Goal: Task Accomplishment & Management: Manage account settings

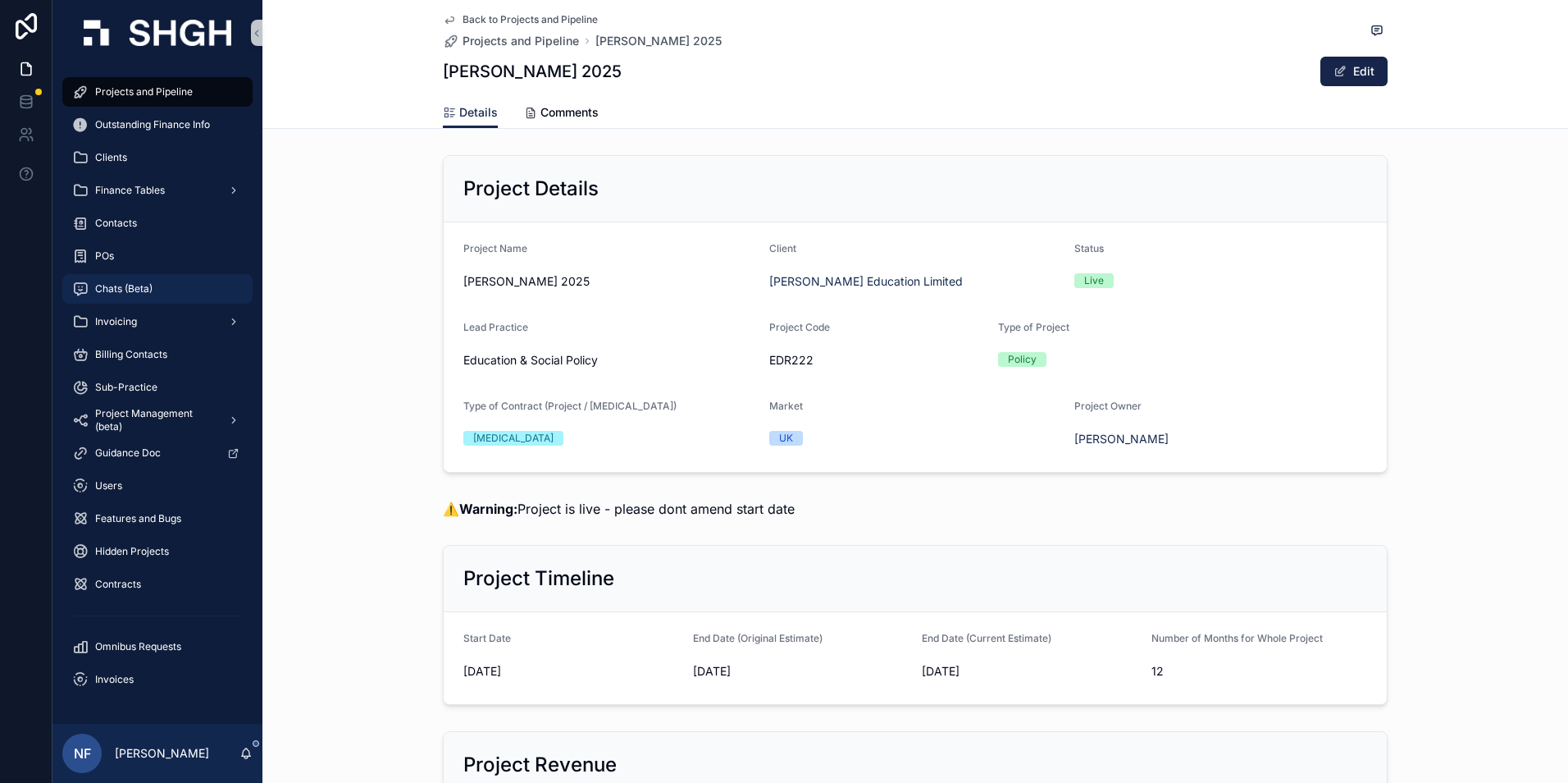
scroll to position [2462, 0]
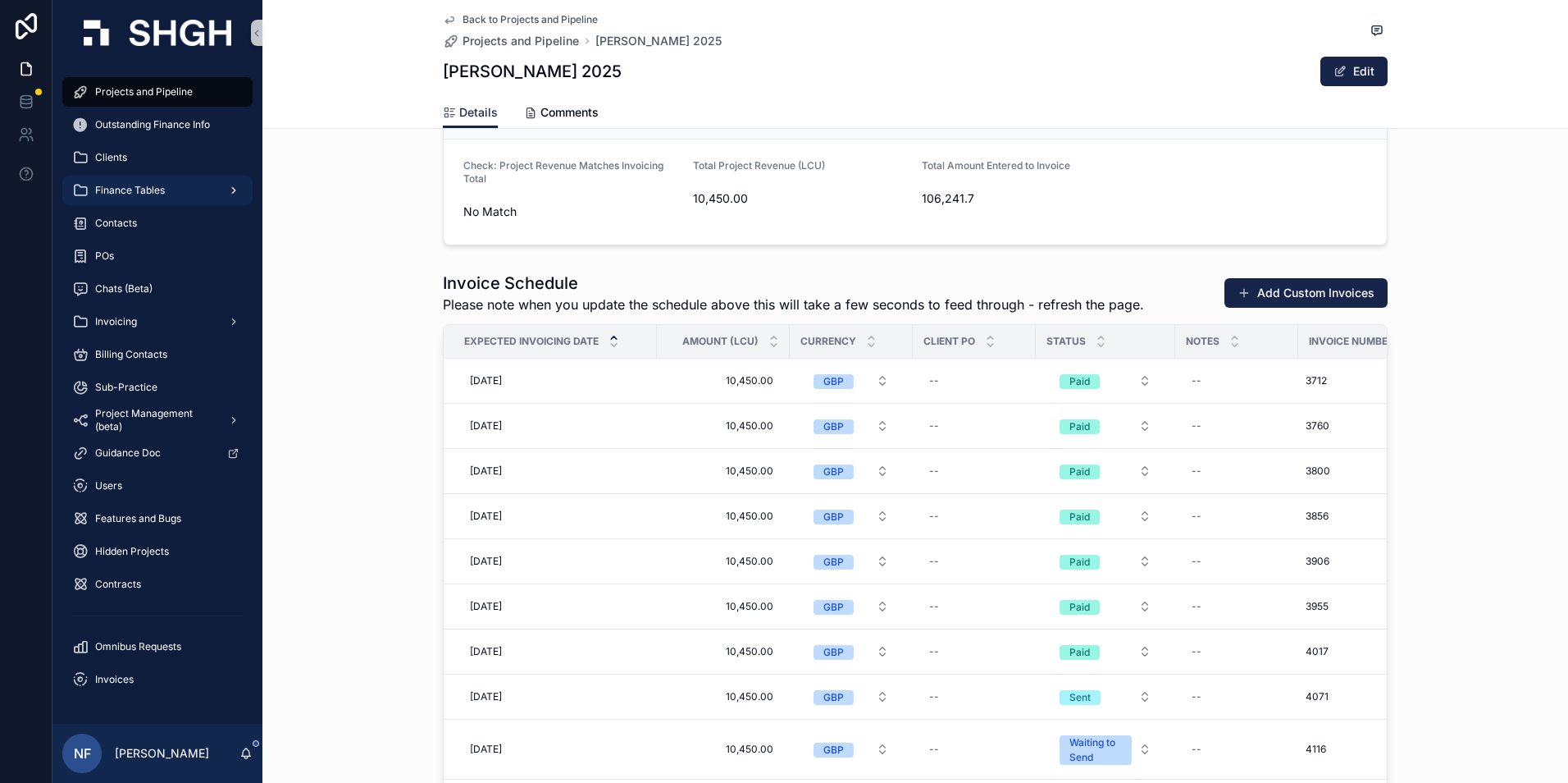
click at [121, 196] on span "Finance Tables" at bounding box center [130, 191] width 70 height 13
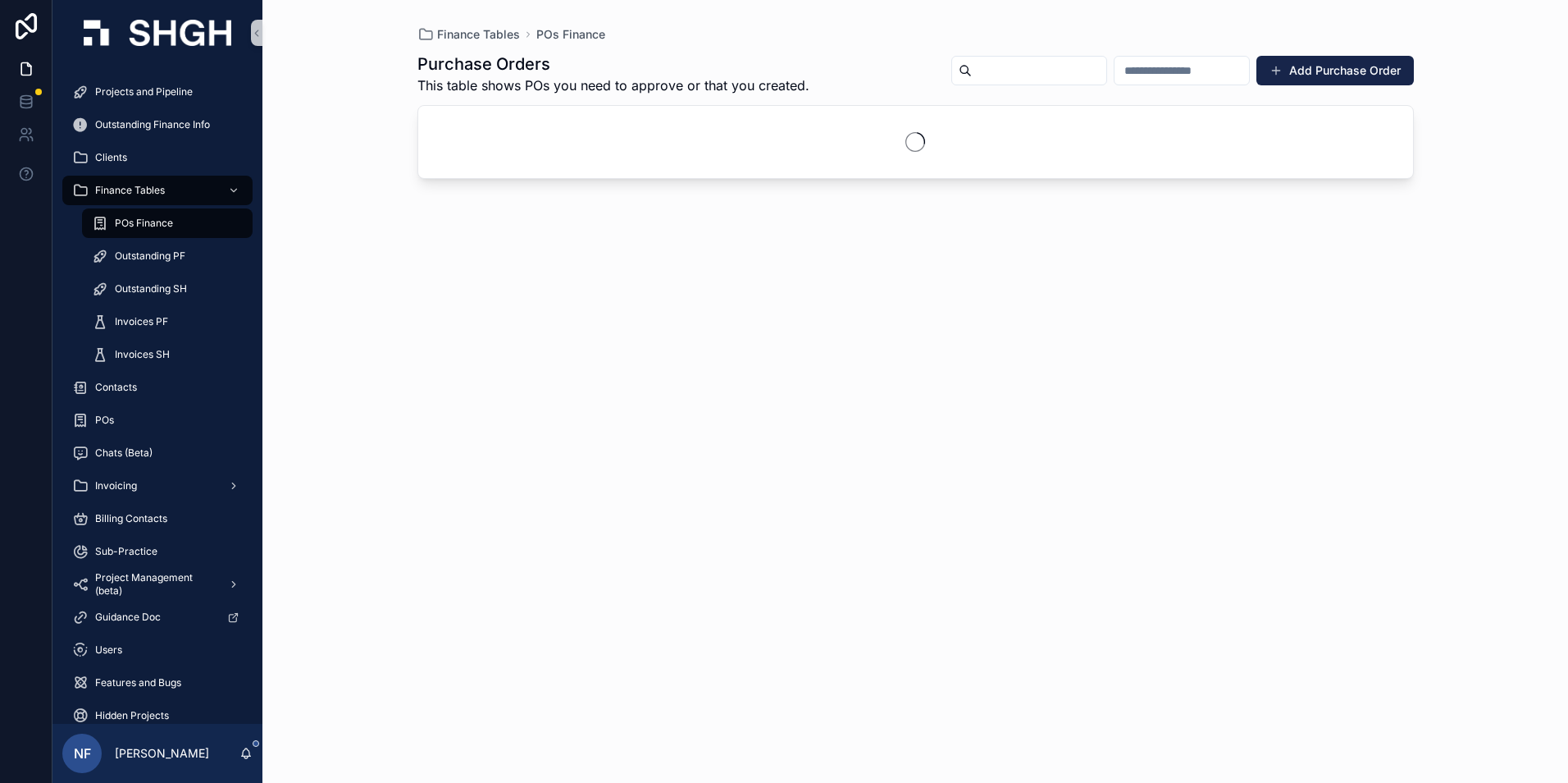
click at [134, 229] on div "POs Finance" at bounding box center [167, 223] width 151 height 26
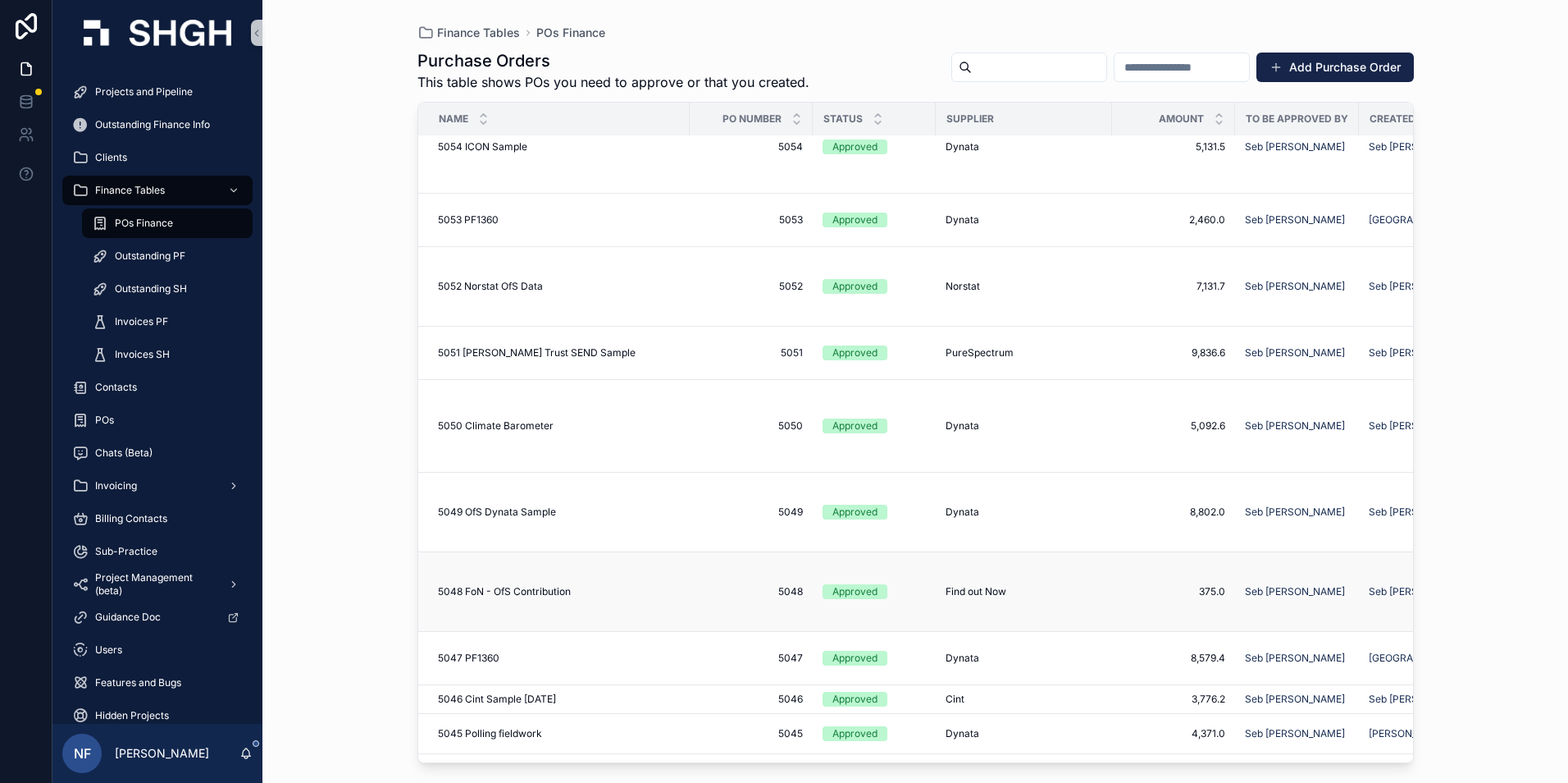
scroll to position [493, 0]
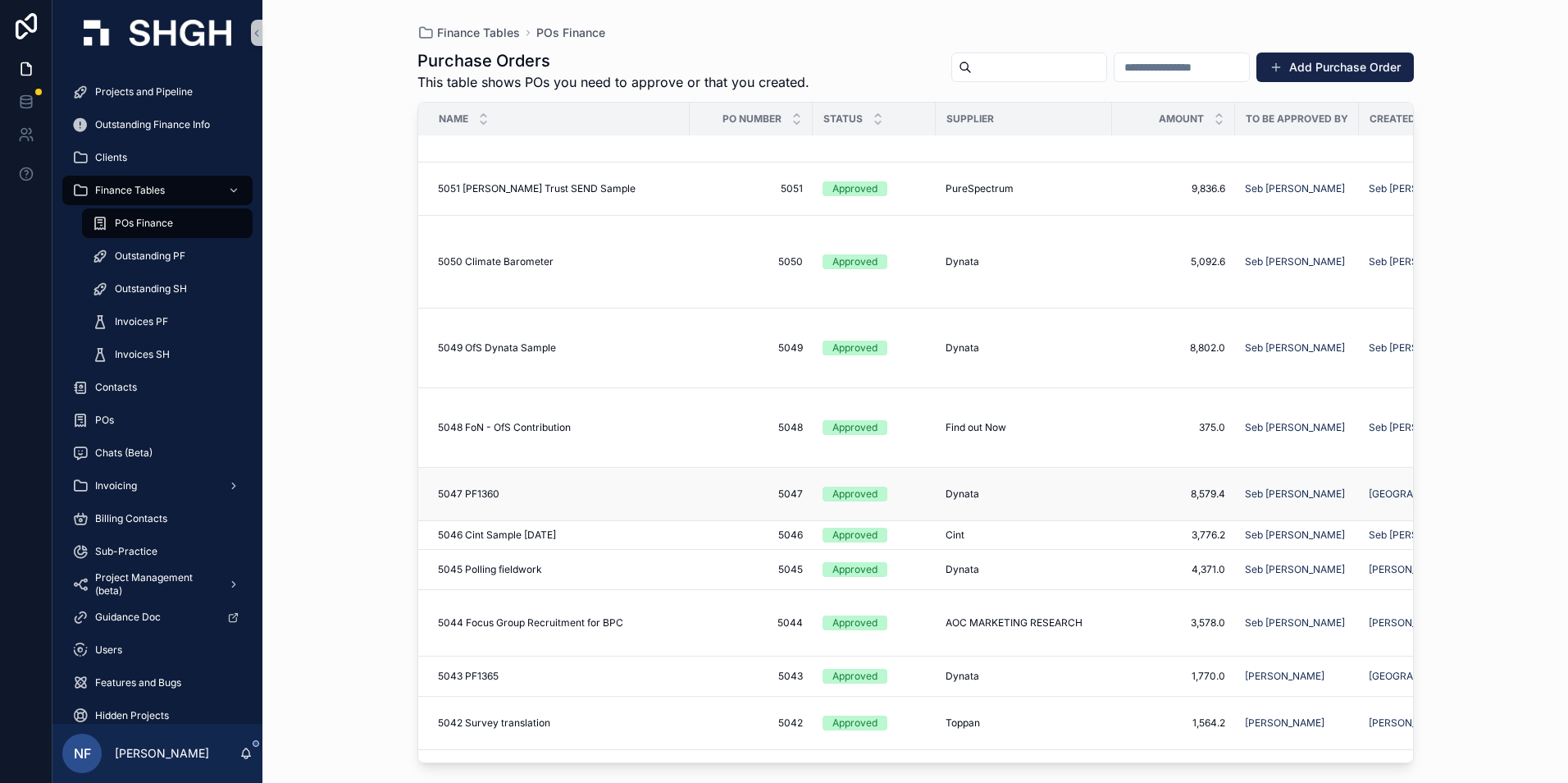
click at [848, 487] on div "Approved" at bounding box center [855, 494] width 45 height 15
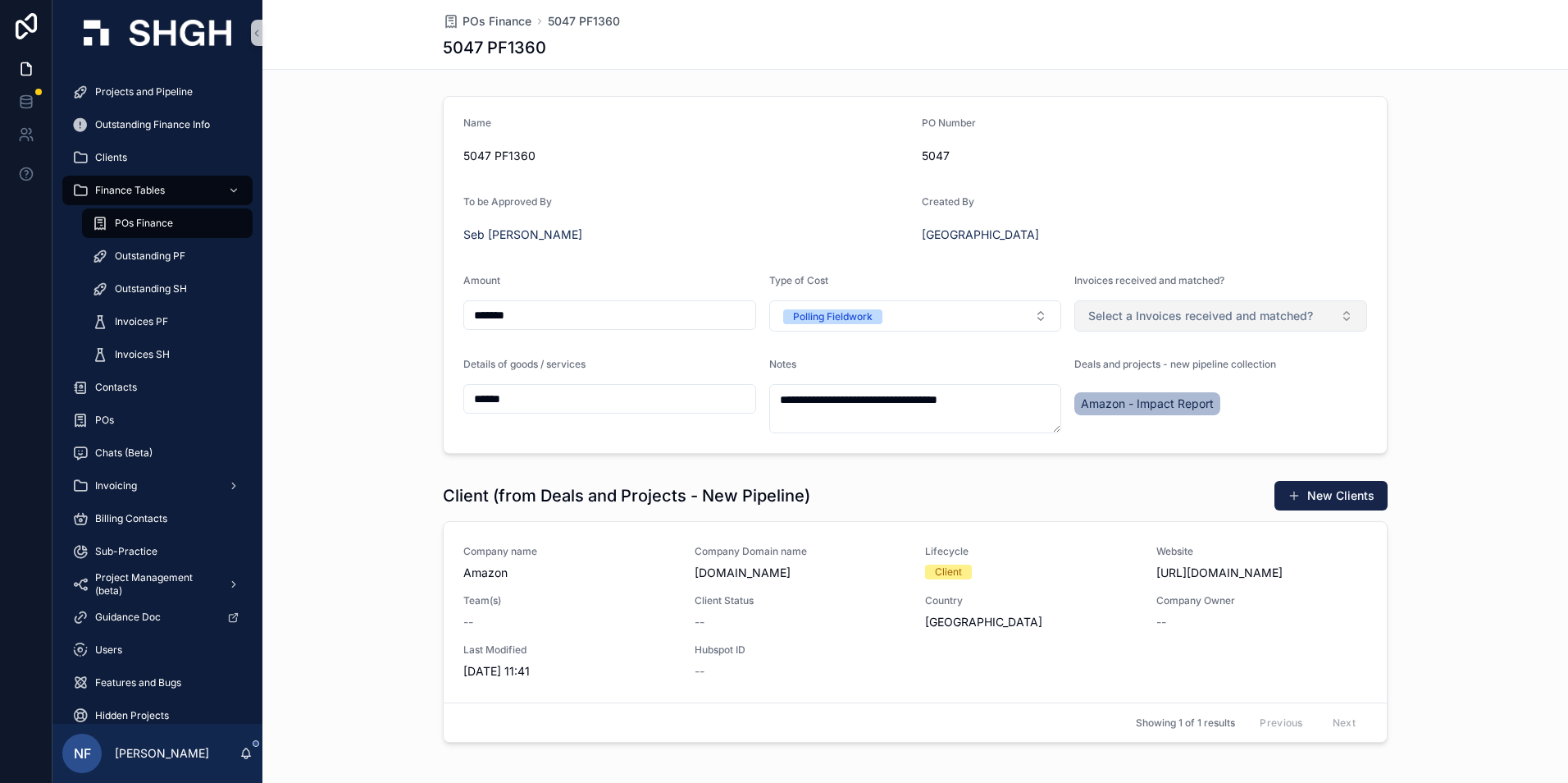
click at [1141, 320] on span "Select a Invoices received and matched?" at bounding box center [1200, 315] width 225 height 16
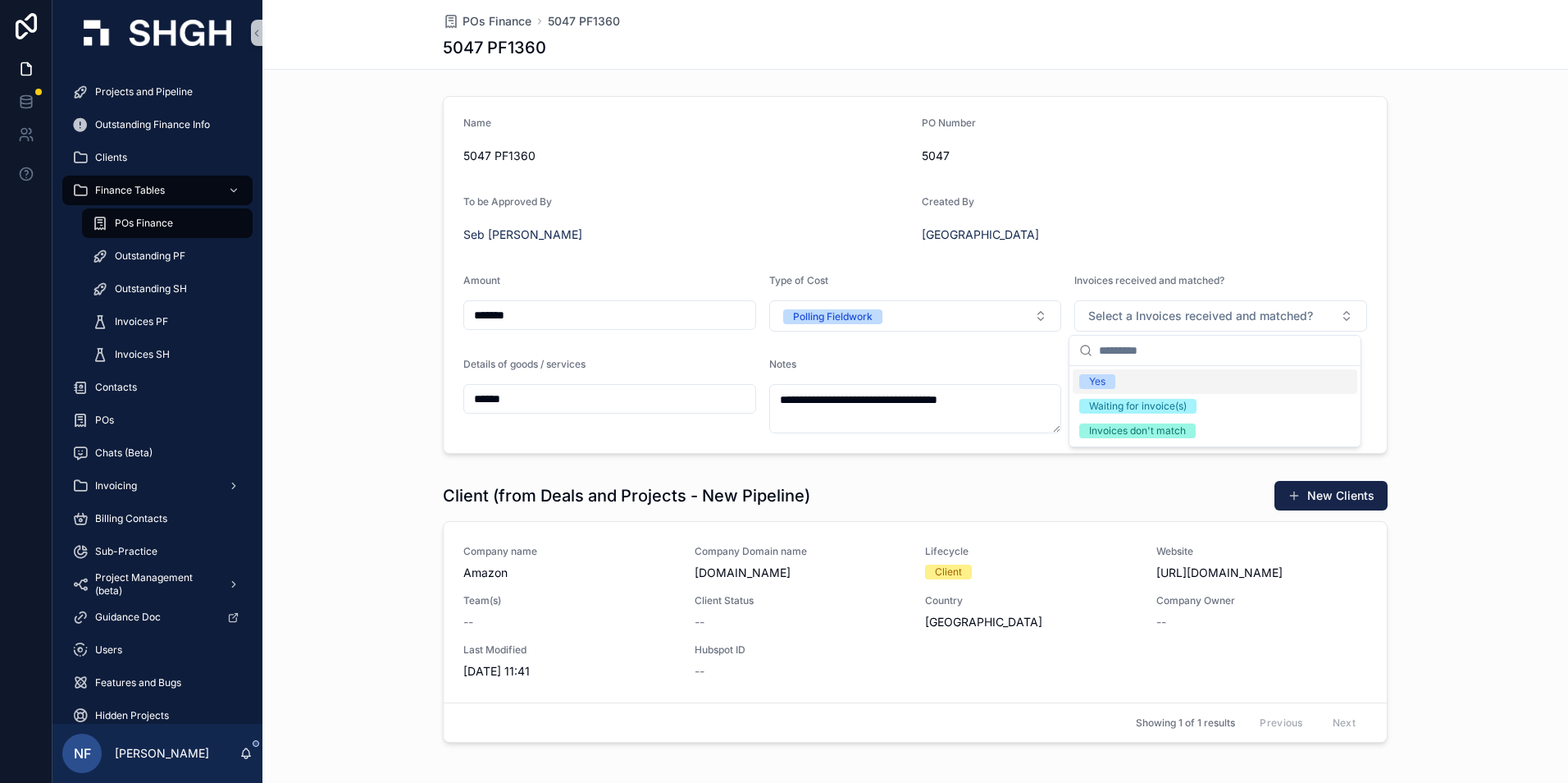
click at [1098, 377] on div "Yes" at bounding box center [1096, 382] width 16 height 15
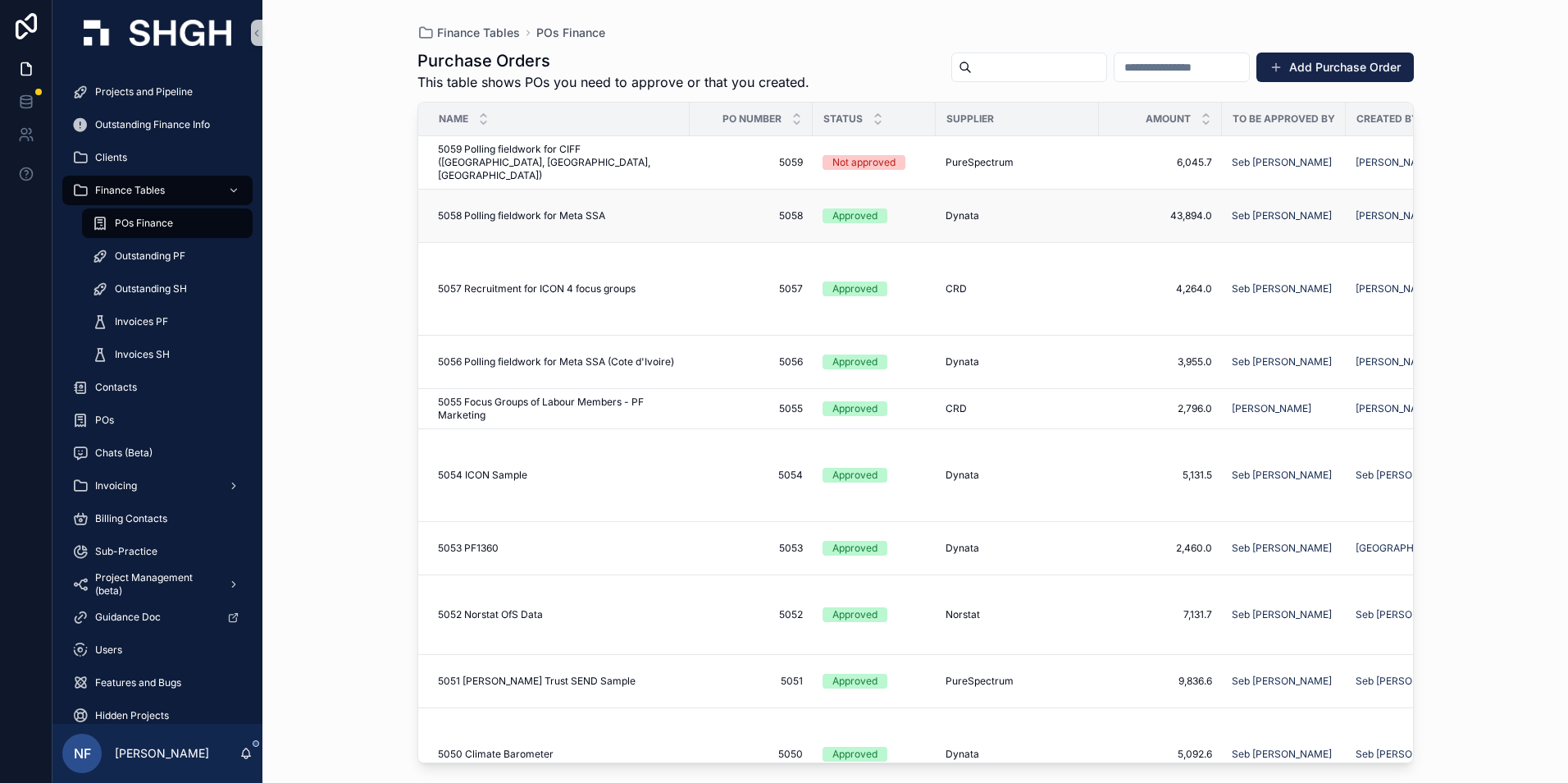
click at [737, 215] on span "5058" at bounding box center [752, 216] width 103 height 13
click at [545, 355] on span "5056 Polling fieldwork for Meta SSA (Cote d'Ivoire)" at bounding box center [555, 362] width 236 height 13
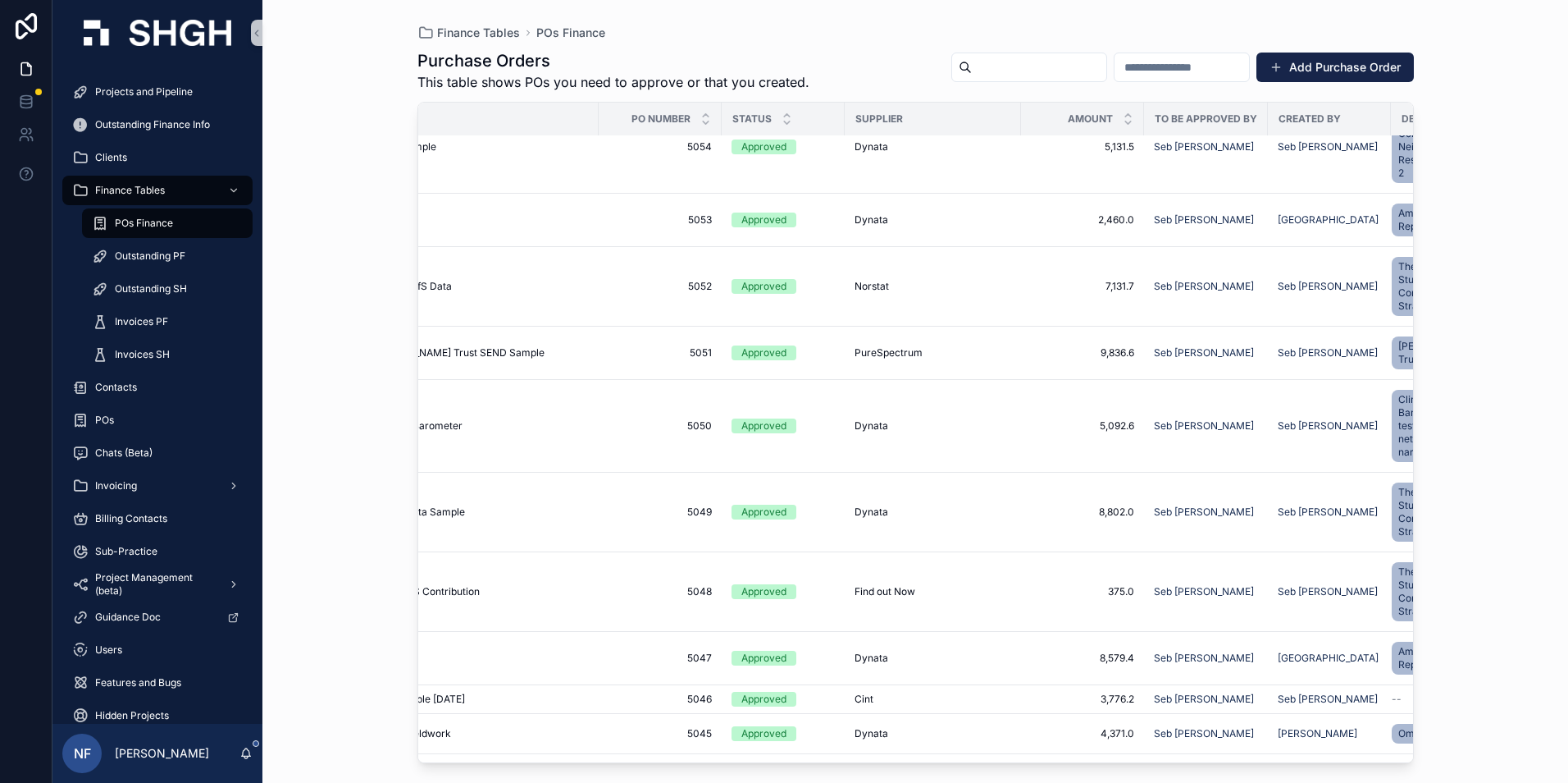
scroll to position [328, 0]
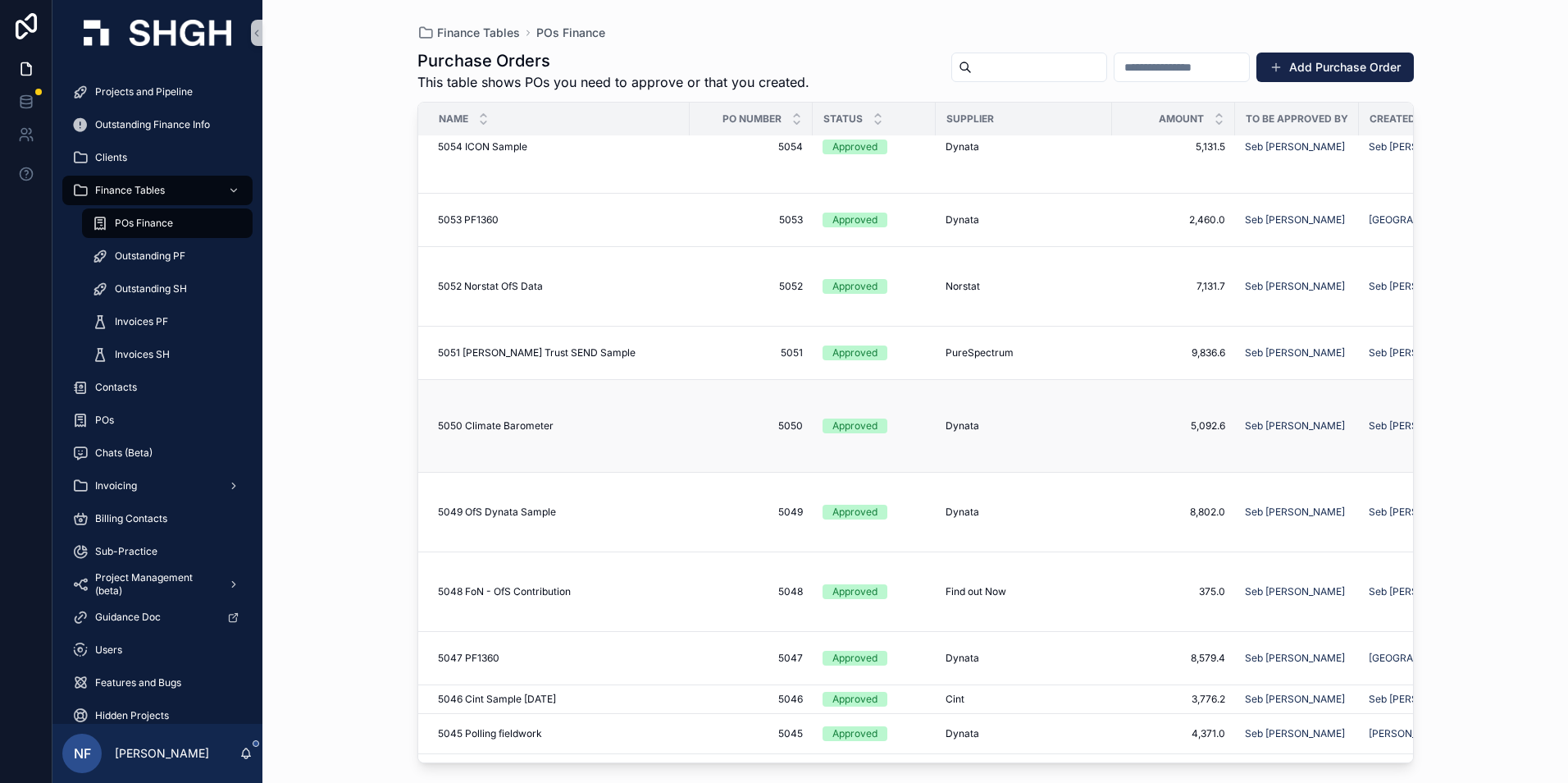
click at [790, 419] on span "5050" at bounding box center [752, 426] width 103 height 13
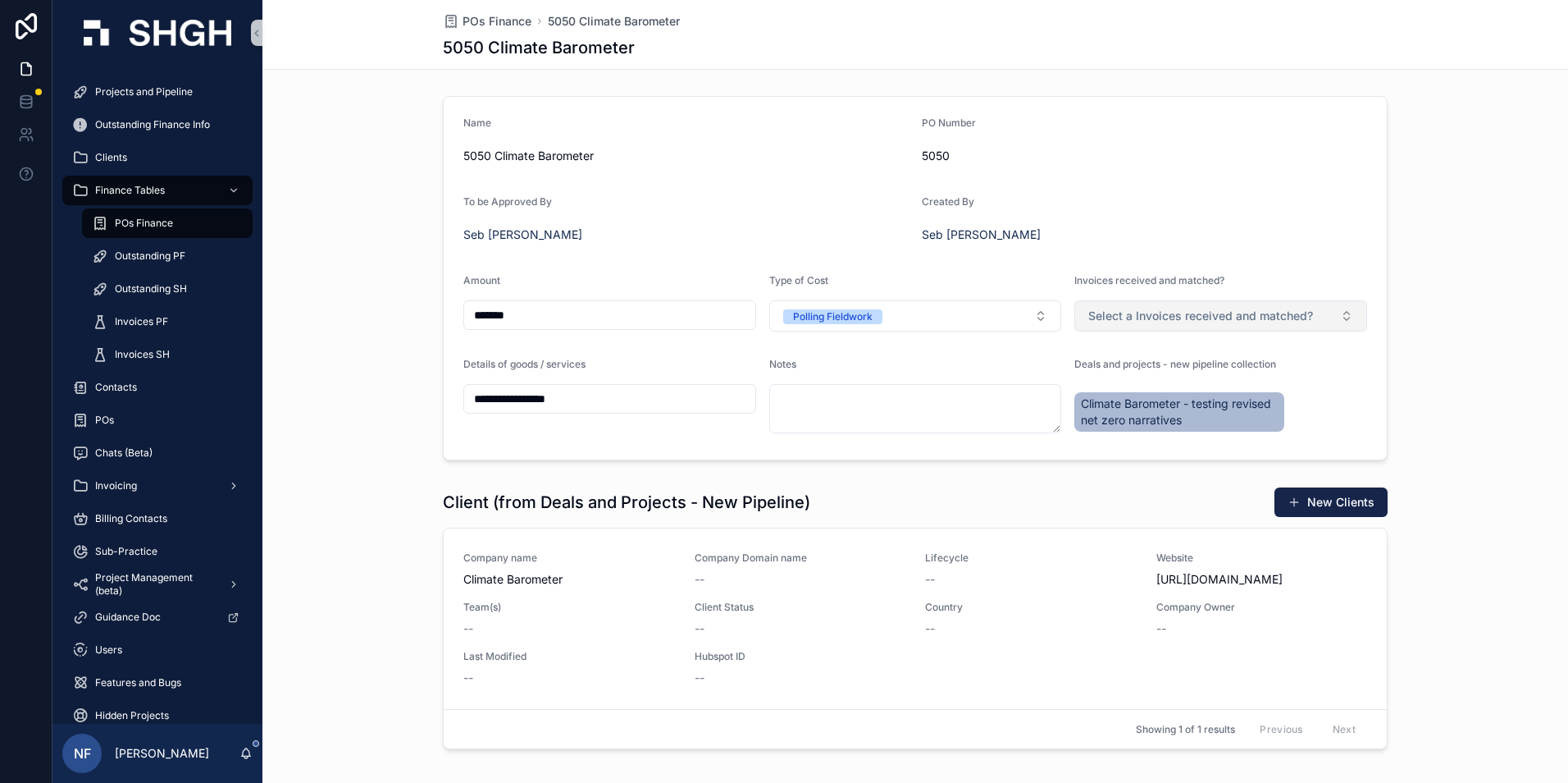
click at [1127, 309] on span "Select a Invoices received and matched?" at bounding box center [1200, 315] width 225 height 16
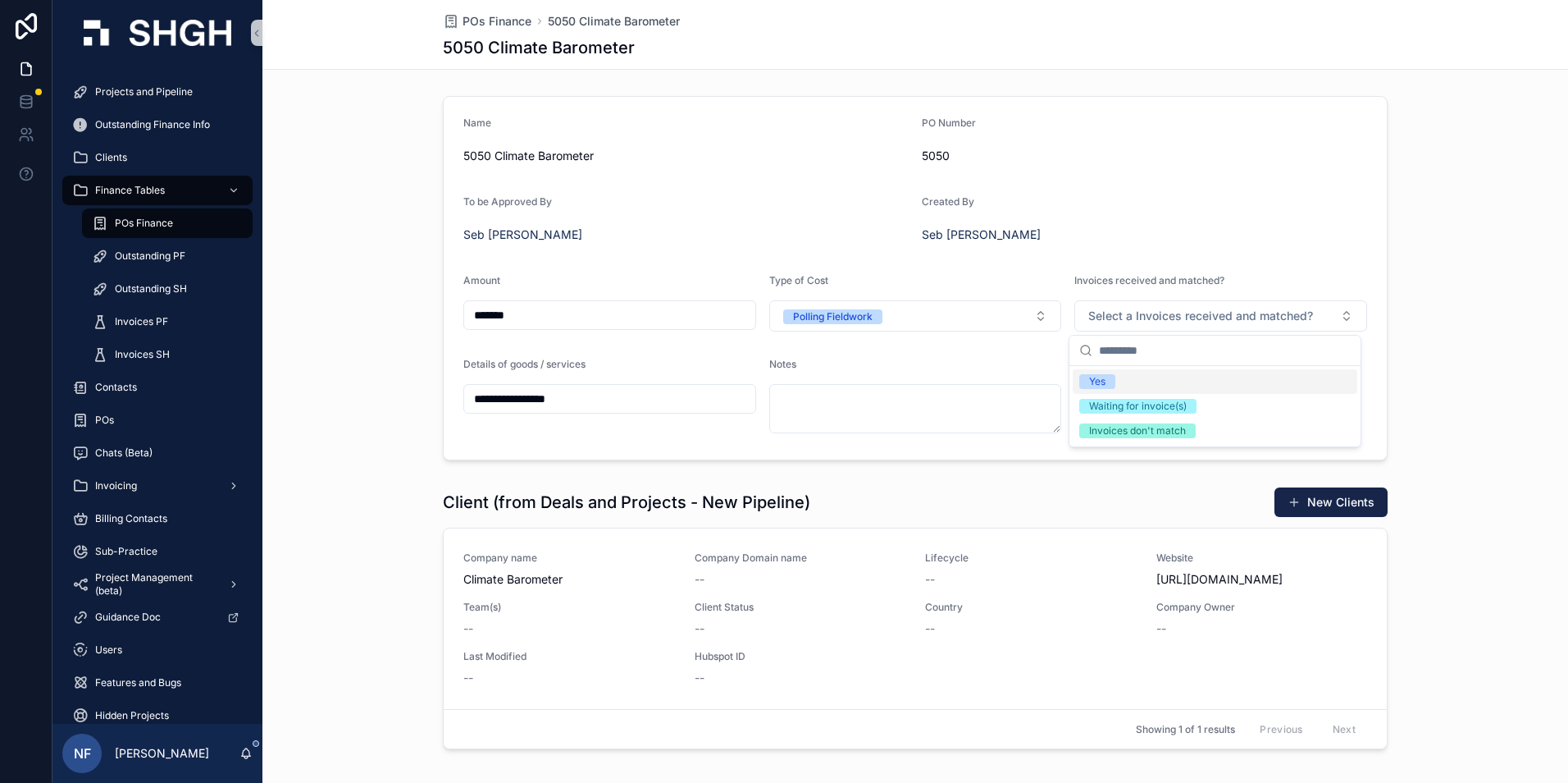
click at [1110, 383] on span "Yes" at bounding box center [1097, 382] width 36 height 15
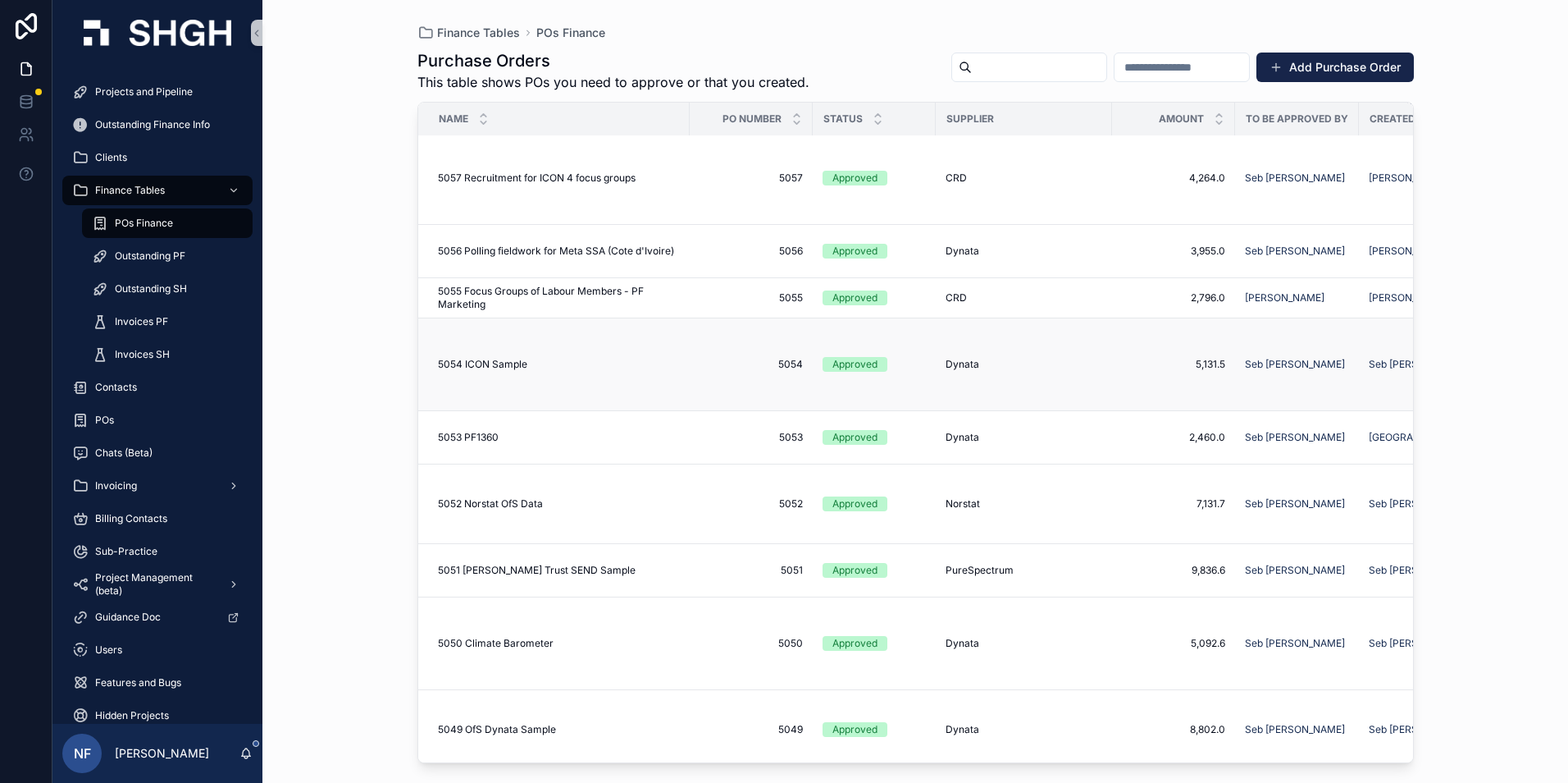
scroll to position [246, 0]
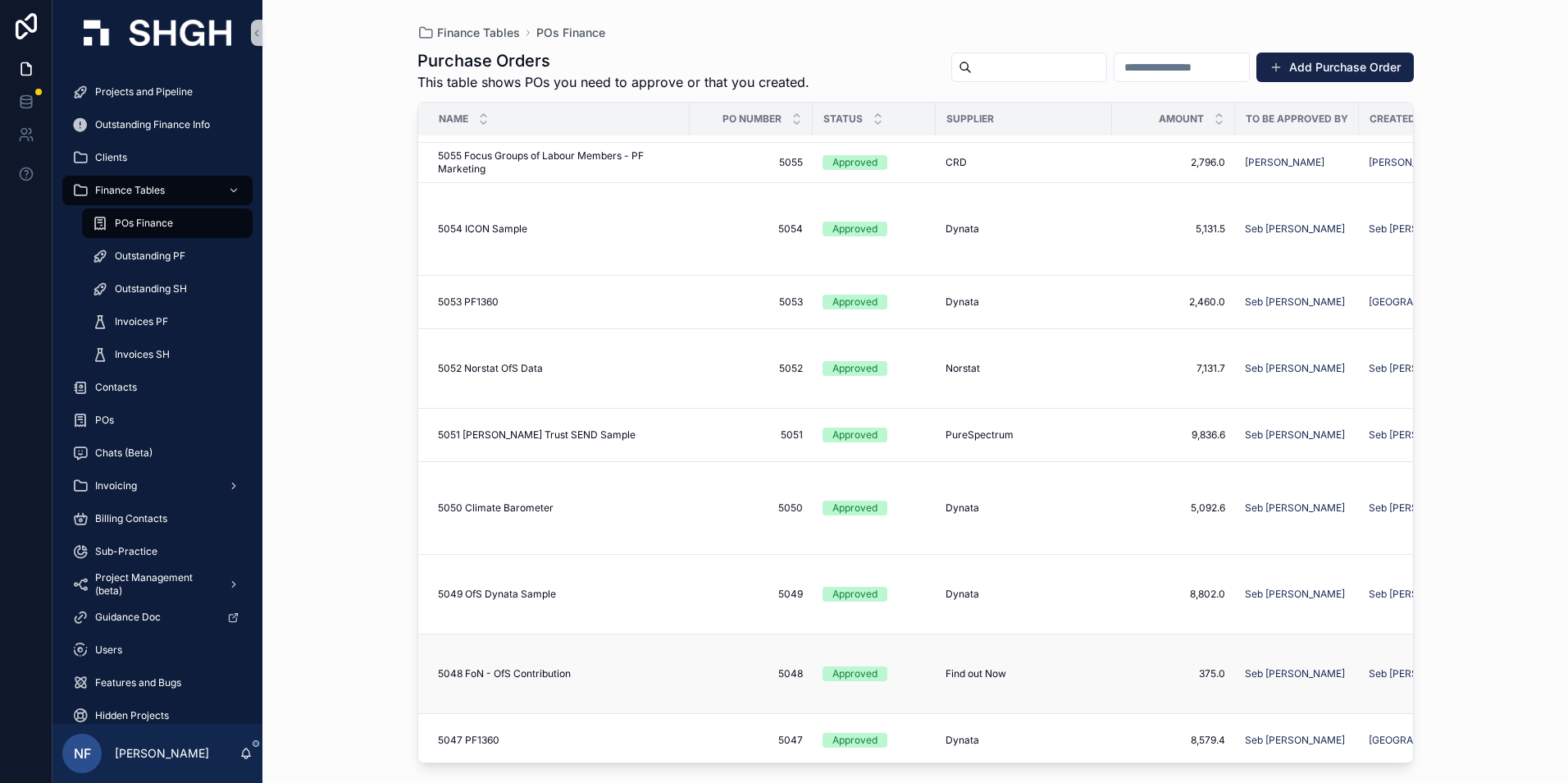
click at [738, 668] on td "5048 5048" at bounding box center [751, 674] width 123 height 80
click at [852, 666] on div "Approved" at bounding box center [855, 674] width 45 height 15
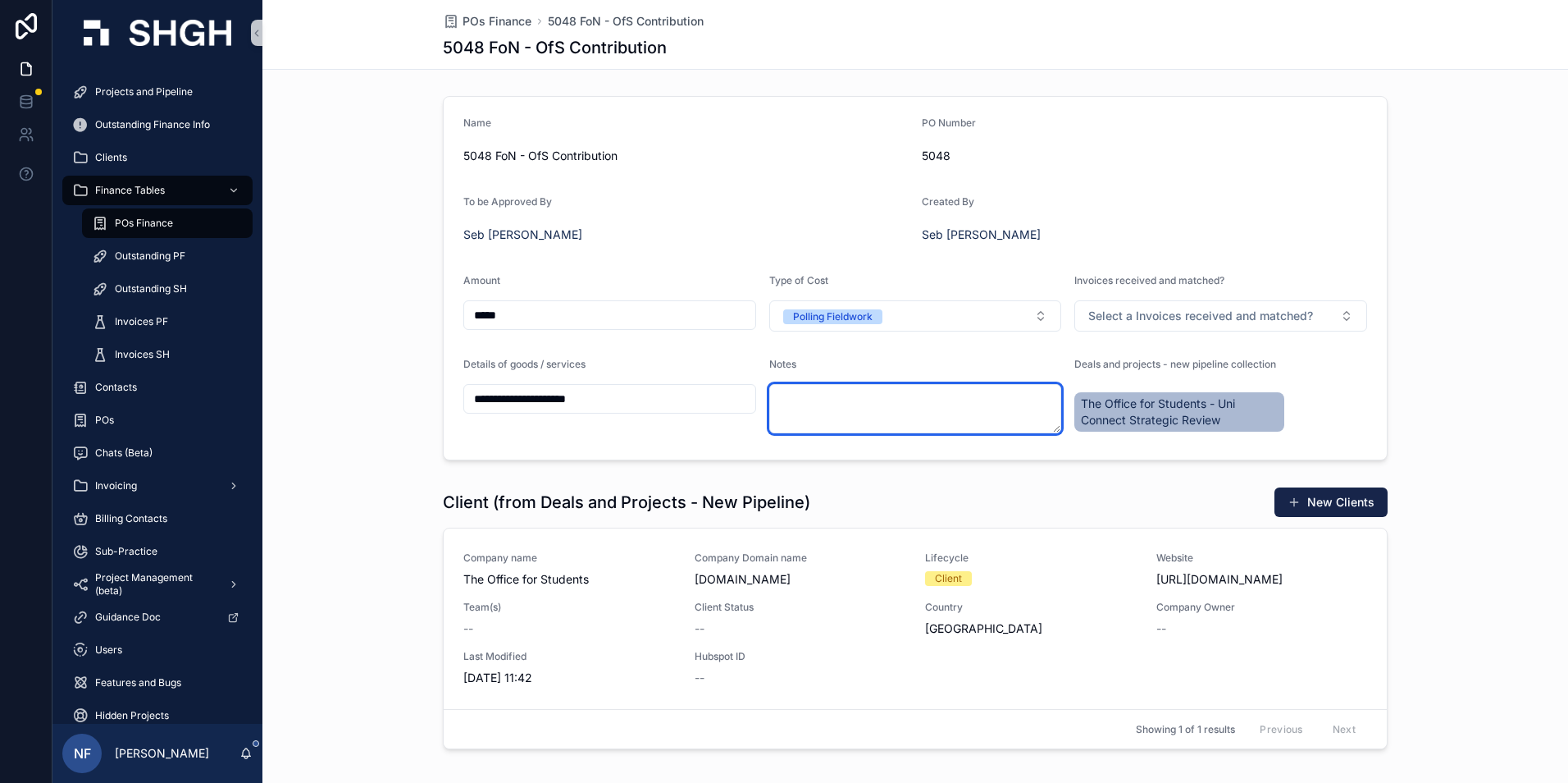
drag, startPoint x: 1073, startPoint y: 402, endPoint x: 972, endPoint y: 387, distance: 102.1
click at [972, 387] on textarea "scrollable content" at bounding box center [916, 409] width 293 height 49
click at [1130, 313] on span "Select a Invoices received and matched?" at bounding box center [1200, 315] width 225 height 16
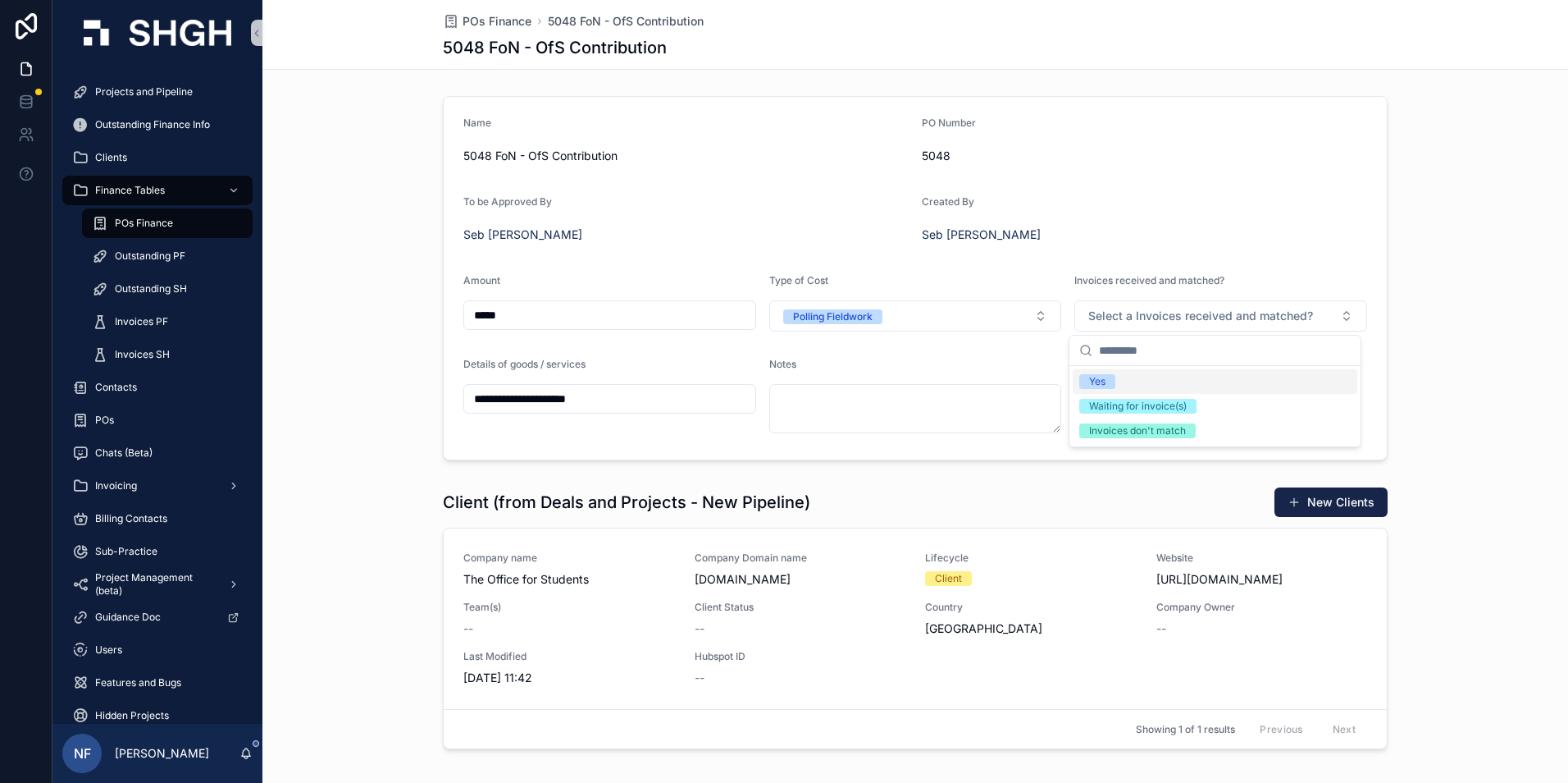
click at [1110, 378] on span "Yes" at bounding box center [1097, 382] width 36 height 15
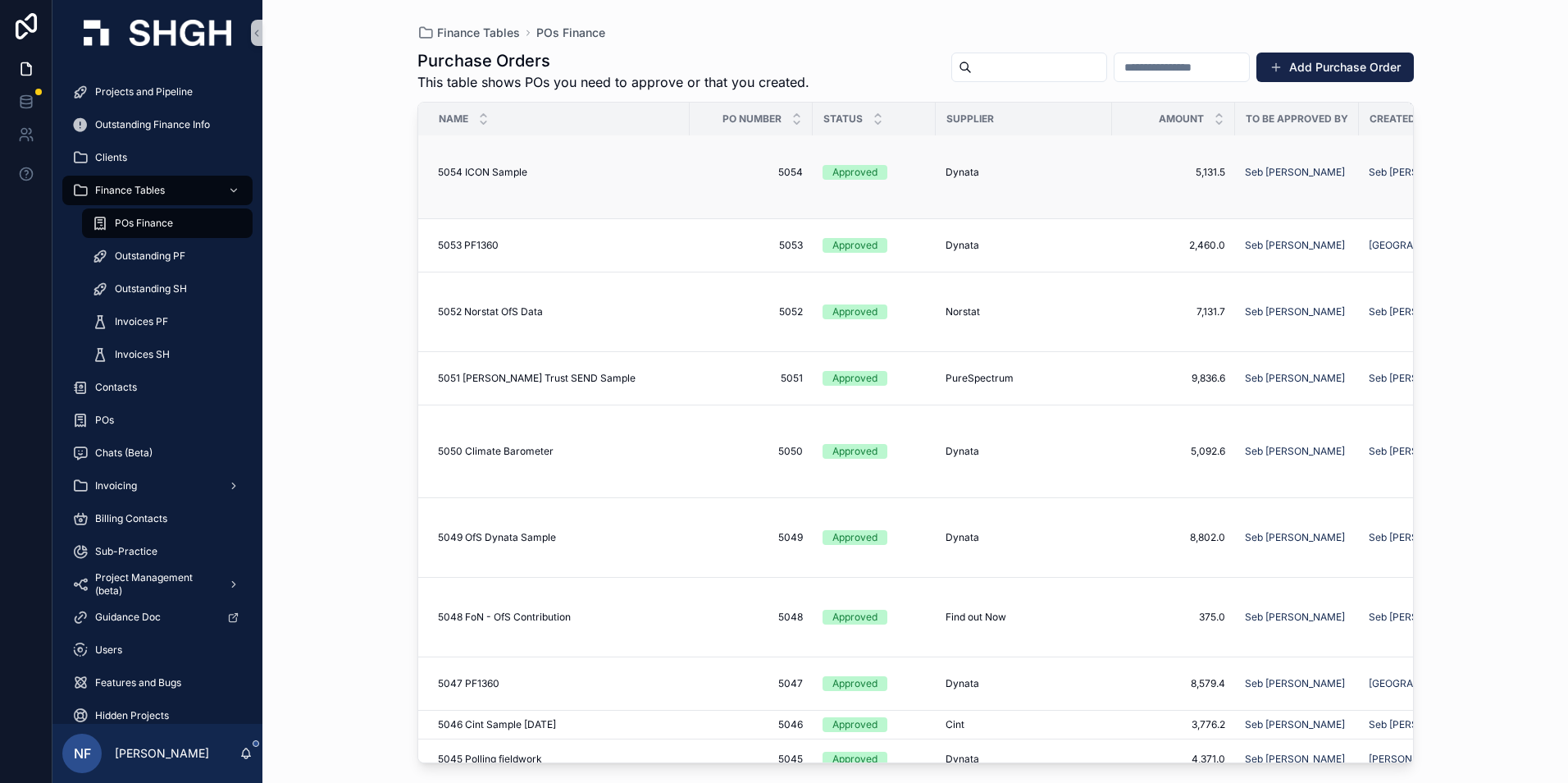
scroll to position [246, 0]
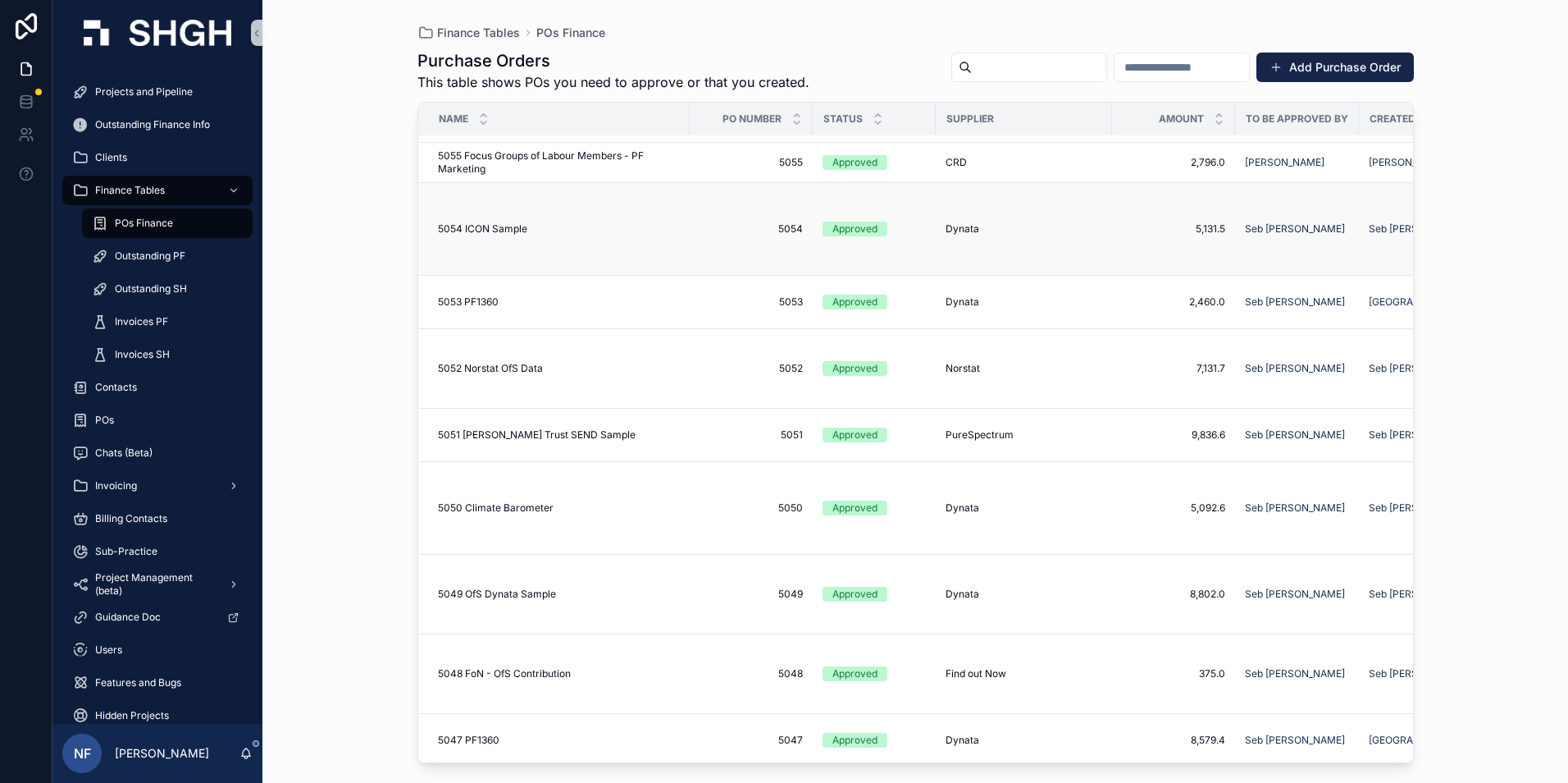
click at [876, 236] on div "Approved" at bounding box center [855, 229] width 45 height 15
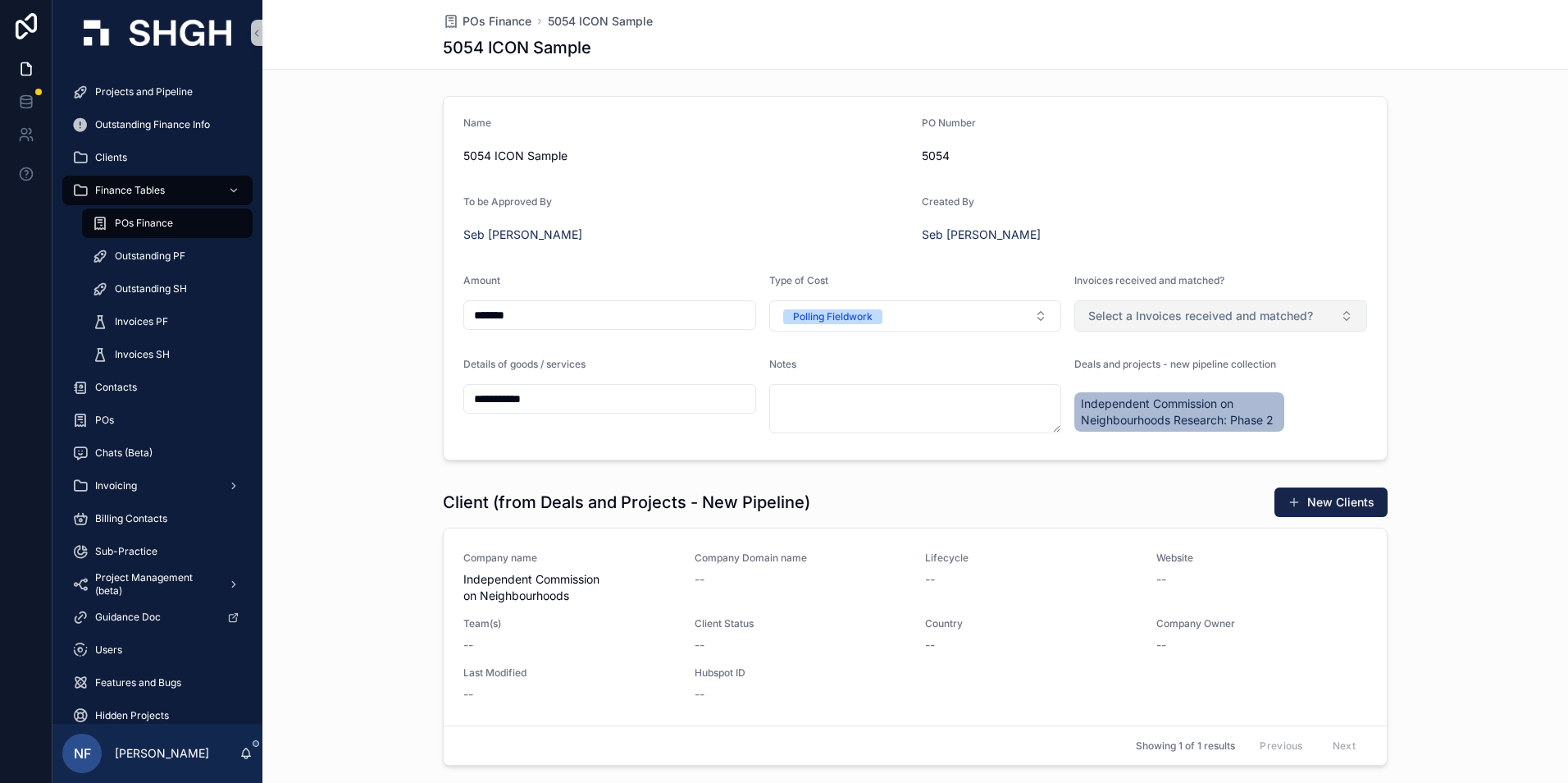
click at [1088, 313] on span "Select a Invoices received and matched?" at bounding box center [1200, 315] width 225 height 16
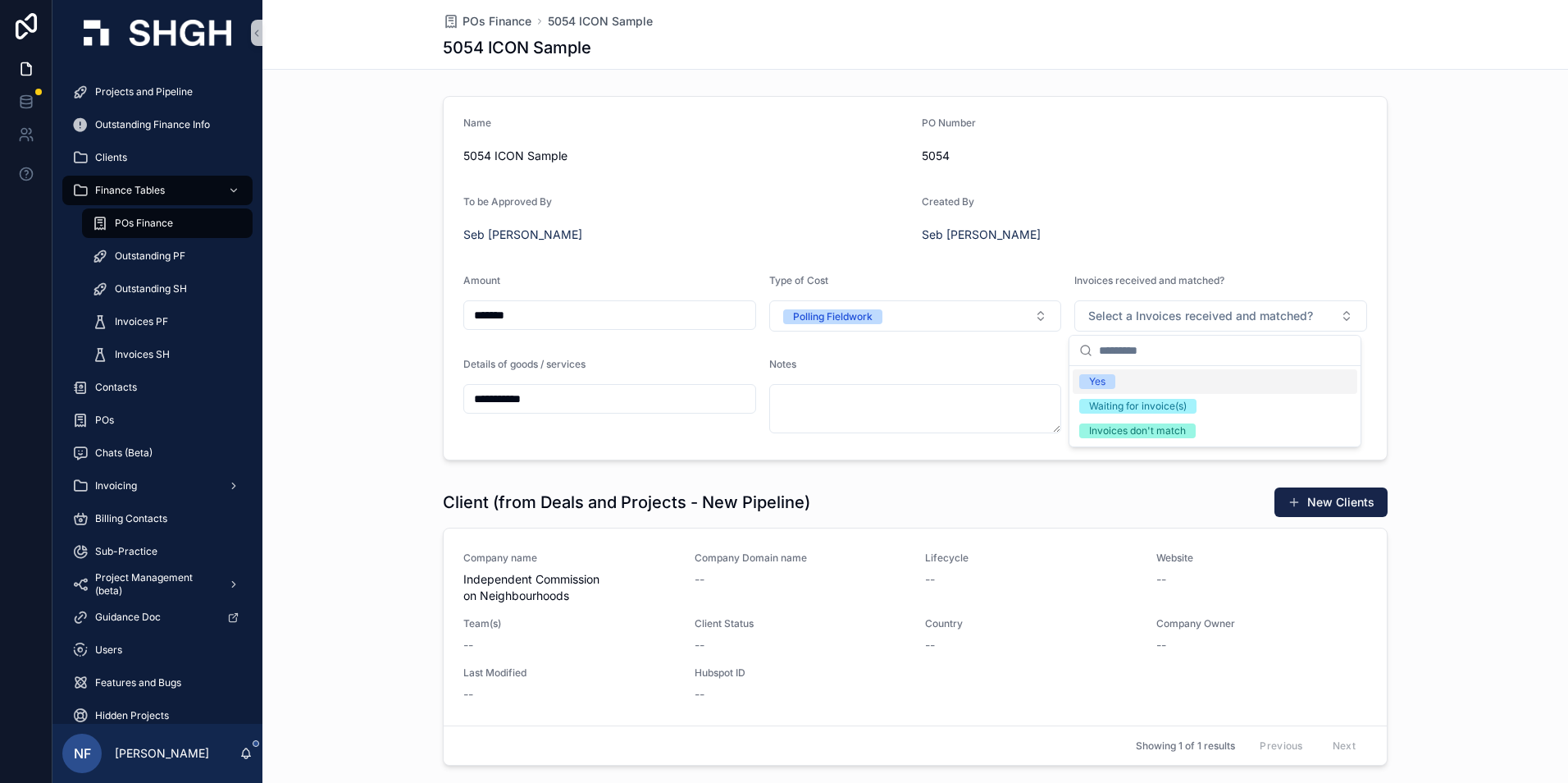
click at [1085, 373] on div "Yes" at bounding box center [1215, 382] width 285 height 24
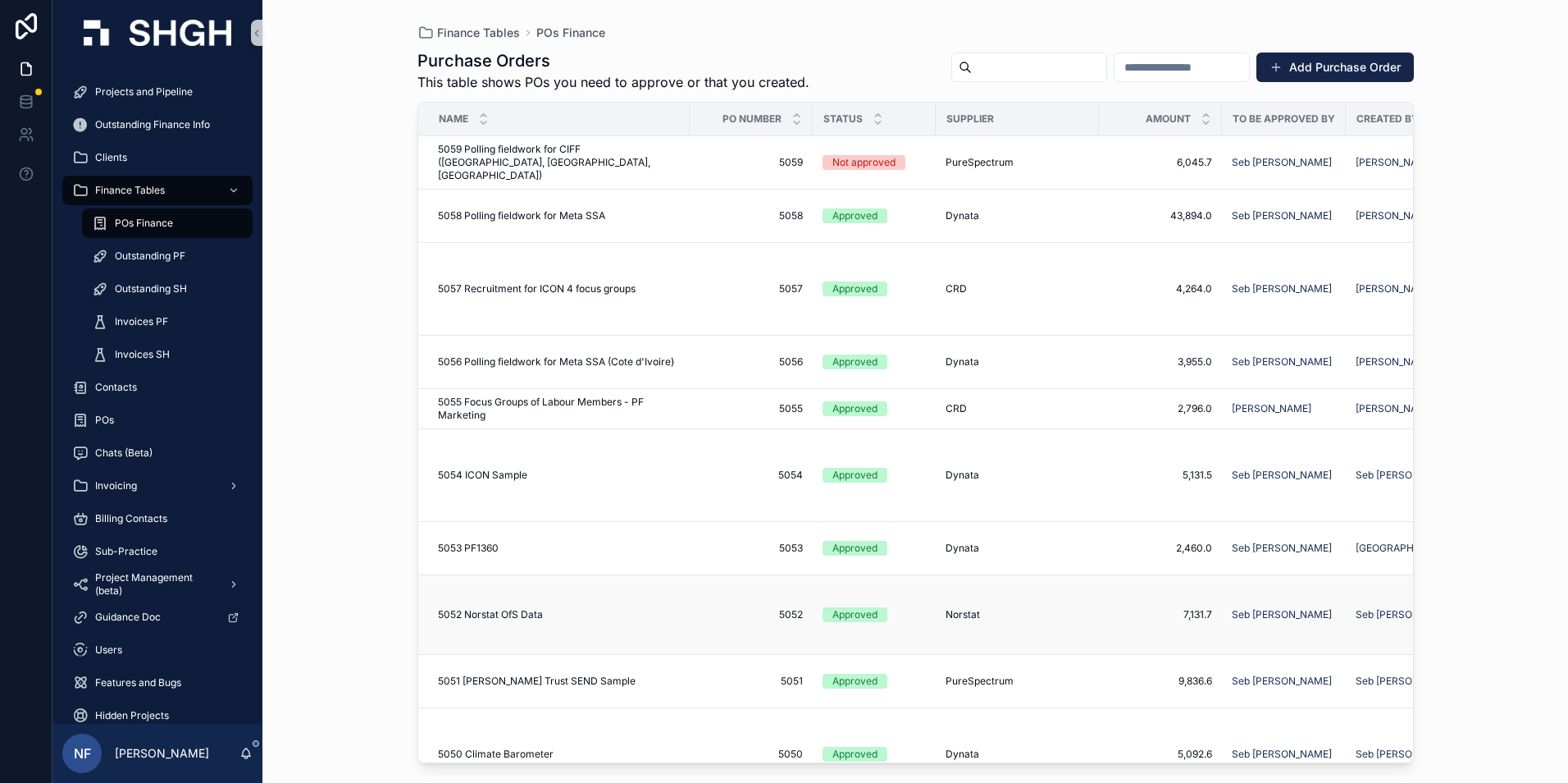
click at [917, 619] on div "Approved" at bounding box center [875, 615] width 103 height 15
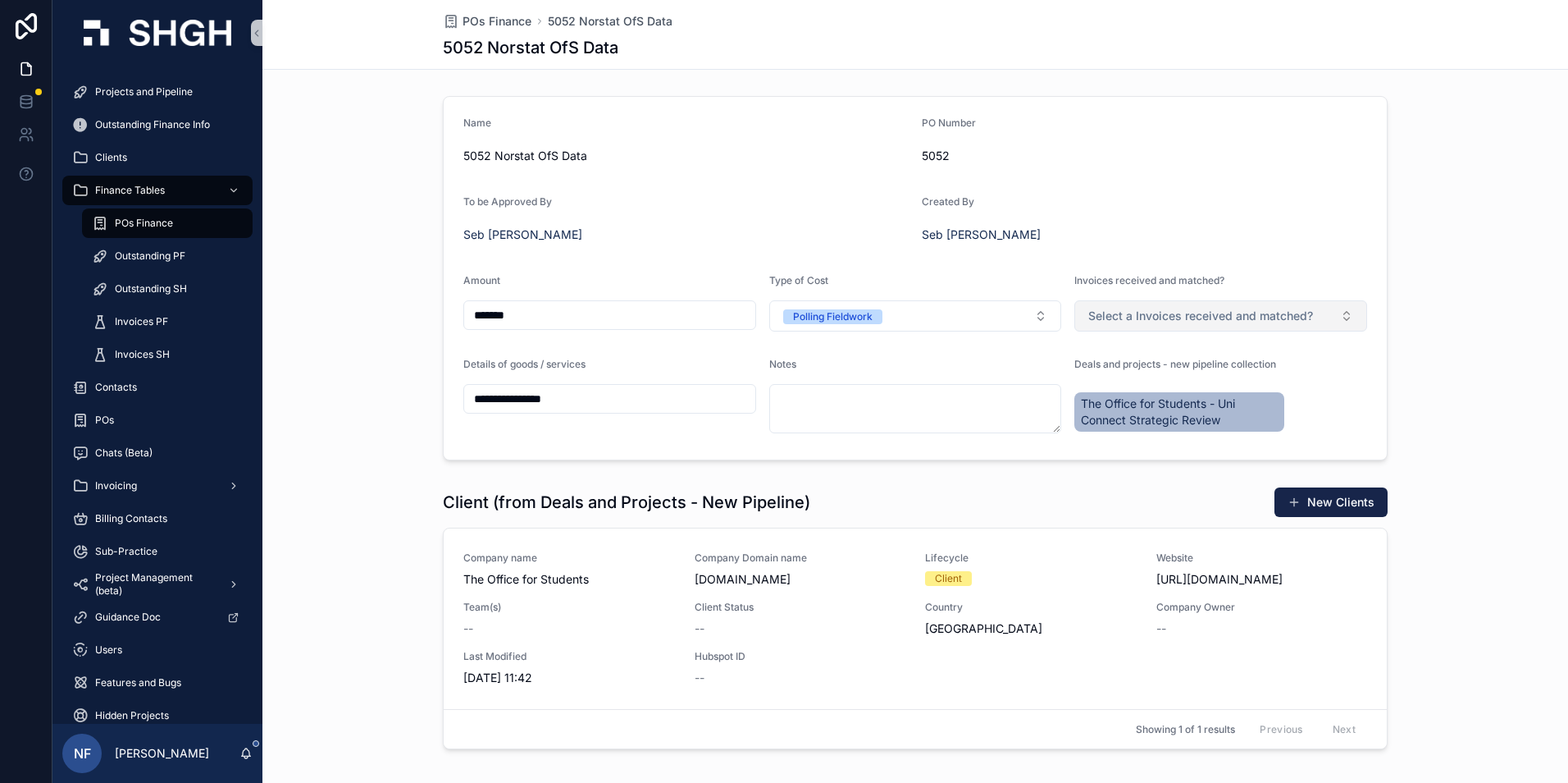
click at [1098, 321] on span "Select a Invoices received and matched?" at bounding box center [1200, 315] width 225 height 16
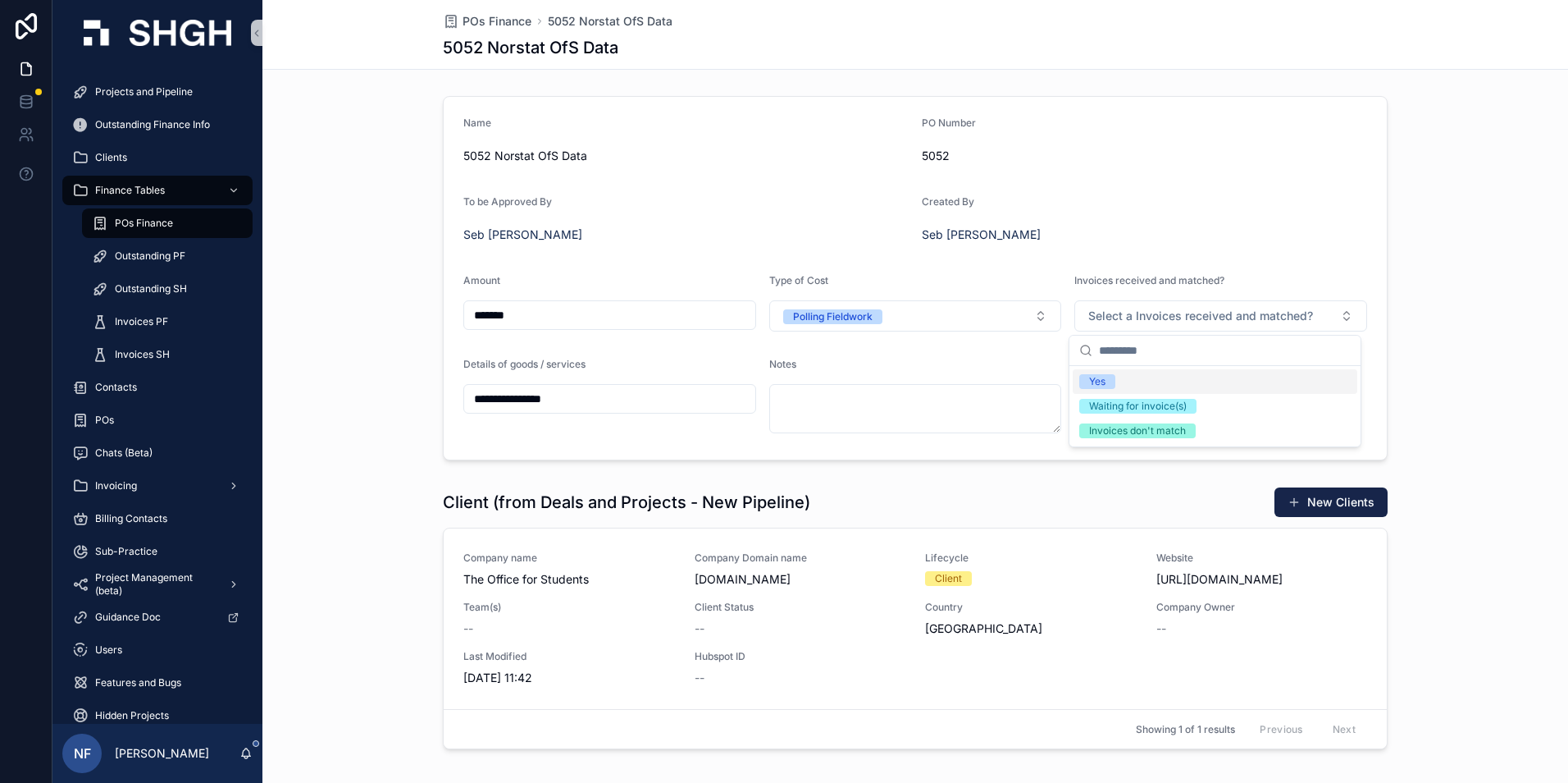
click at [1103, 378] on div "Yes" at bounding box center [1096, 382] width 16 height 15
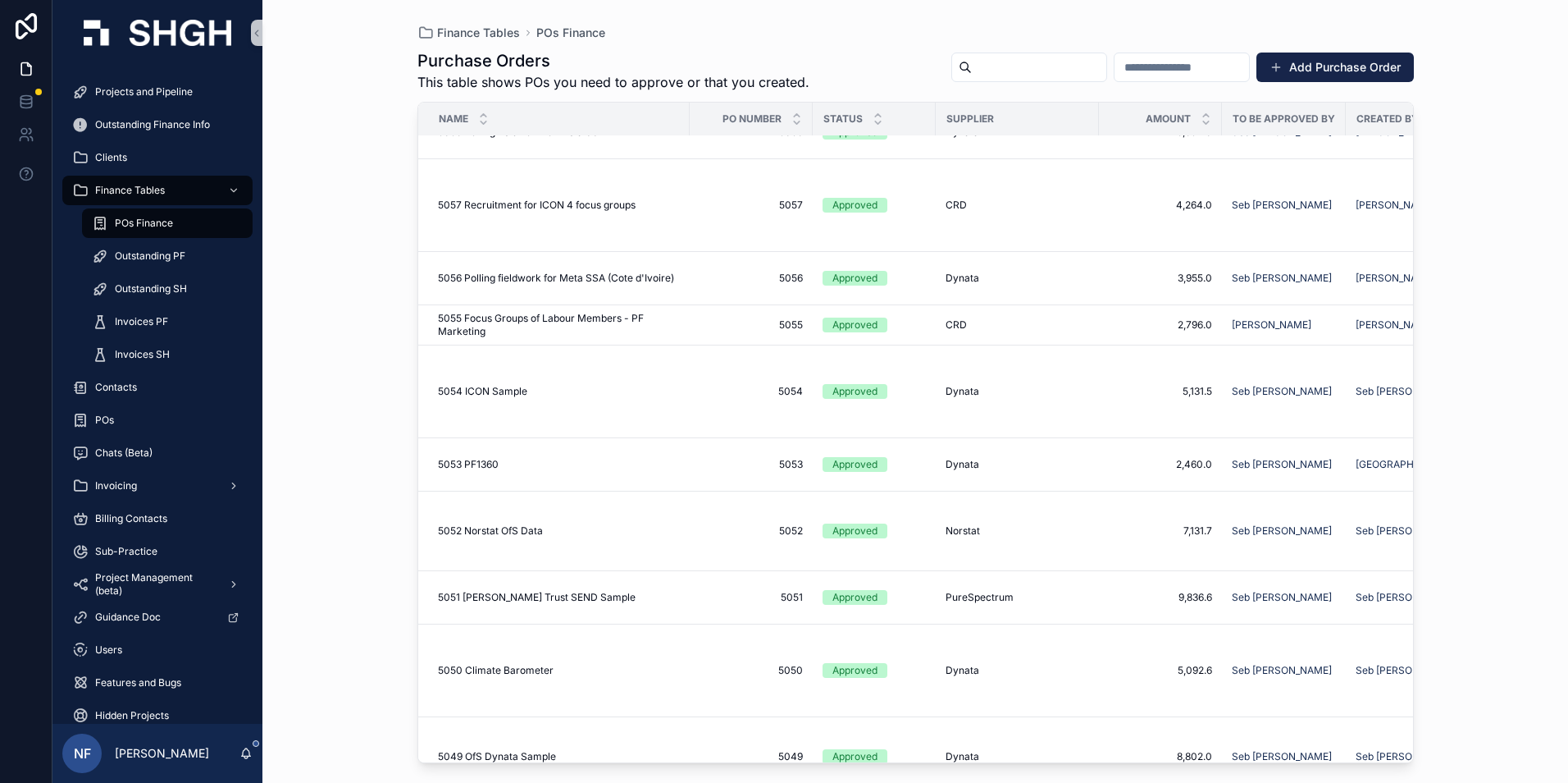
scroll to position [82, 0]
click at [737, 204] on span "5057" at bounding box center [752, 207] width 103 height 13
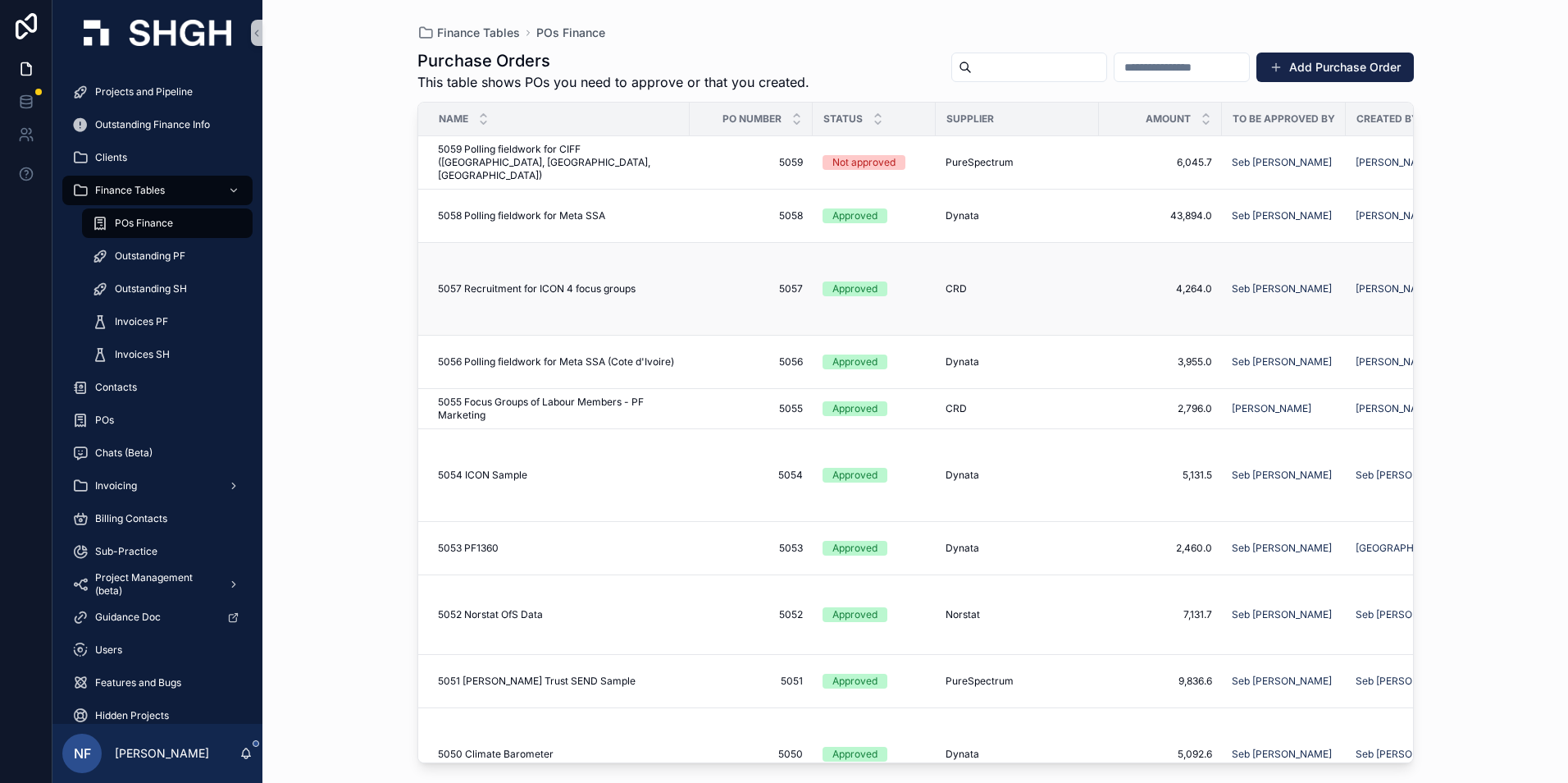
click at [846, 295] on div "Approved" at bounding box center [855, 289] width 45 height 15
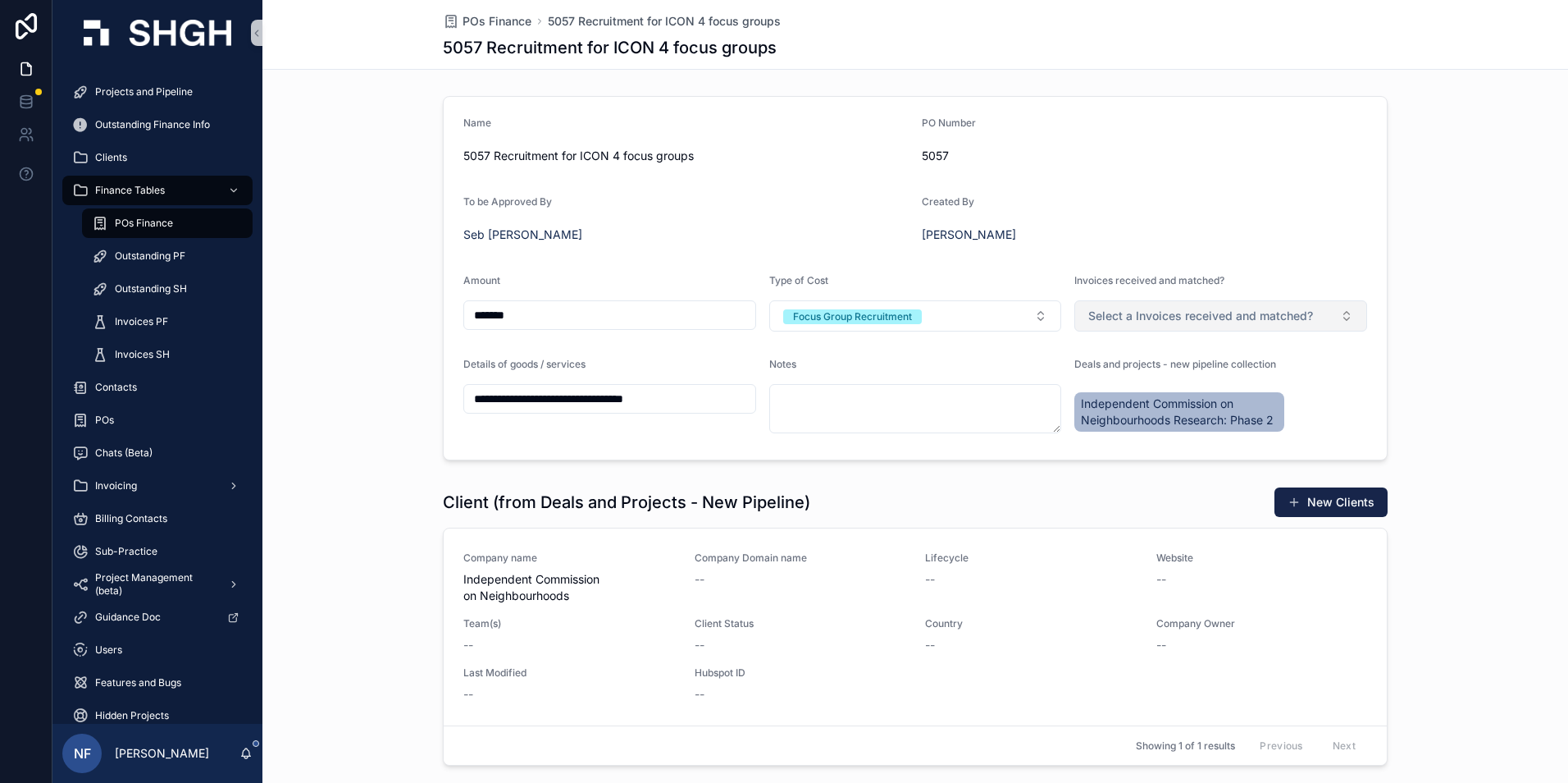
click at [1117, 314] on span "Select a Invoices received and matched?" at bounding box center [1200, 315] width 225 height 16
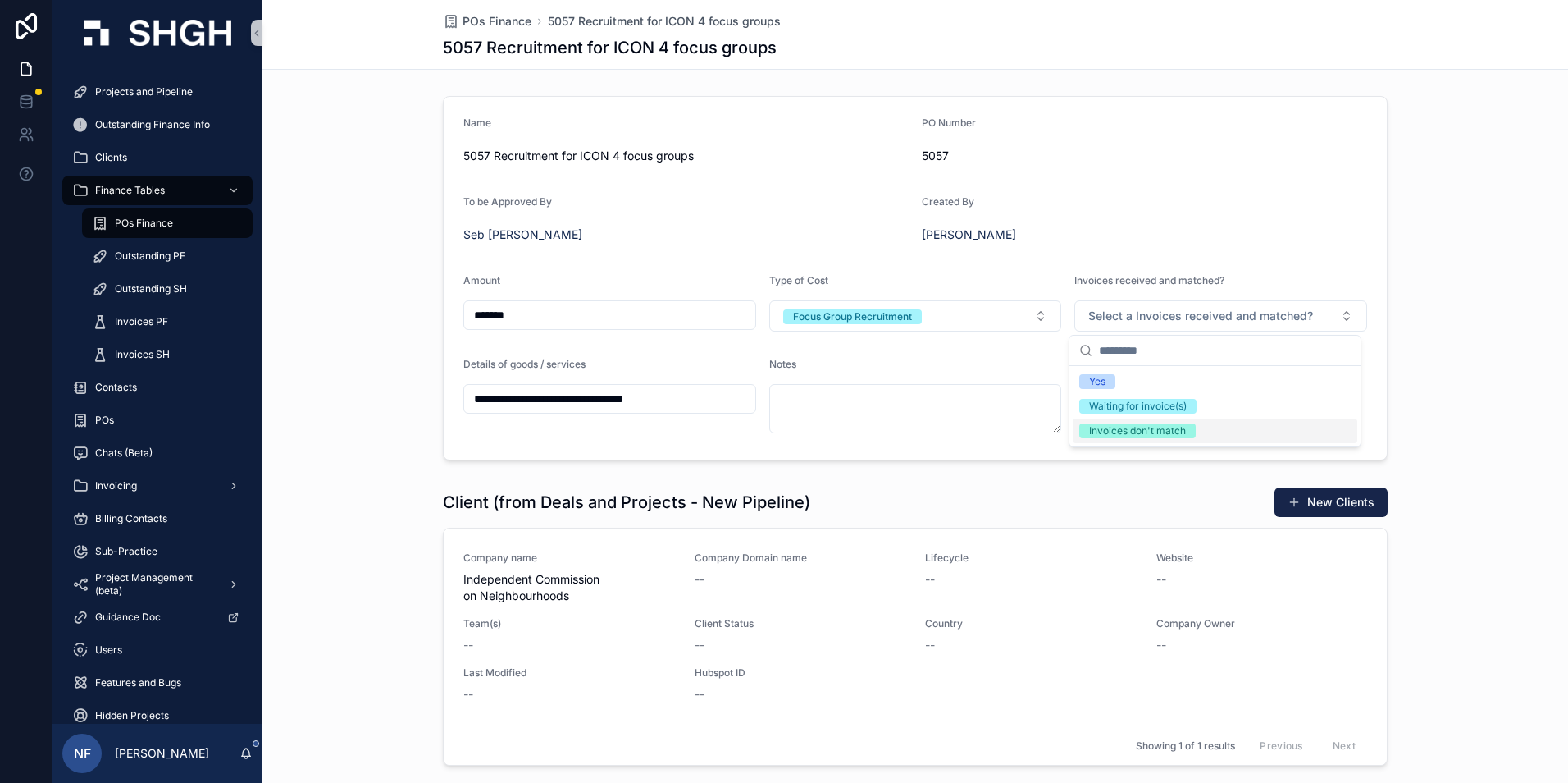
click at [541, 314] on input "*******" at bounding box center [610, 315] width 291 height 23
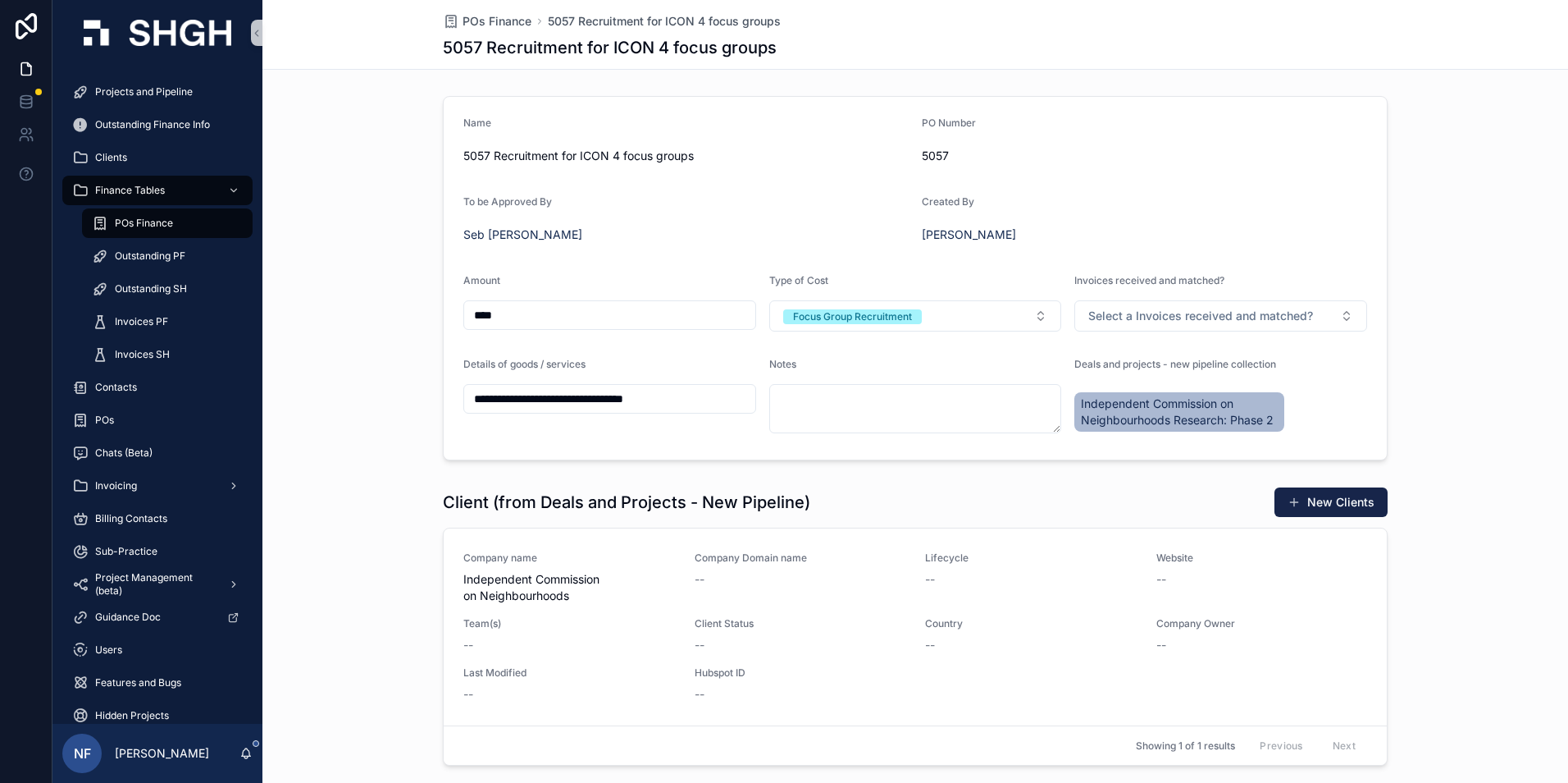
type input "***"
type input "*******"
click at [1117, 315] on span "Select a Invoices received and matched?" at bounding box center [1200, 315] width 225 height 16
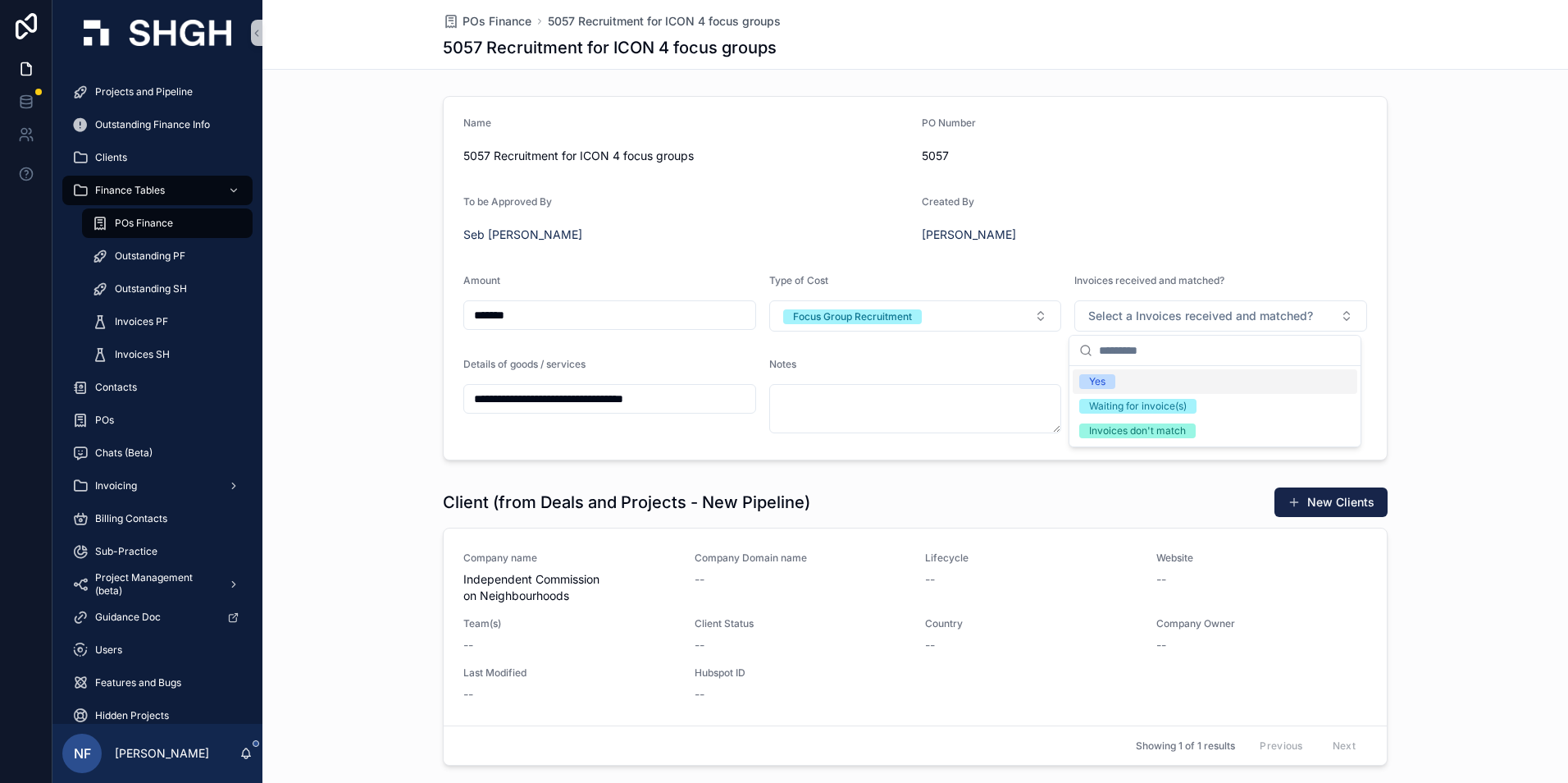
click at [1103, 382] on div "Yes" at bounding box center [1096, 382] width 16 height 15
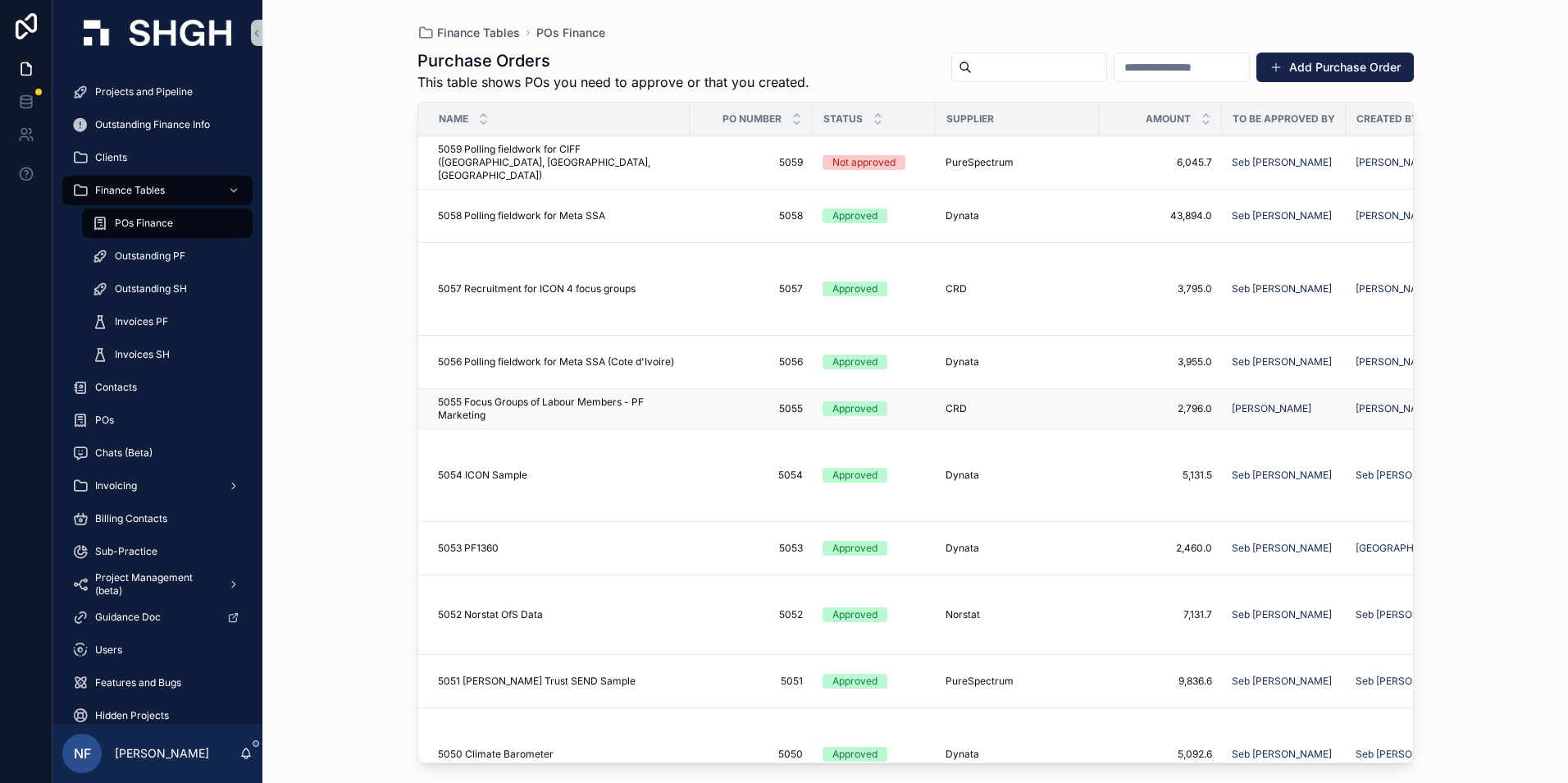
click at [678, 407] on span "5055 Focus Groups of Labour Members - PF Marketing" at bounding box center [559, 409] width 242 height 26
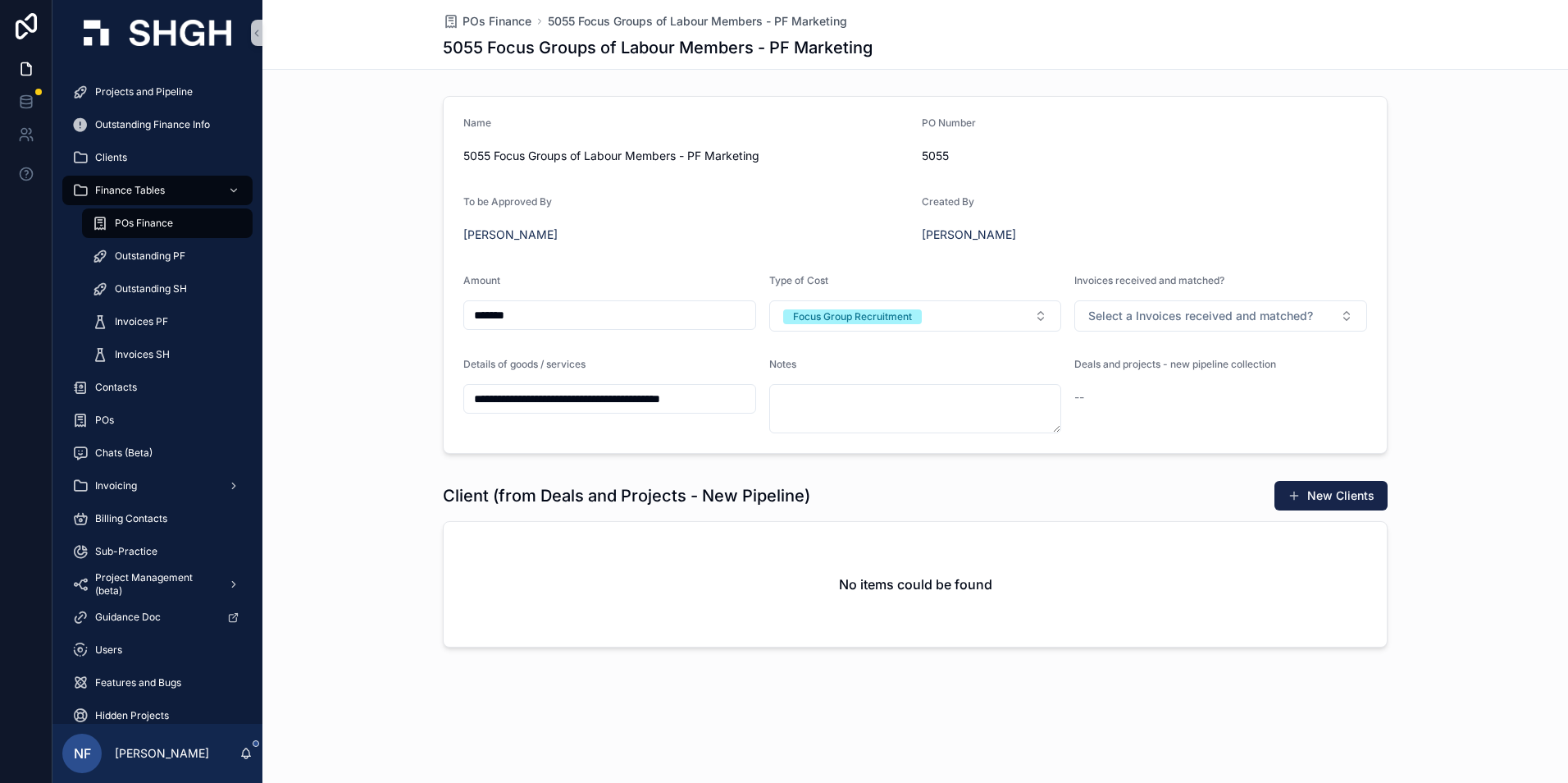
click at [537, 308] on input "*******" at bounding box center [610, 315] width 291 height 23
type input "*******"
click at [1102, 320] on span "Select a Invoices received and matched?" at bounding box center [1200, 315] width 225 height 16
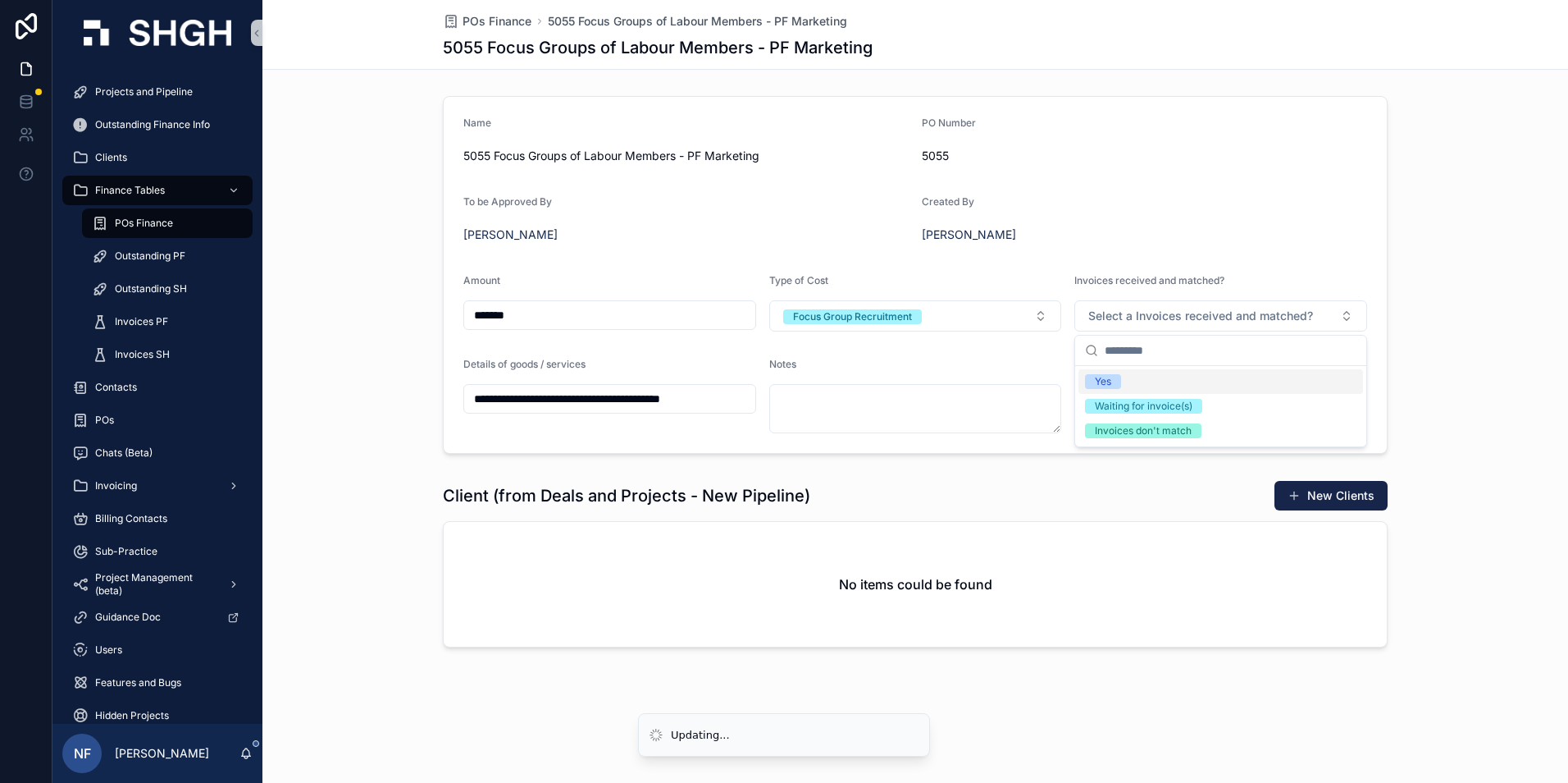
click at [1096, 378] on div "Yes" at bounding box center [1102, 382] width 16 height 15
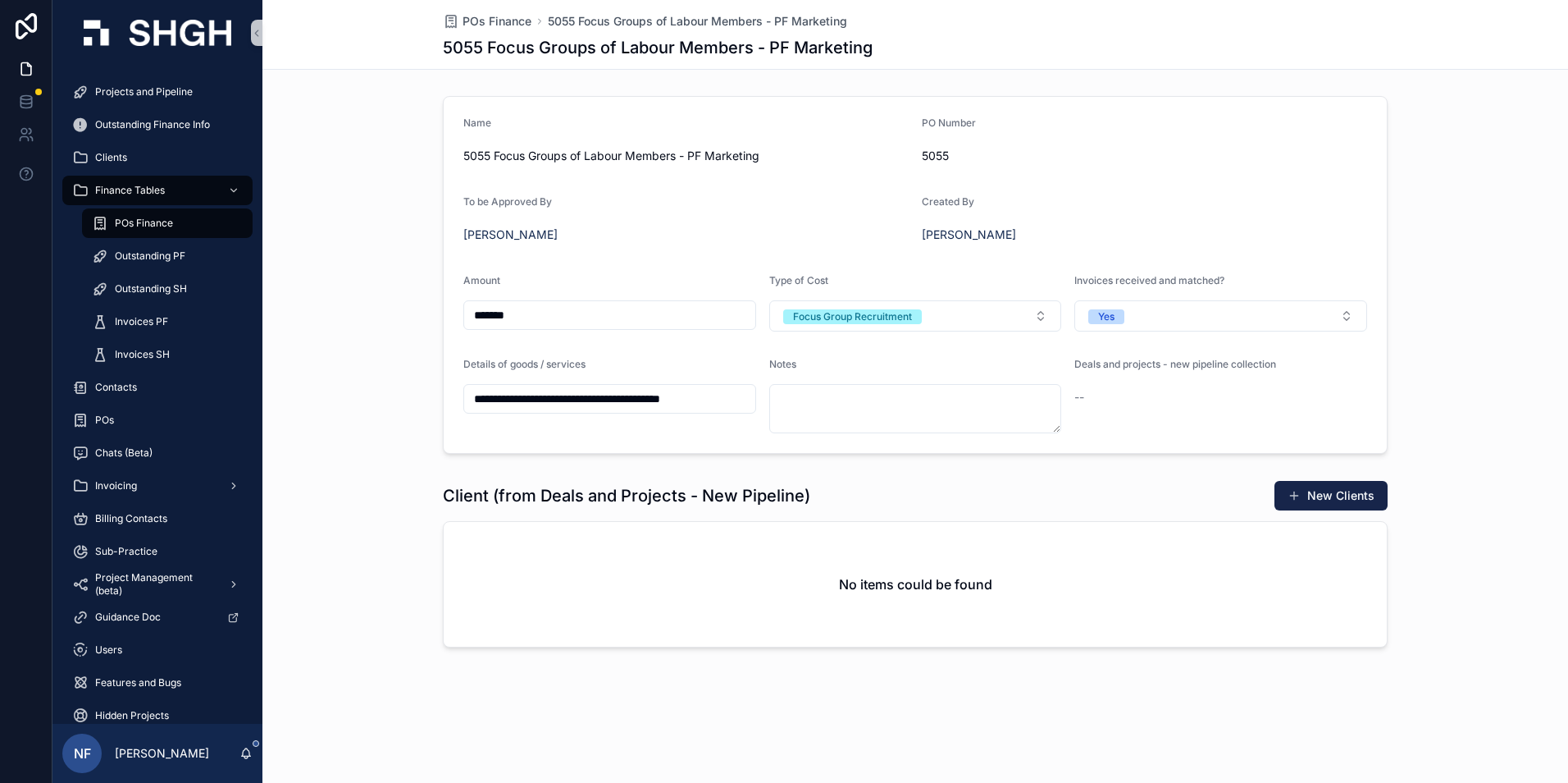
drag, startPoint x: 496, startPoint y: 152, endPoint x: 540, endPoint y: 149, distance: 44.1
click at [566, 150] on span "5055 Focus Groups of Labour Members - PF Marketing" at bounding box center [686, 155] width 445 height 16
click at [564, 187] on form "**********" at bounding box center [915, 274] width 943 height 356
drag, startPoint x: 493, startPoint y: 153, endPoint x: 763, endPoint y: 155, distance: 270.0
click at [763, 155] on span "5055 Focus Groups of Labour Members - PF Marketing" at bounding box center [686, 155] width 445 height 16
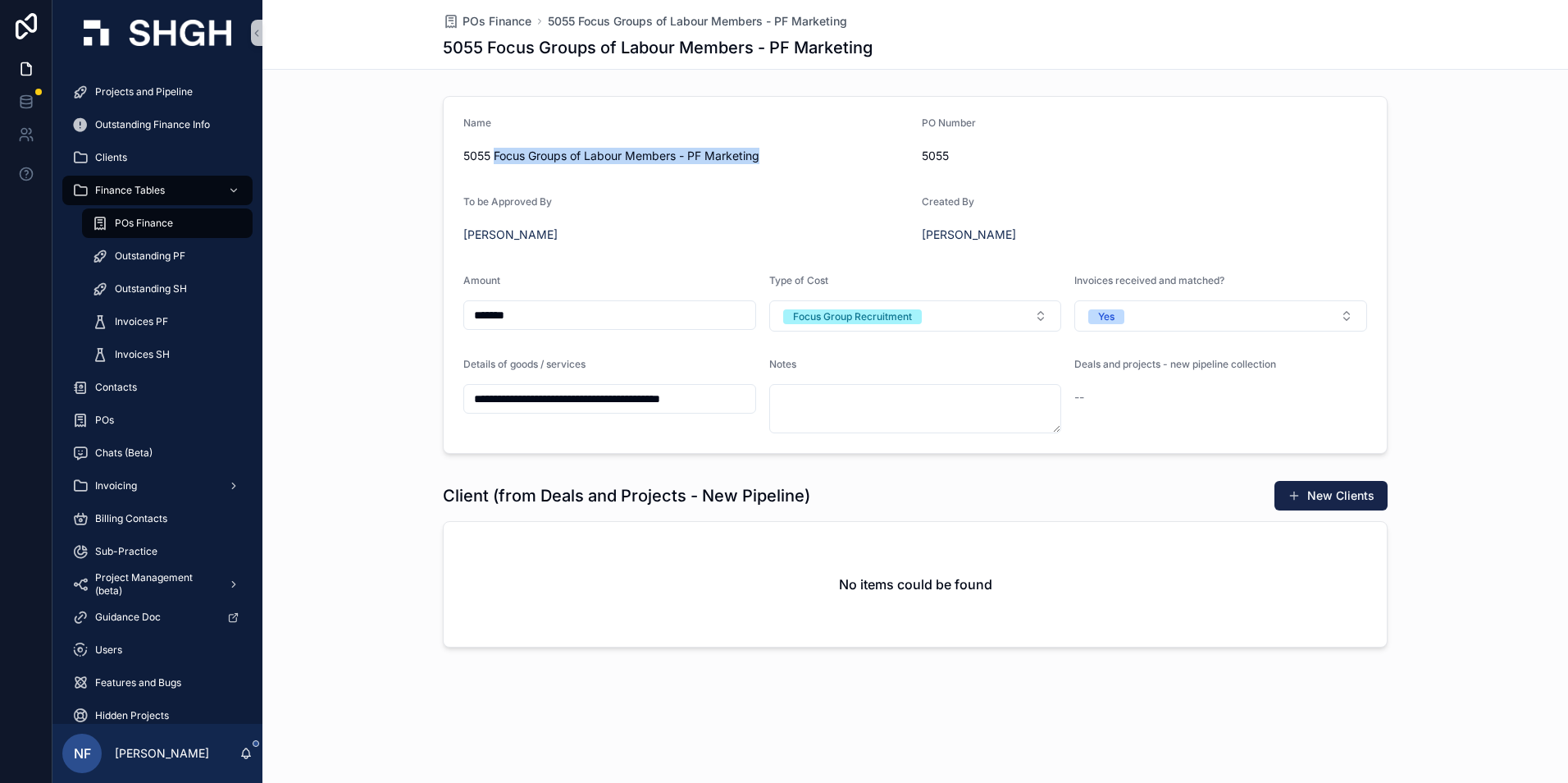
copy span "Focus Groups of Labour Members - PF Marketing"
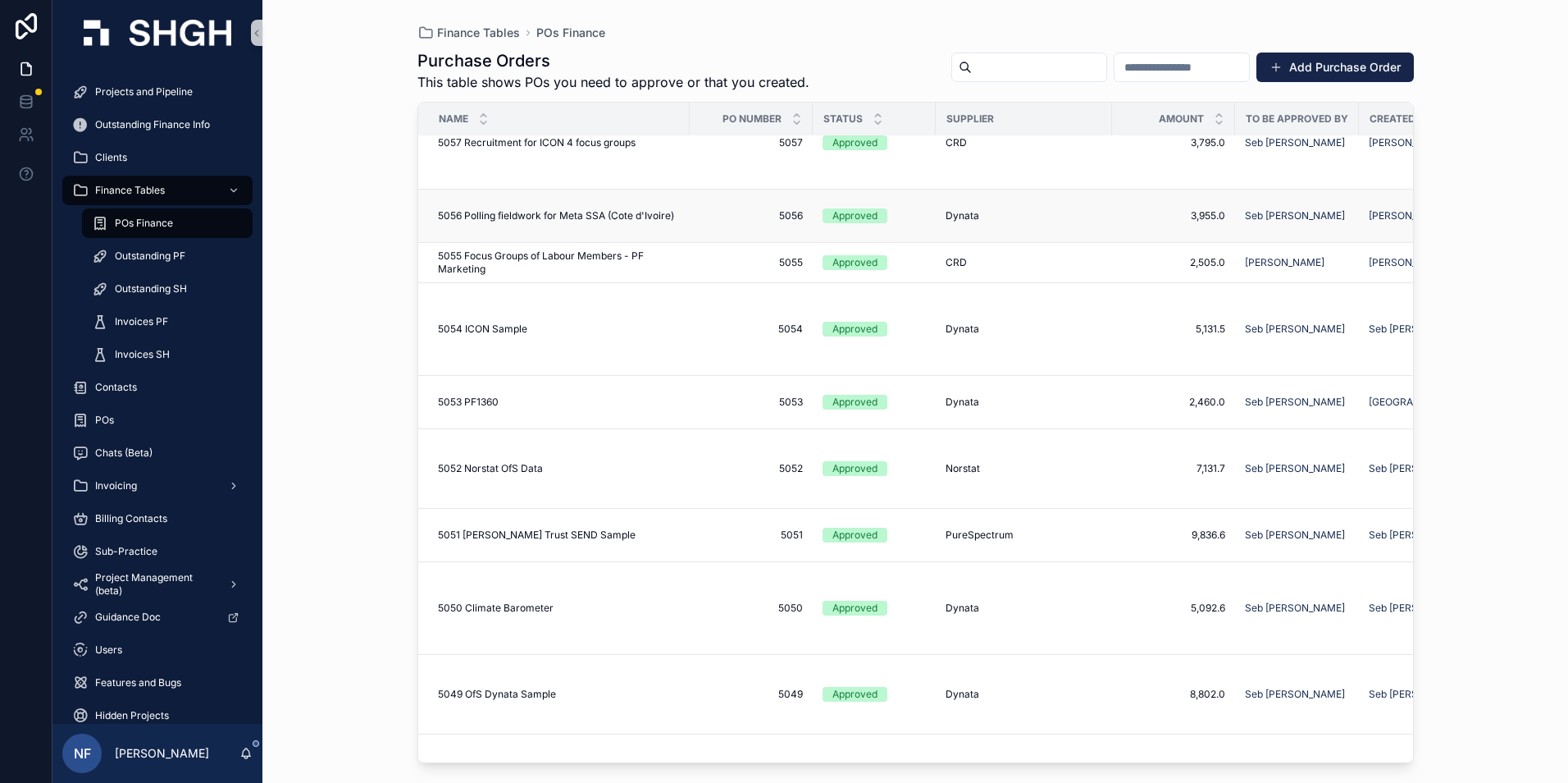
scroll to position [164, 0]
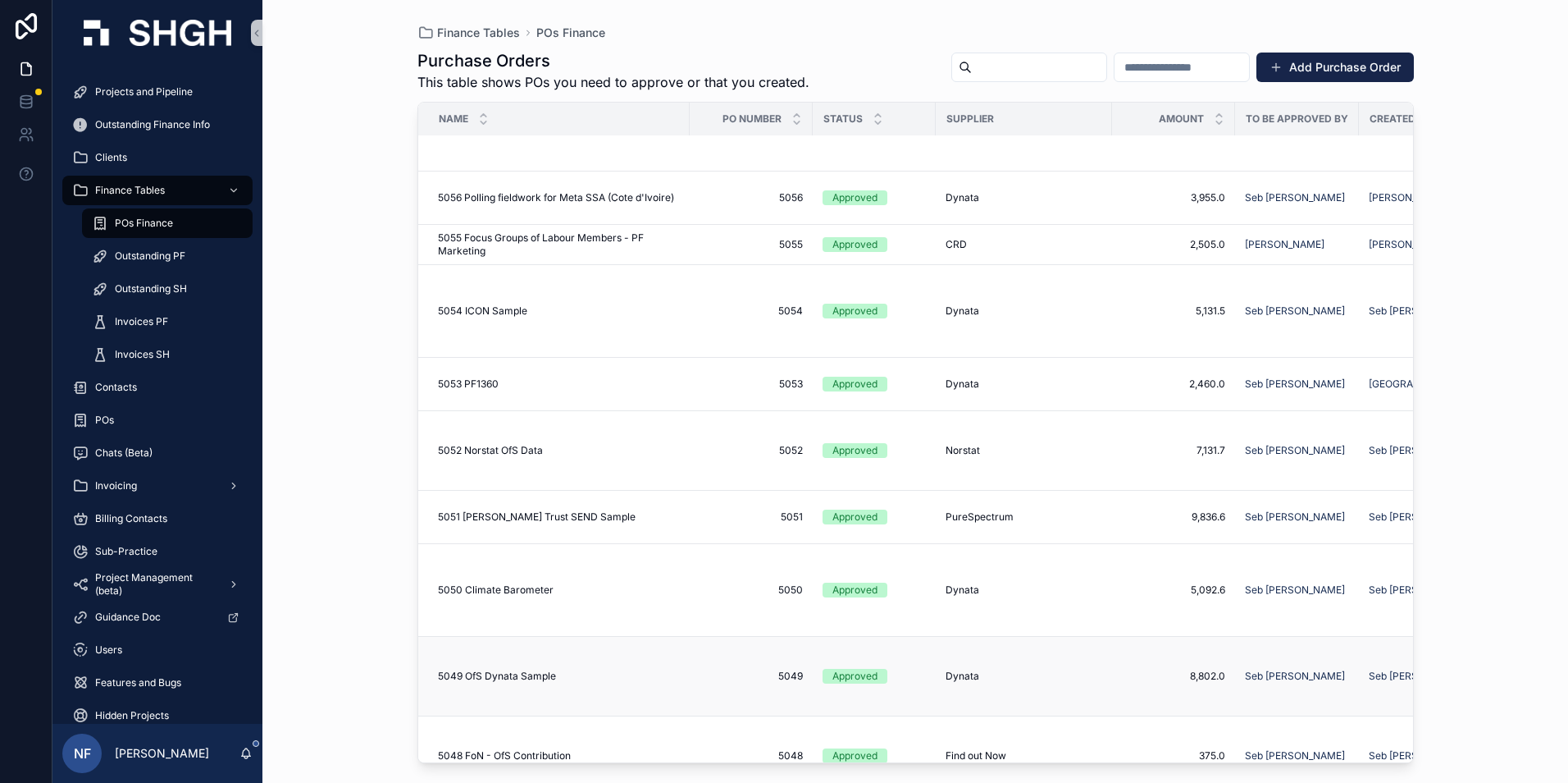
click at [706, 669] on td "5049 5049" at bounding box center [751, 676] width 123 height 80
click at [793, 669] on span "5049" at bounding box center [752, 676] width 103 height 13
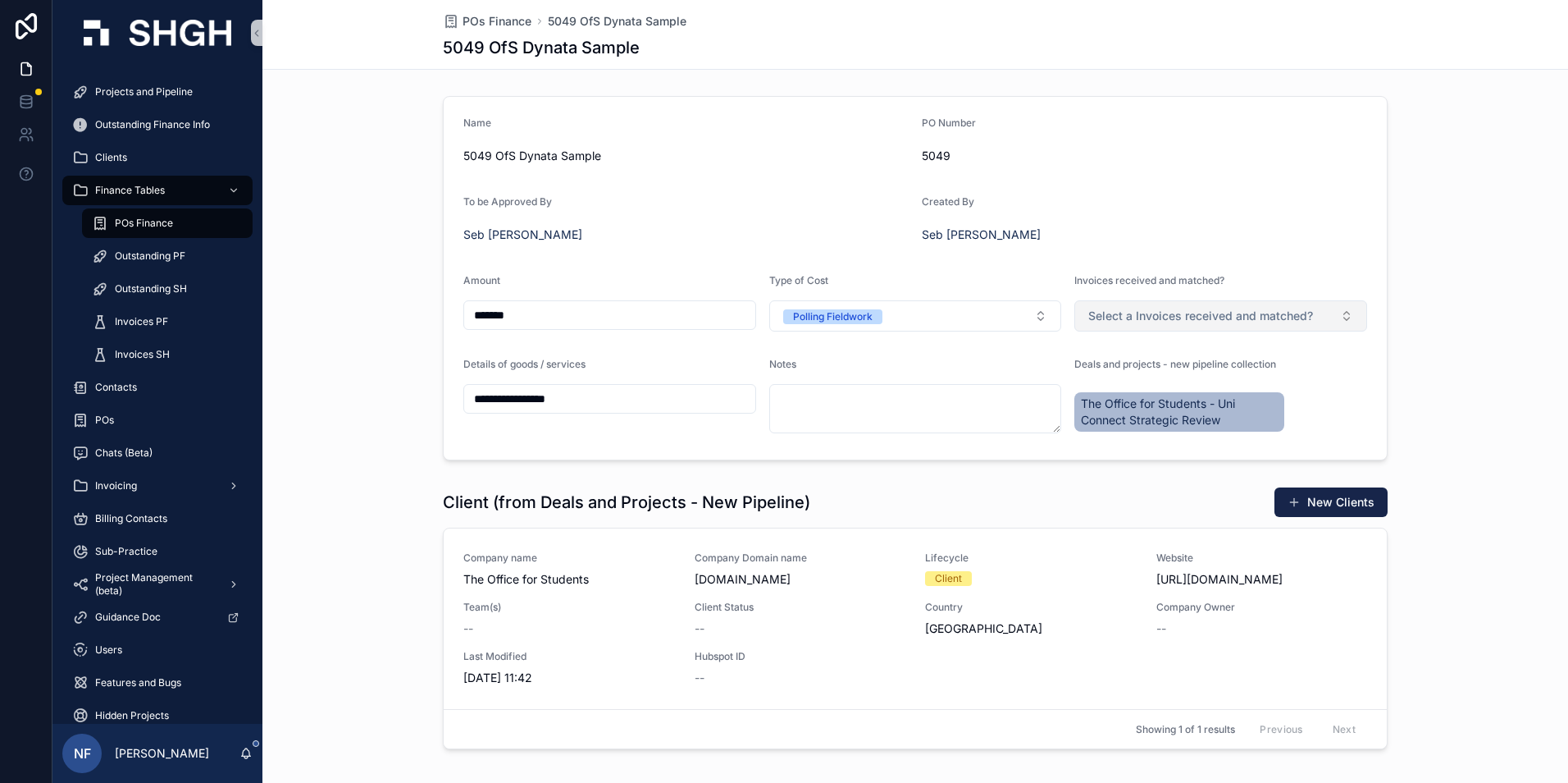
click at [1110, 305] on button "Select a Invoices received and matched?" at bounding box center [1220, 315] width 293 height 31
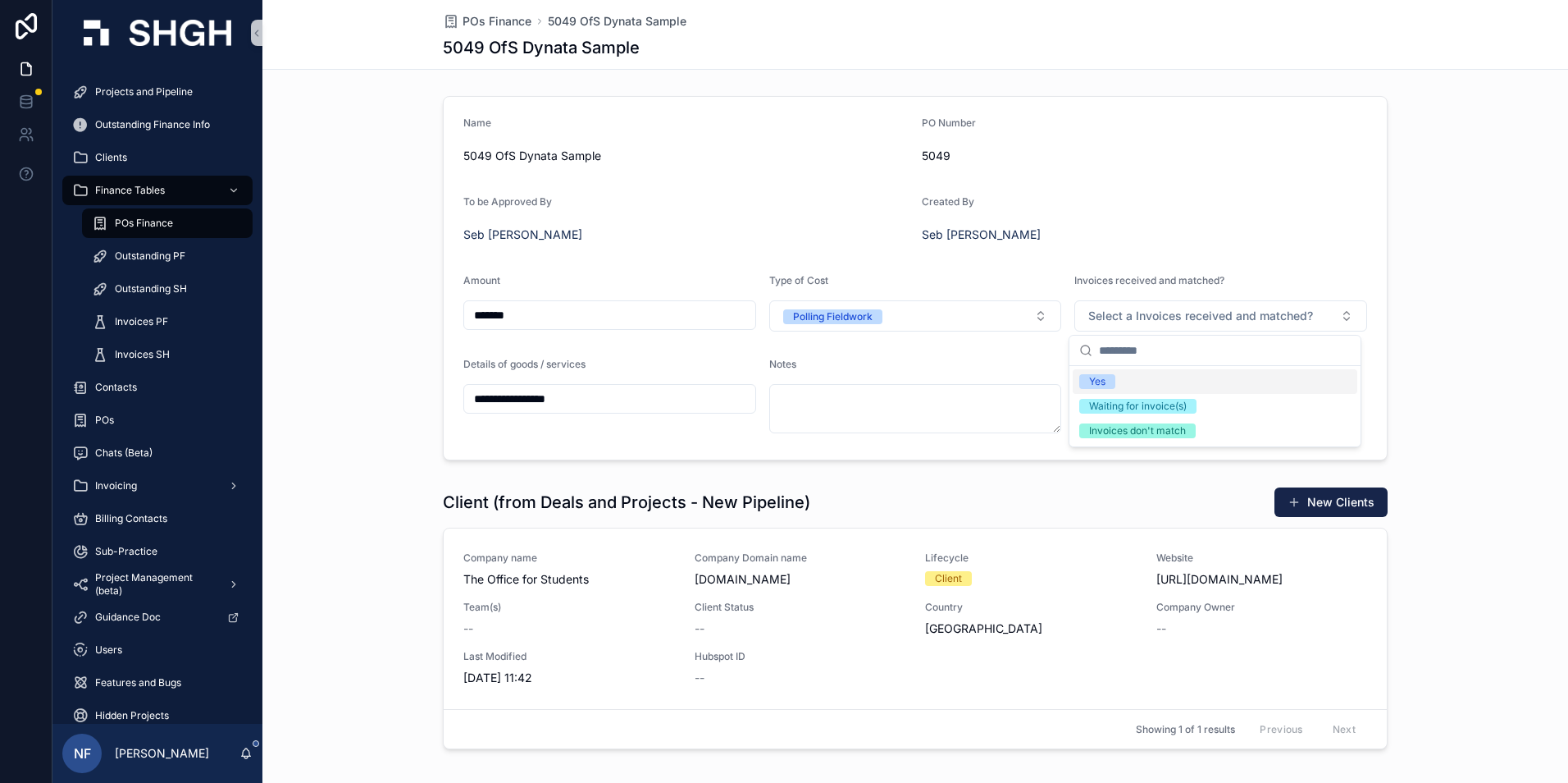
click at [1097, 382] on div "Yes" at bounding box center [1096, 382] width 16 height 15
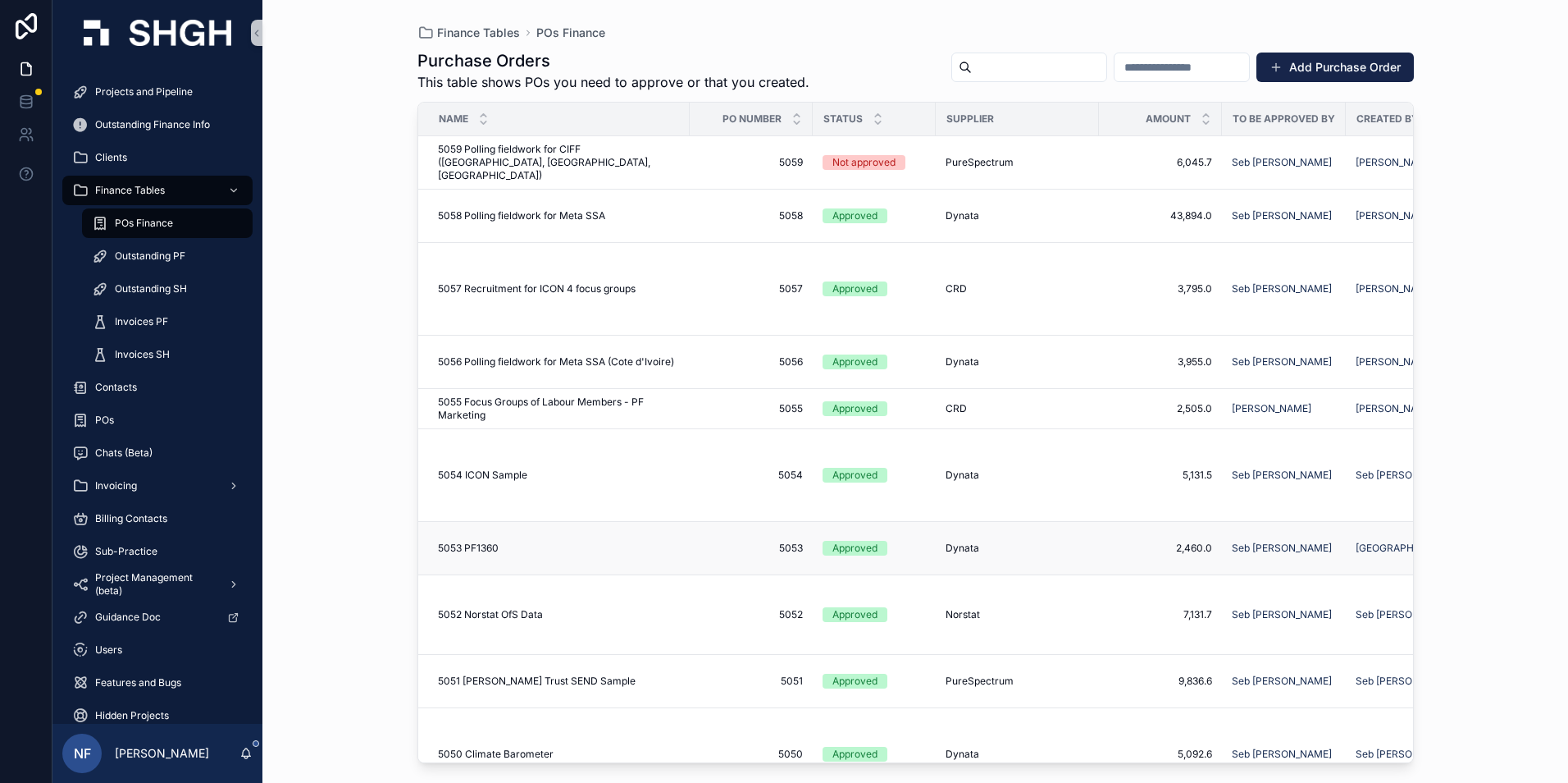
click at [752, 547] on span "5053" at bounding box center [752, 548] width 103 height 13
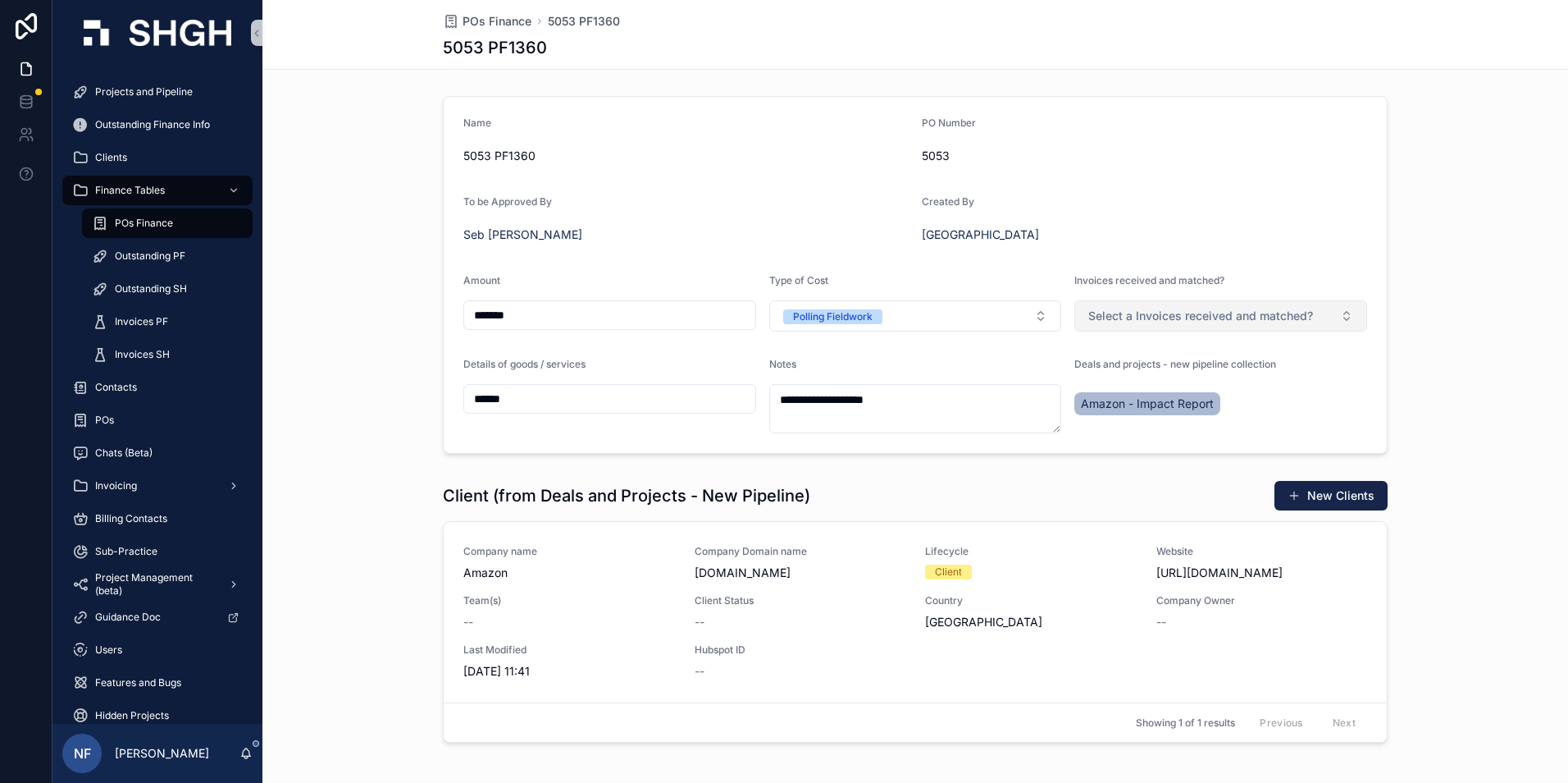
click at [1171, 306] on button "Select a Invoices received and matched?" at bounding box center [1220, 315] width 293 height 31
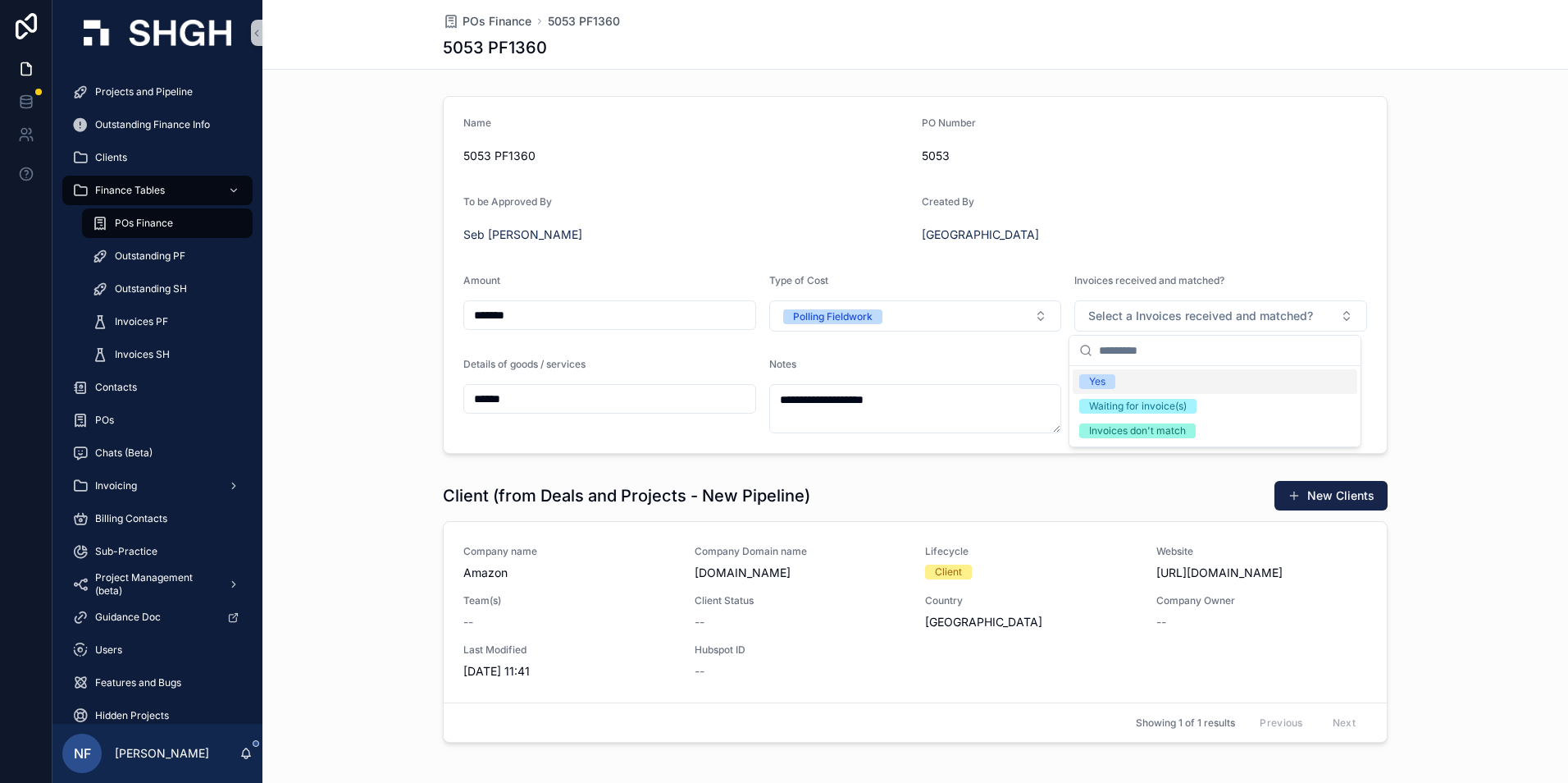
click at [1112, 378] on span "Yes" at bounding box center [1097, 382] width 36 height 15
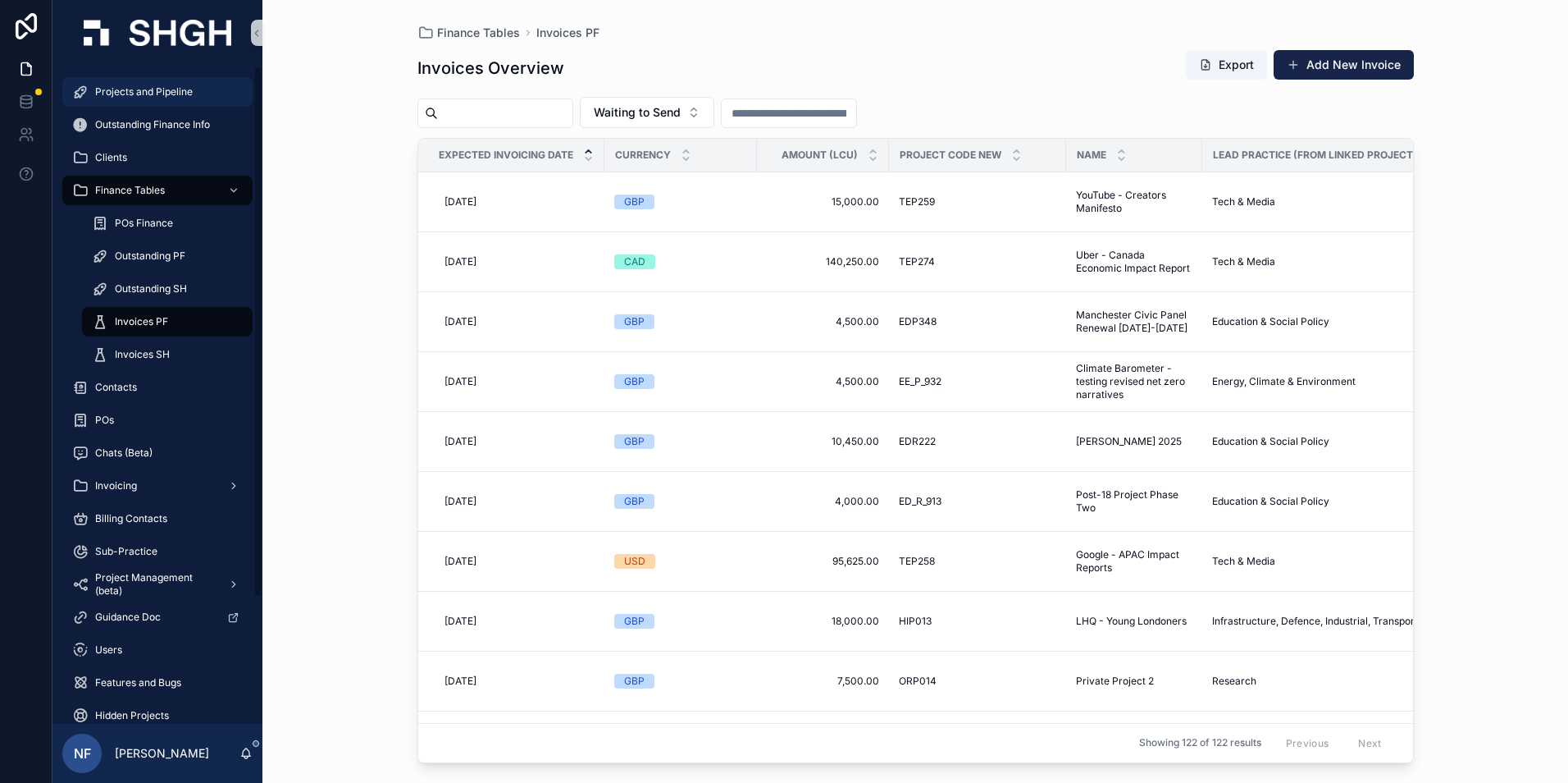
click at [161, 84] on div "Projects and Pipeline" at bounding box center [158, 92] width 171 height 26
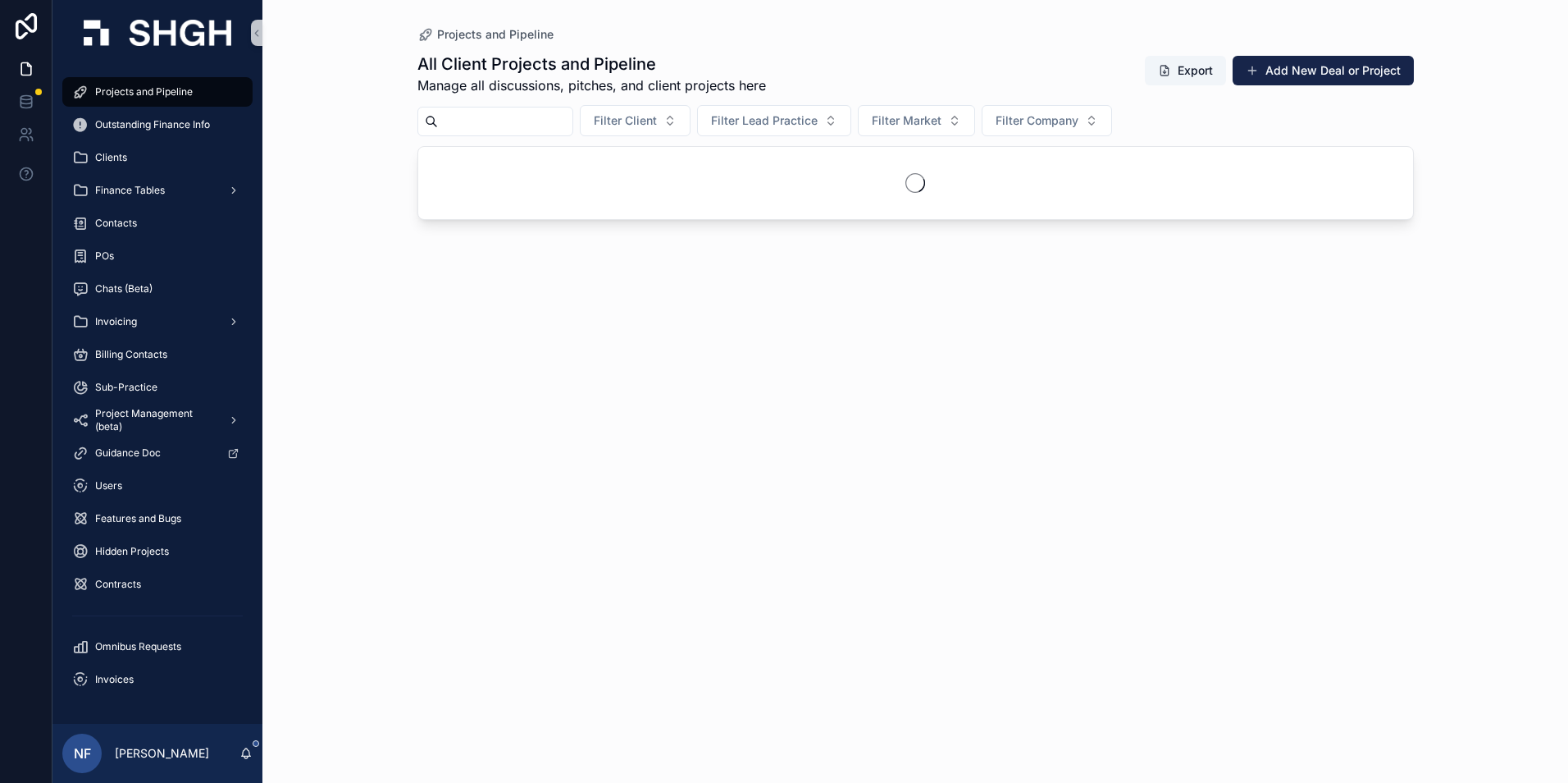
click at [487, 120] on input "scrollable content" at bounding box center [505, 121] width 134 height 23
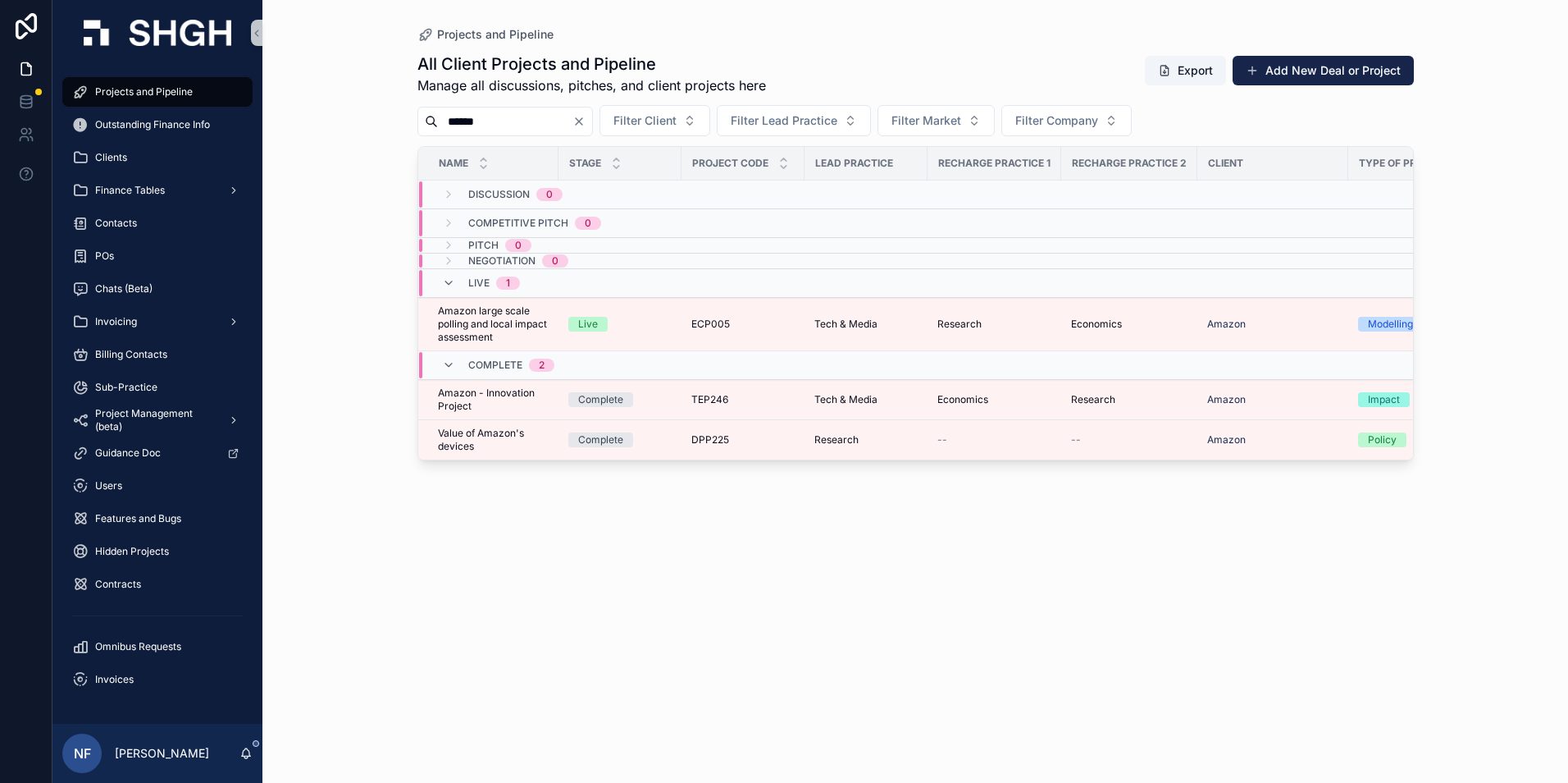
click at [507, 133] on input "******" at bounding box center [505, 121] width 134 height 23
type input "*"
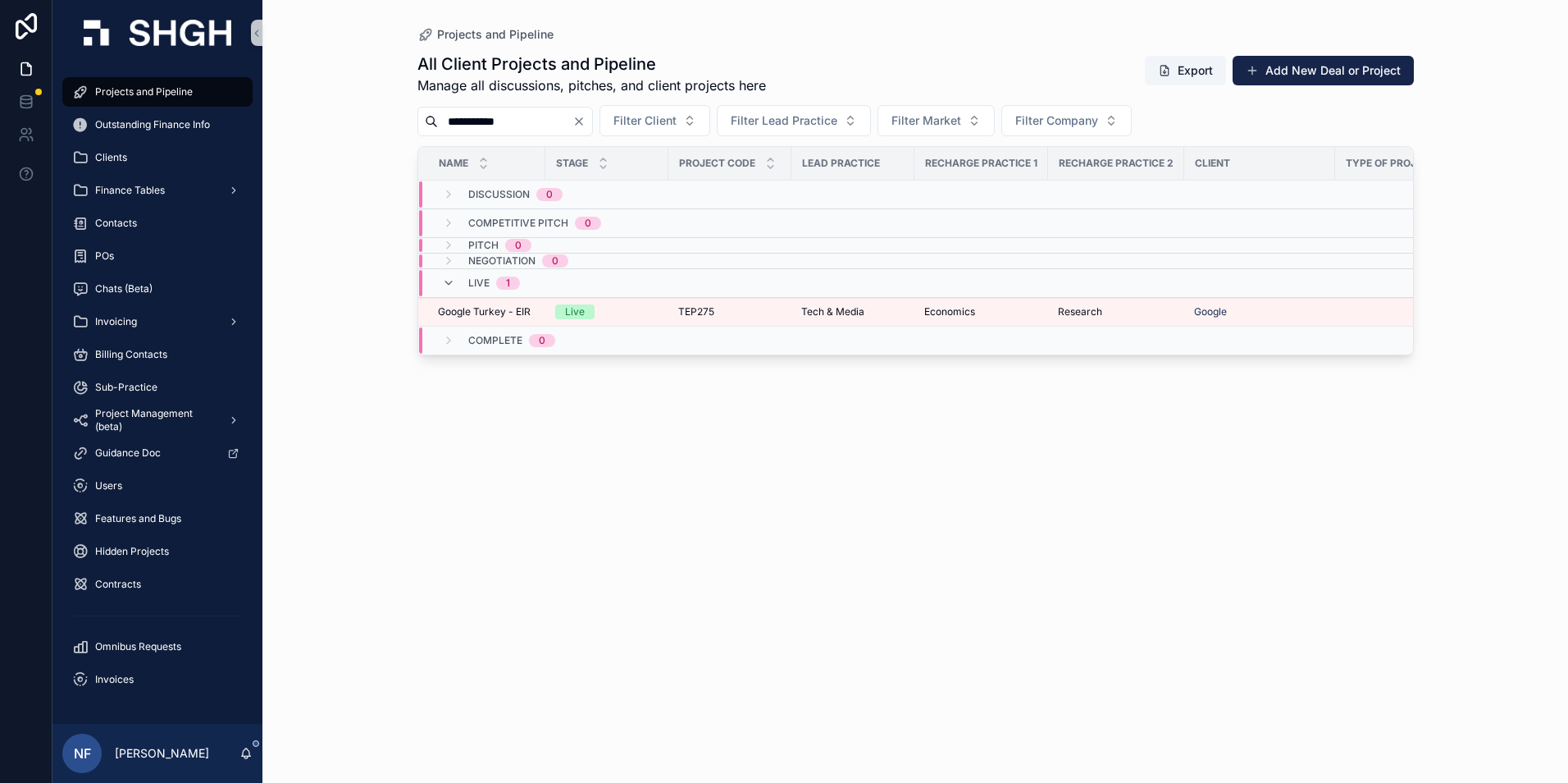
type input "**********"
click at [136, 193] on span "Finance Tables" at bounding box center [130, 191] width 70 height 13
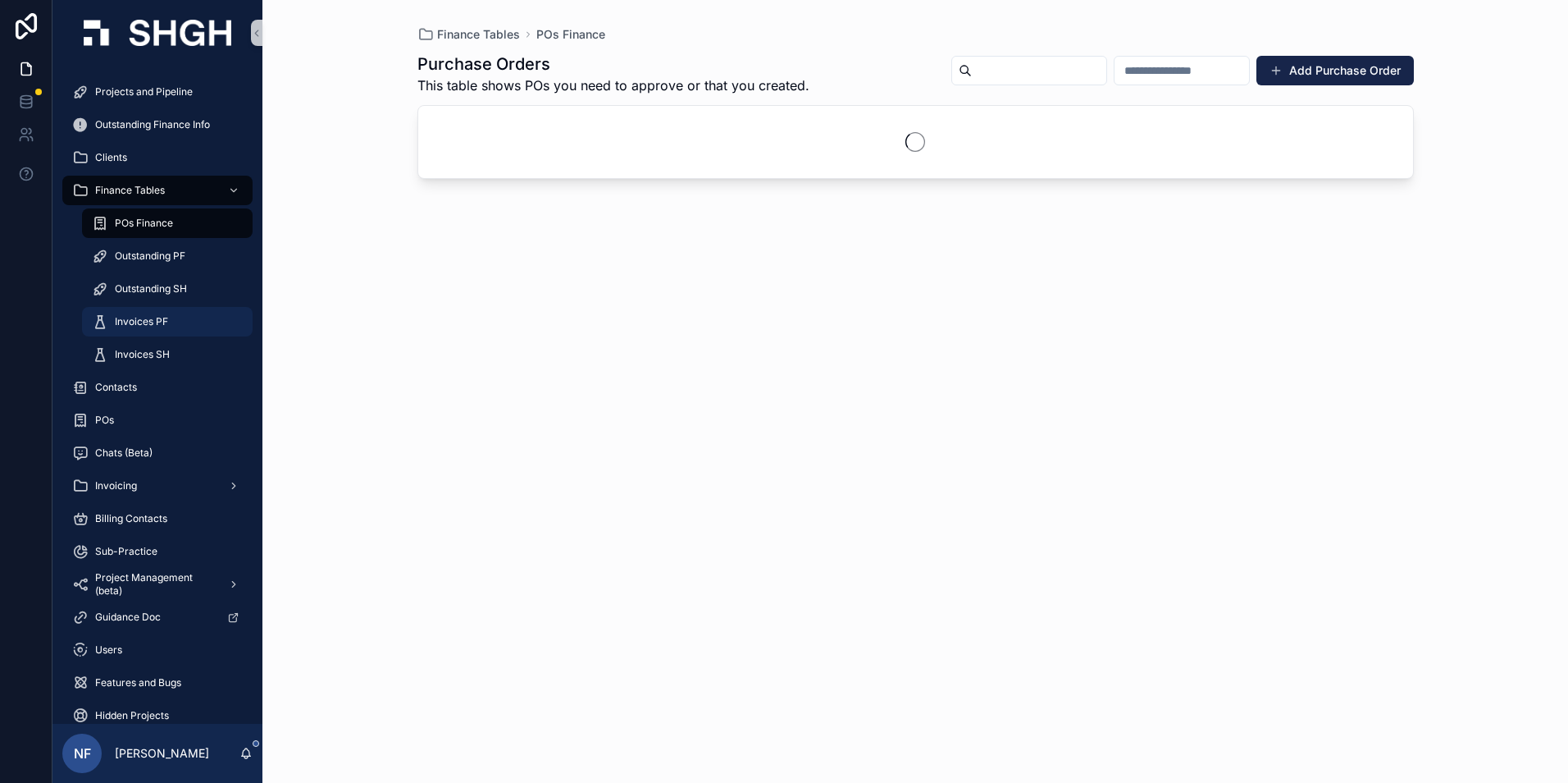
click at [131, 324] on span "Invoices PF" at bounding box center [141, 321] width 54 height 13
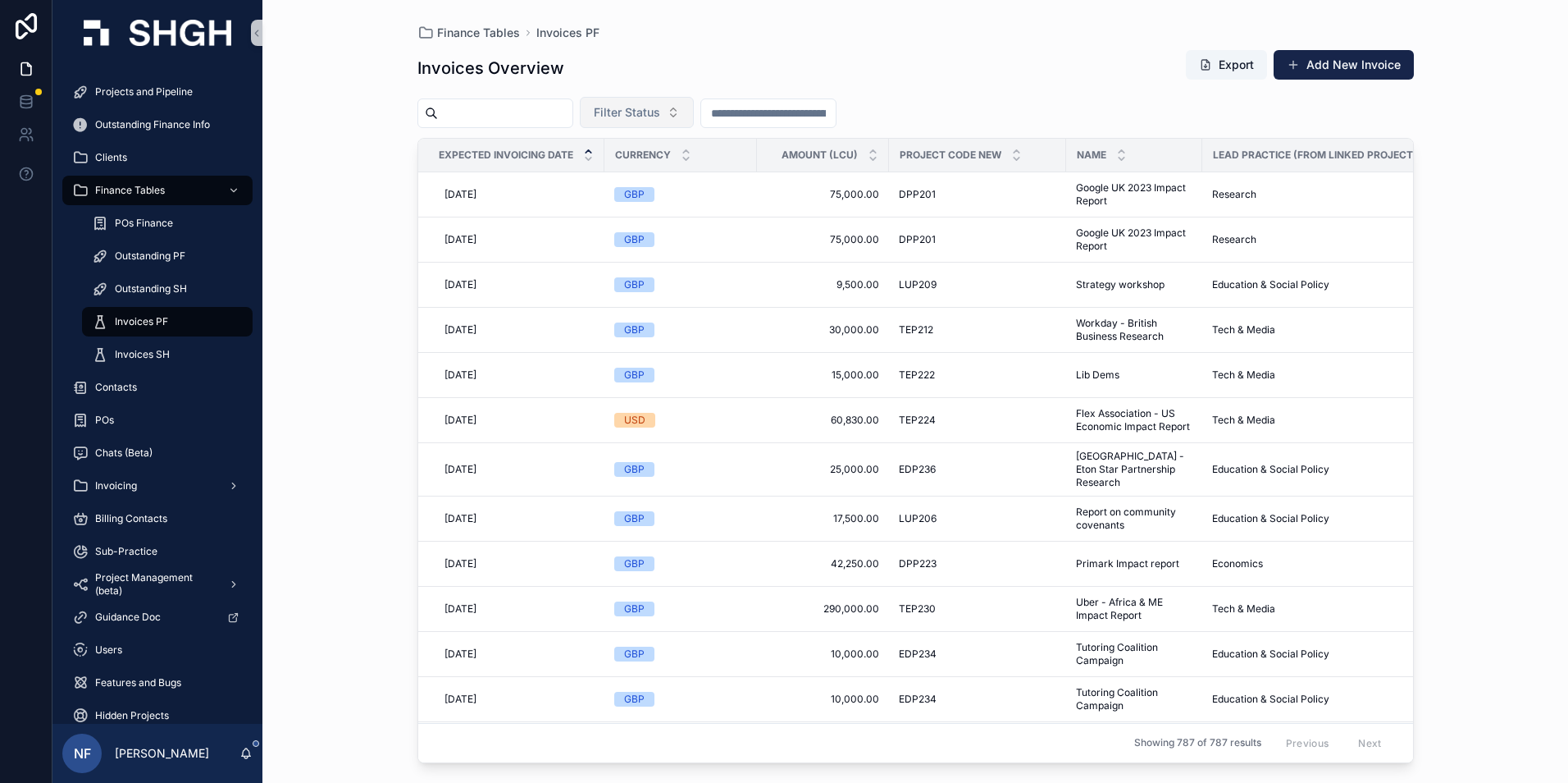
click at [651, 115] on span "Filter Status" at bounding box center [627, 112] width 67 height 16
click at [640, 188] on div "Waiting to Send" at bounding box center [677, 179] width 196 height 26
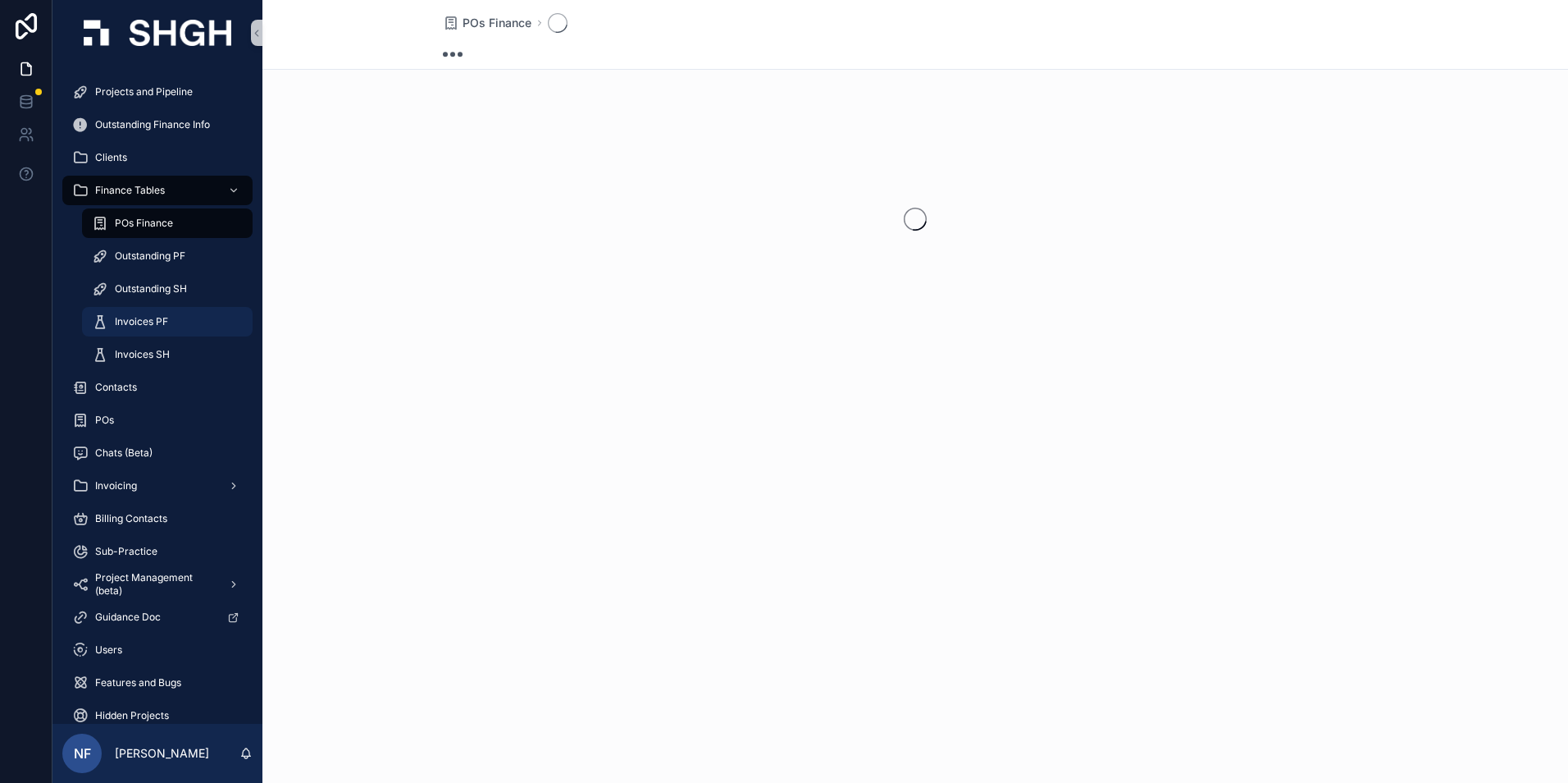
click at [132, 313] on div "Invoices PF" at bounding box center [167, 321] width 151 height 26
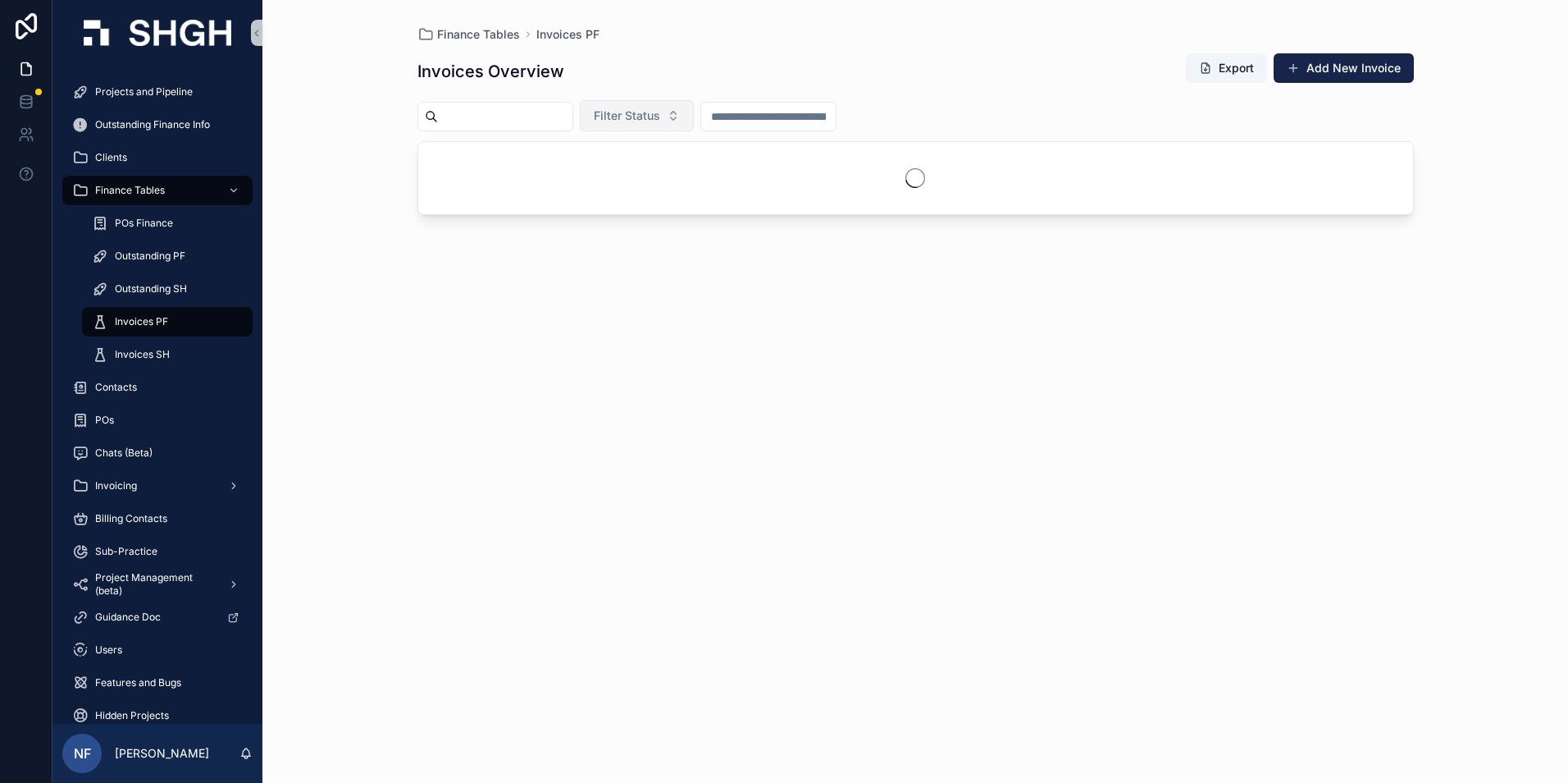
click at [660, 115] on span "Filter Status" at bounding box center [627, 115] width 67 height 16
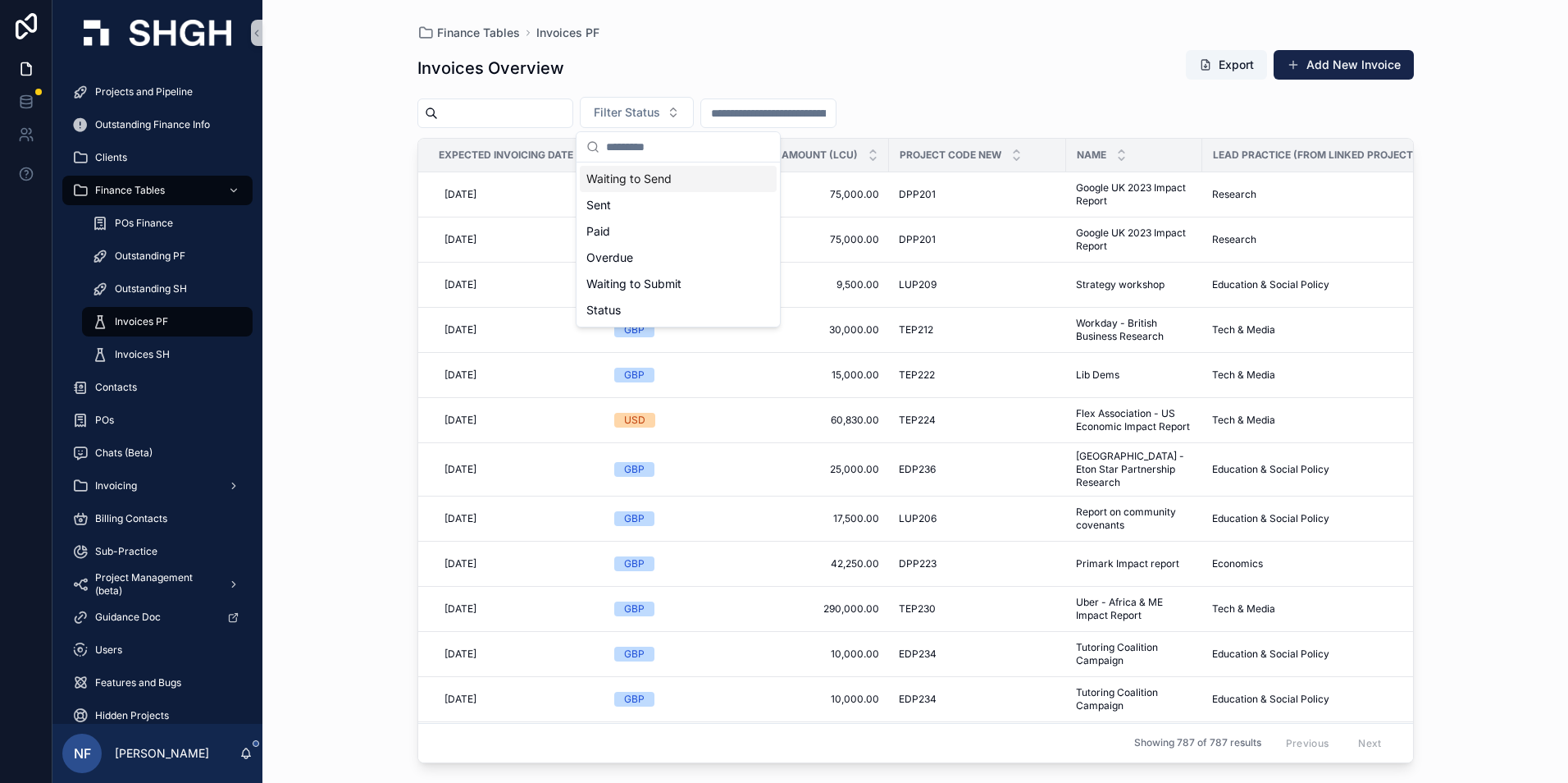
click at [640, 182] on div "Waiting to Send" at bounding box center [677, 179] width 196 height 26
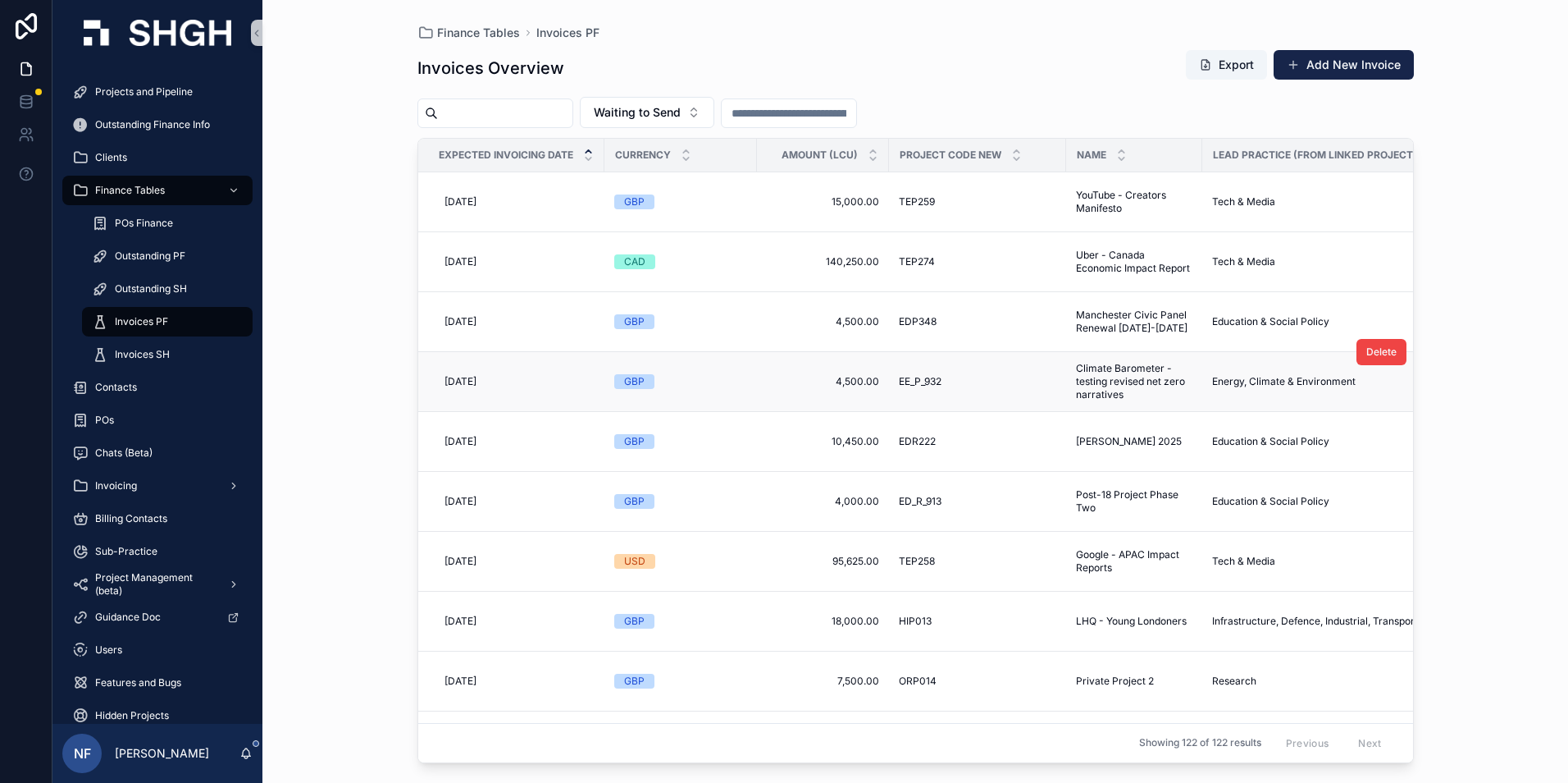
click at [1127, 366] on span "Climate Barometer - testing revised net zero narratives" at bounding box center [1134, 382] width 116 height 39
click at [181, 99] on div "Projects and Pipeline" at bounding box center [158, 92] width 171 height 26
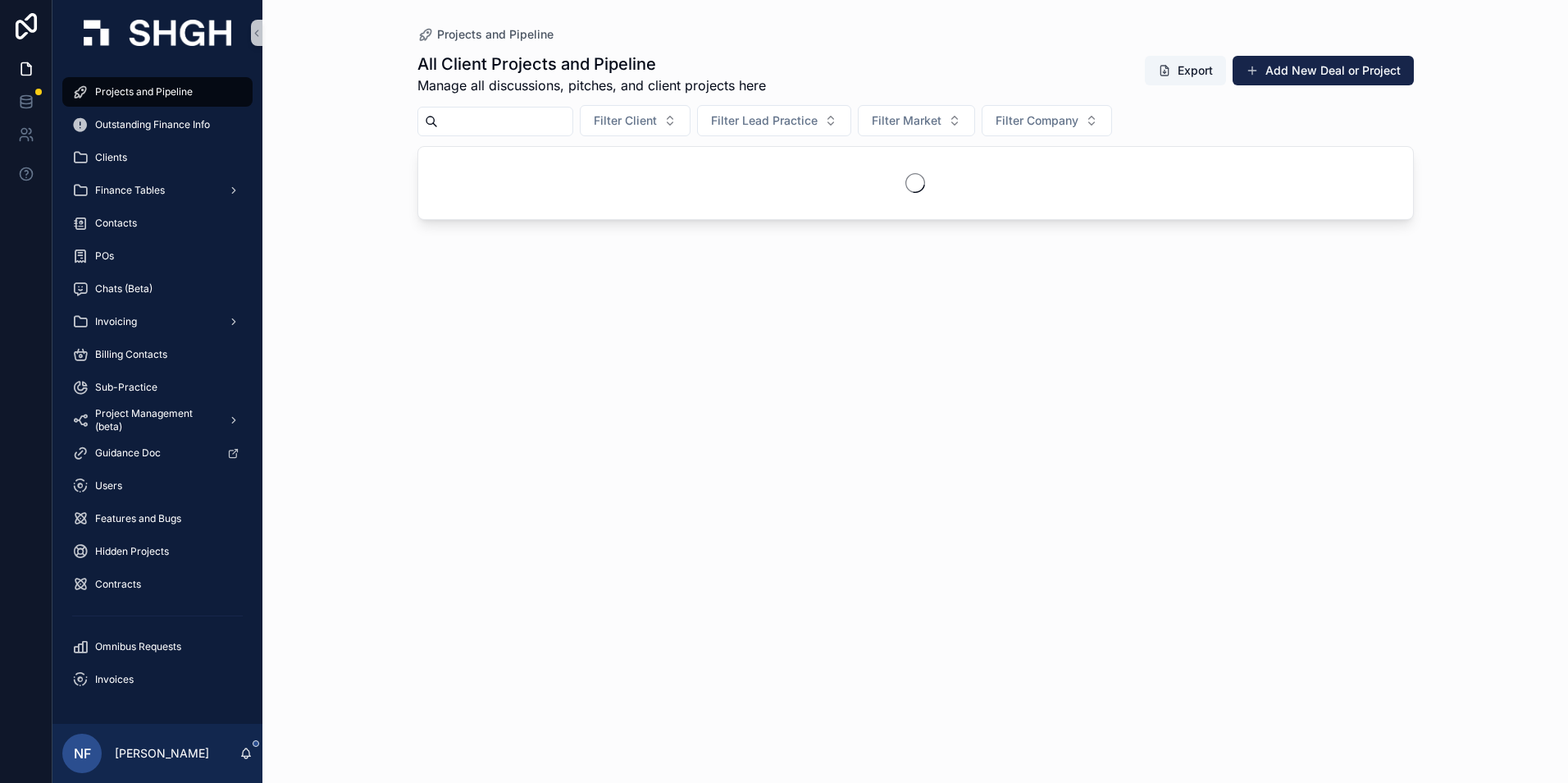
click at [565, 116] on input "scrollable content" at bounding box center [505, 121] width 134 height 23
type input "******"
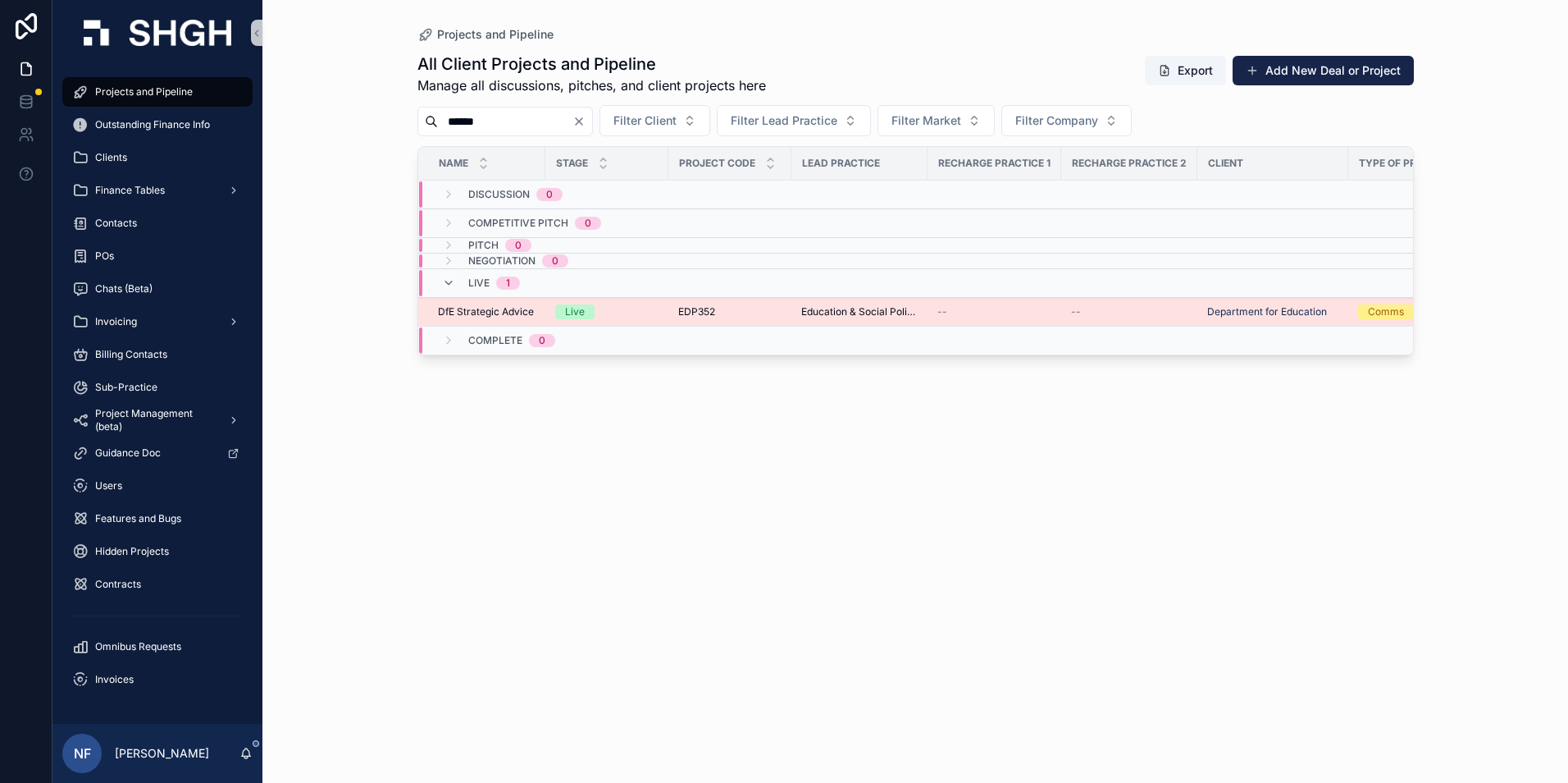
click at [495, 316] on span "DfE Strategic Advice" at bounding box center [486, 312] width 96 height 13
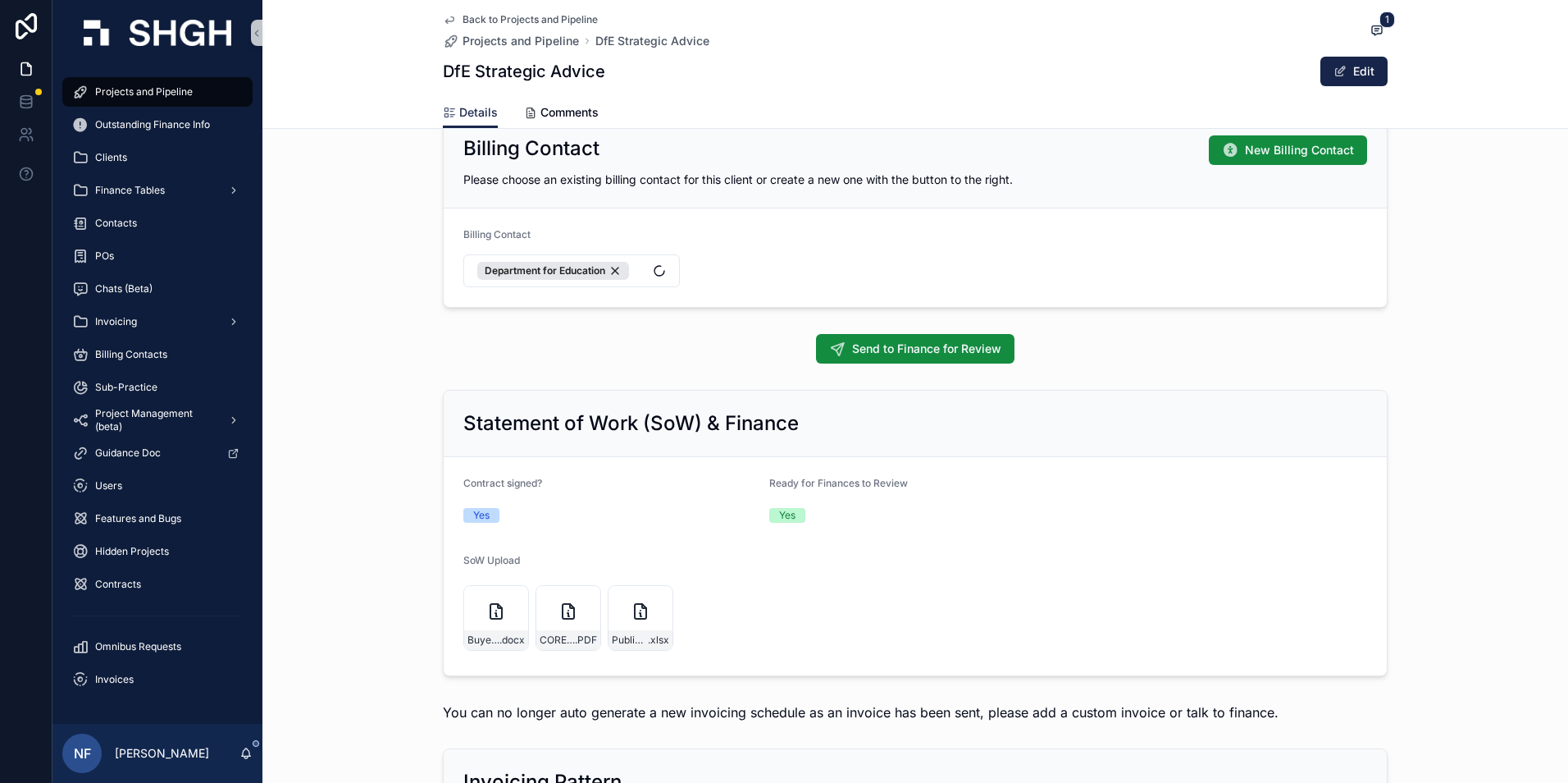
scroll to position [1641, 0]
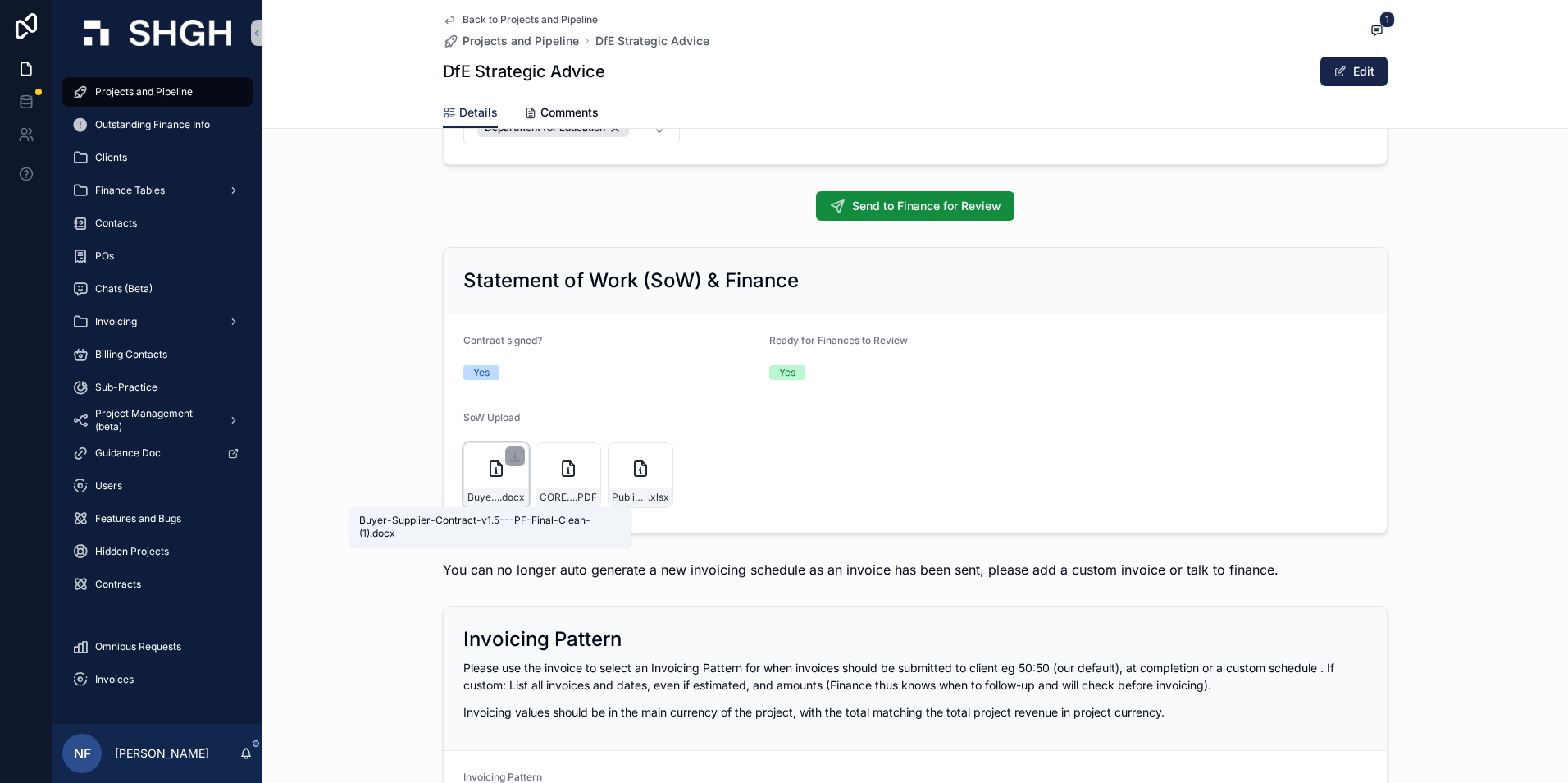
click at [474, 498] on span "Buyer-Supplier-Contract-v1.5---PF-Final-Clean-(1)" at bounding box center [484, 497] width 32 height 13
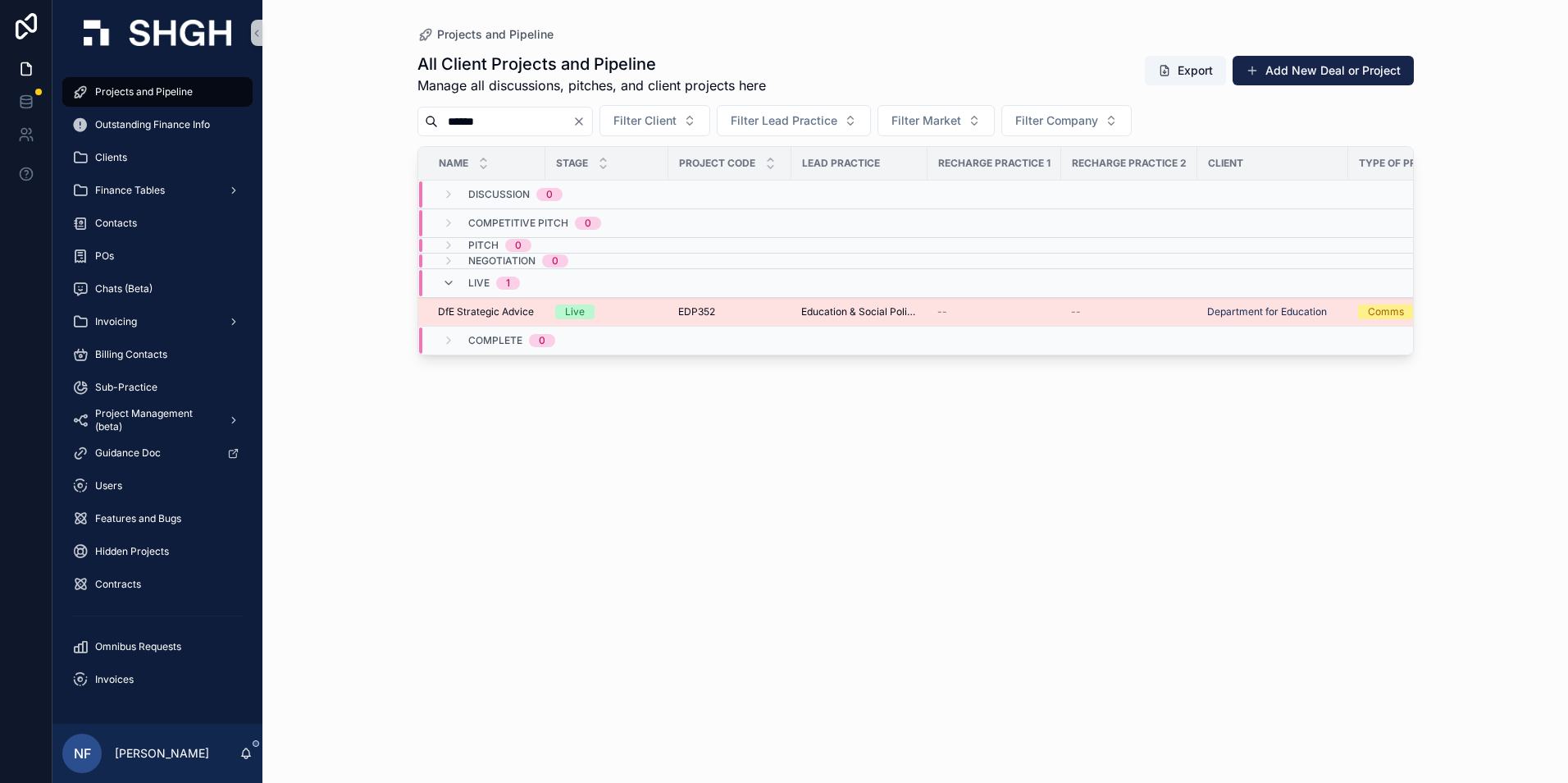
click at [471, 313] on span "DfE Strategic Advice" at bounding box center [486, 312] width 96 height 13
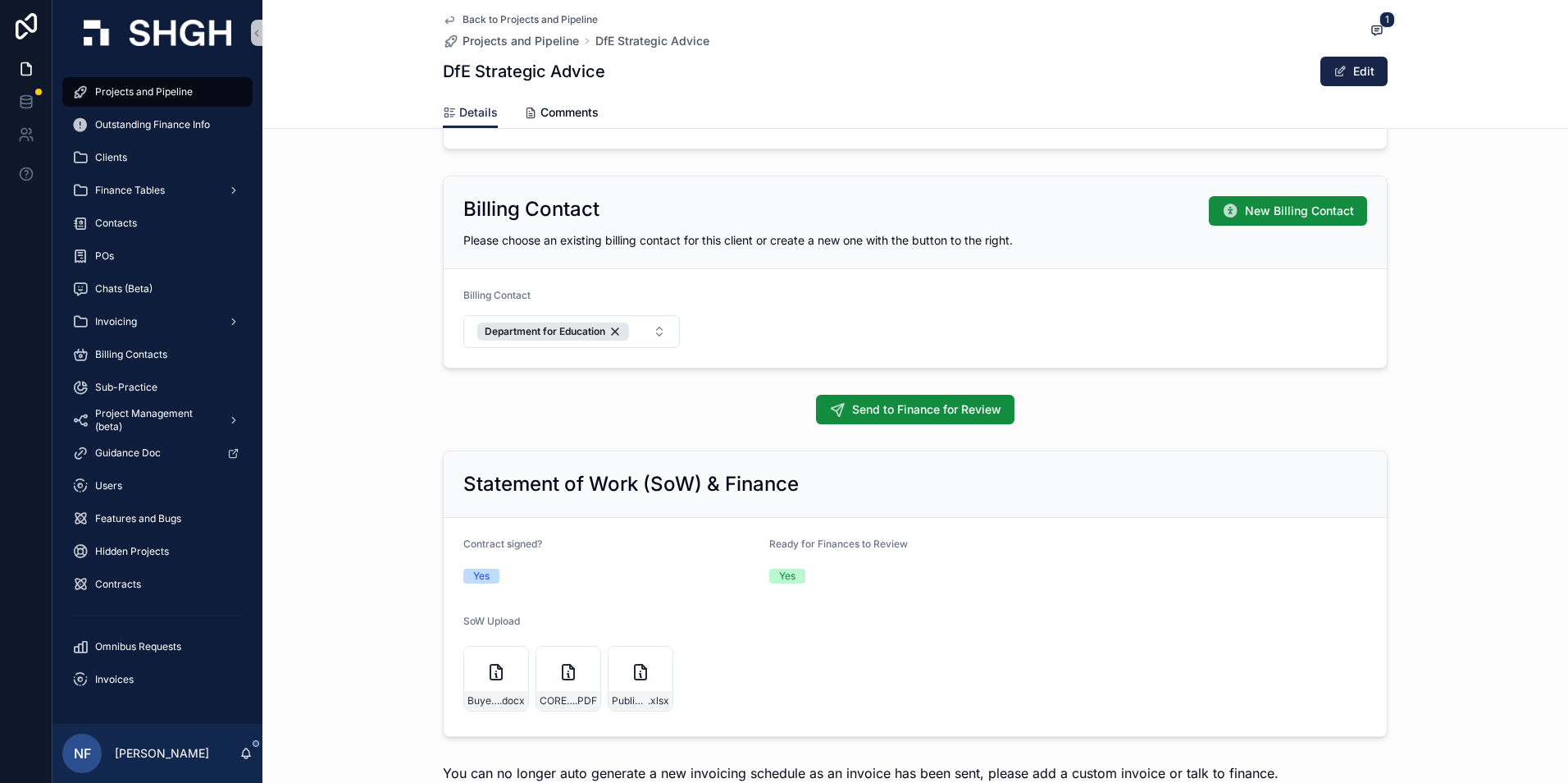
scroll to position [1641, 0]
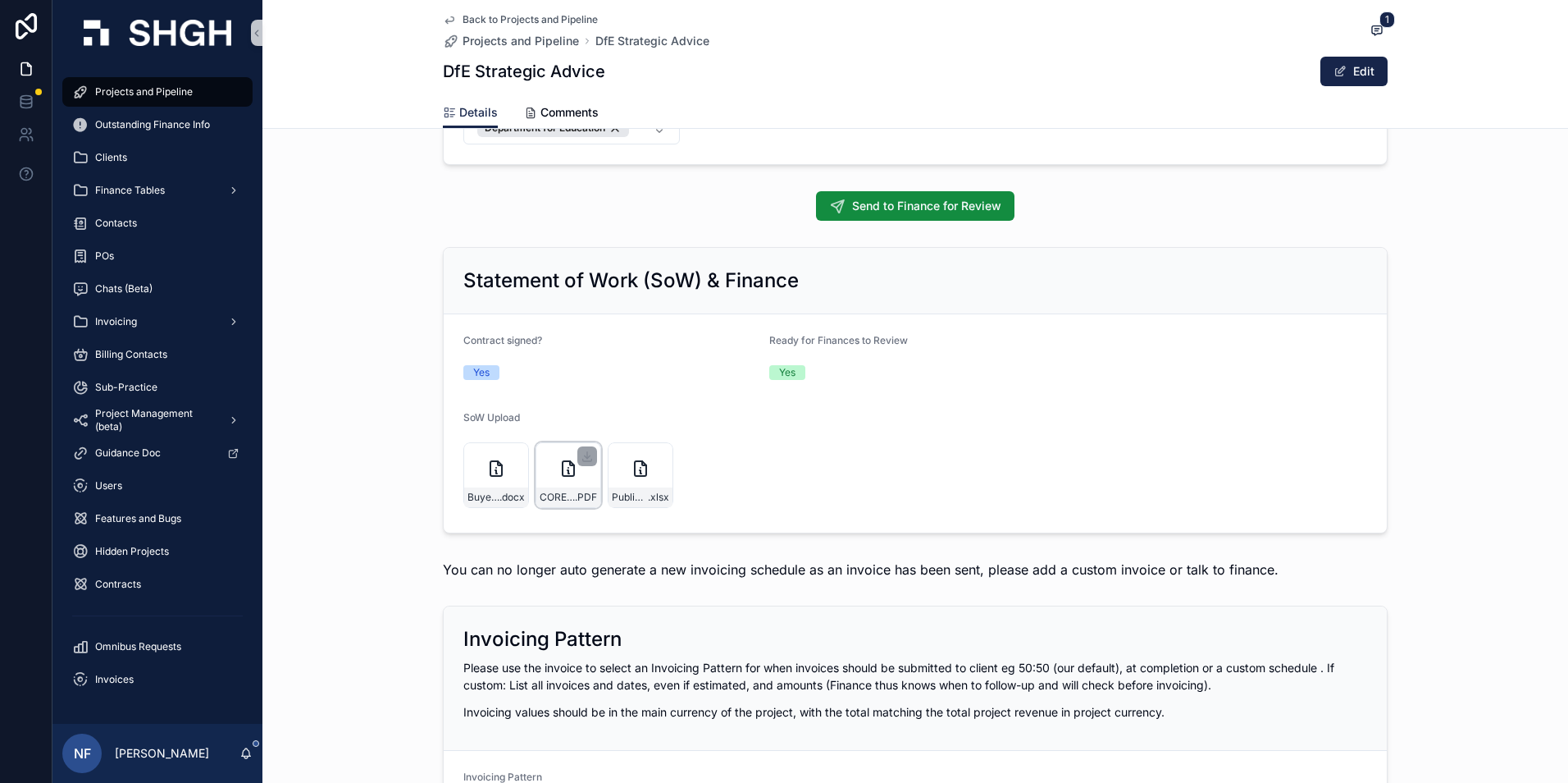
click at [581, 488] on div "CORE-PO-024377 .PDF" at bounding box center [568, 496] width 64 height 20
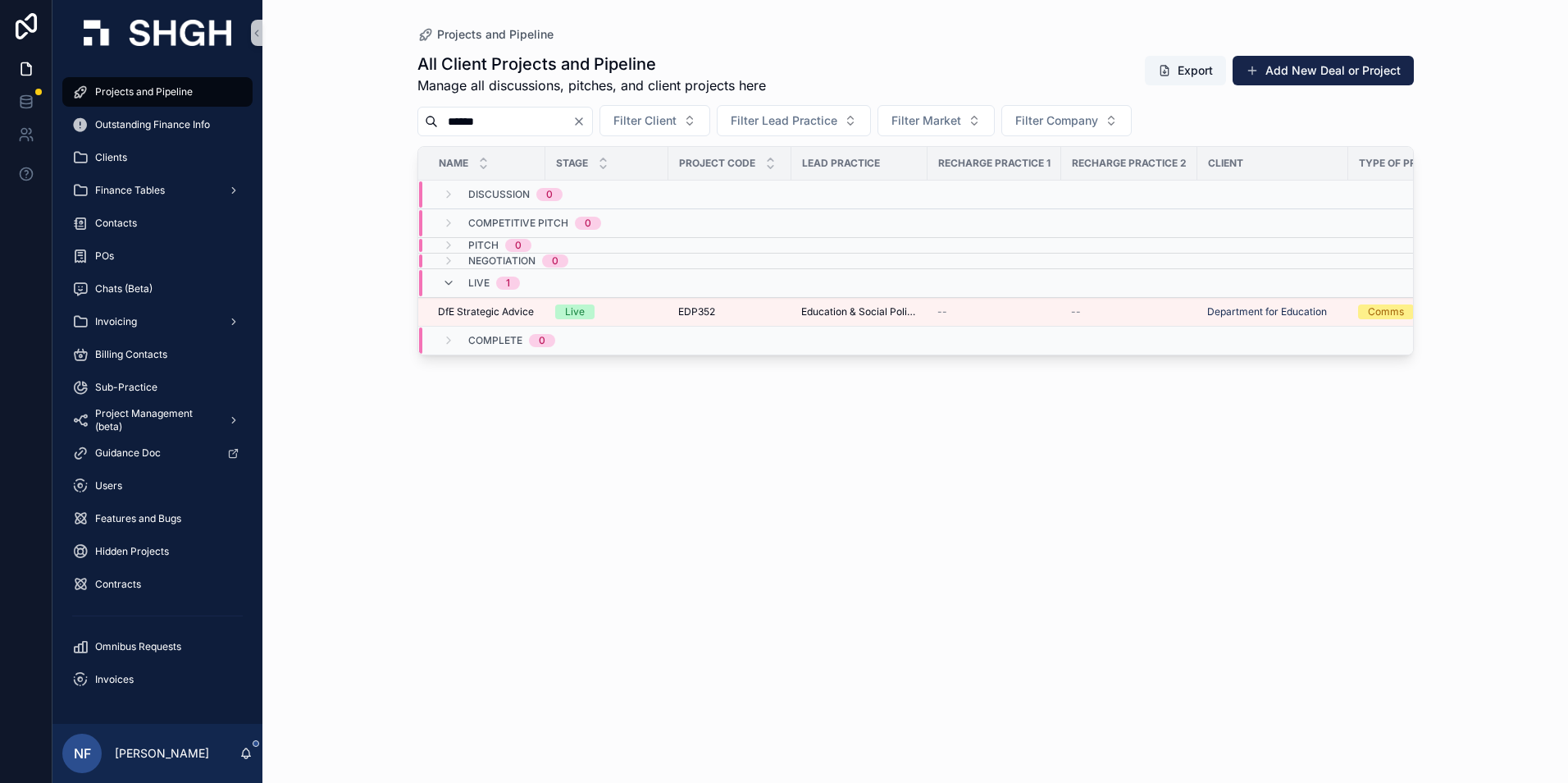
click at [532, 119] on input "******" at bounding box center [505, 121] width 134 height 23
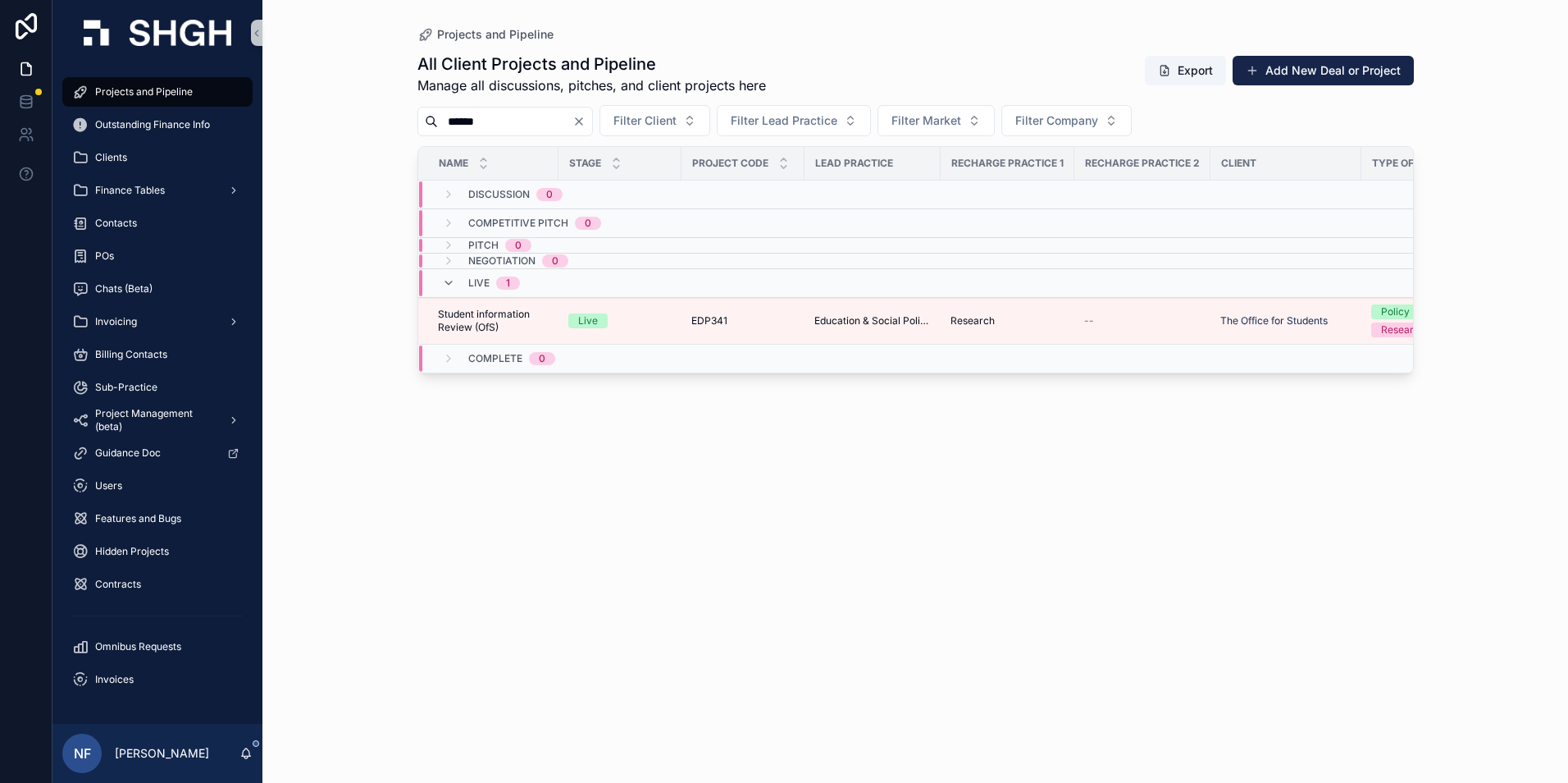
click at [510, 120] on input "******" at bounding box center [505, 121] width 134 height 23
type input "*"
type input "*****"
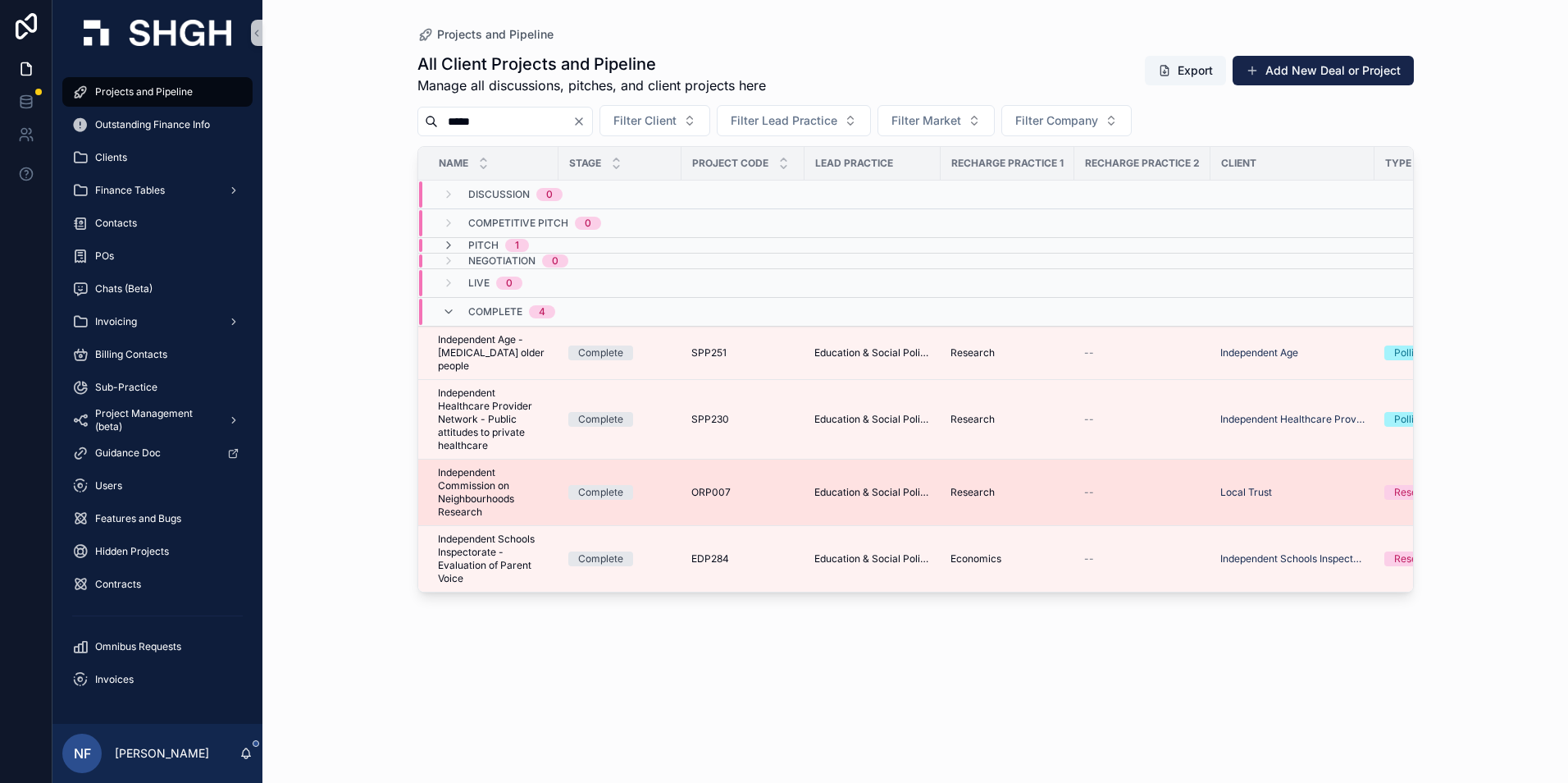
click at [462, 481] on span "Independent Commission on Neighbourhoods Research" at bounding box center [493, 493] width 111 height 53
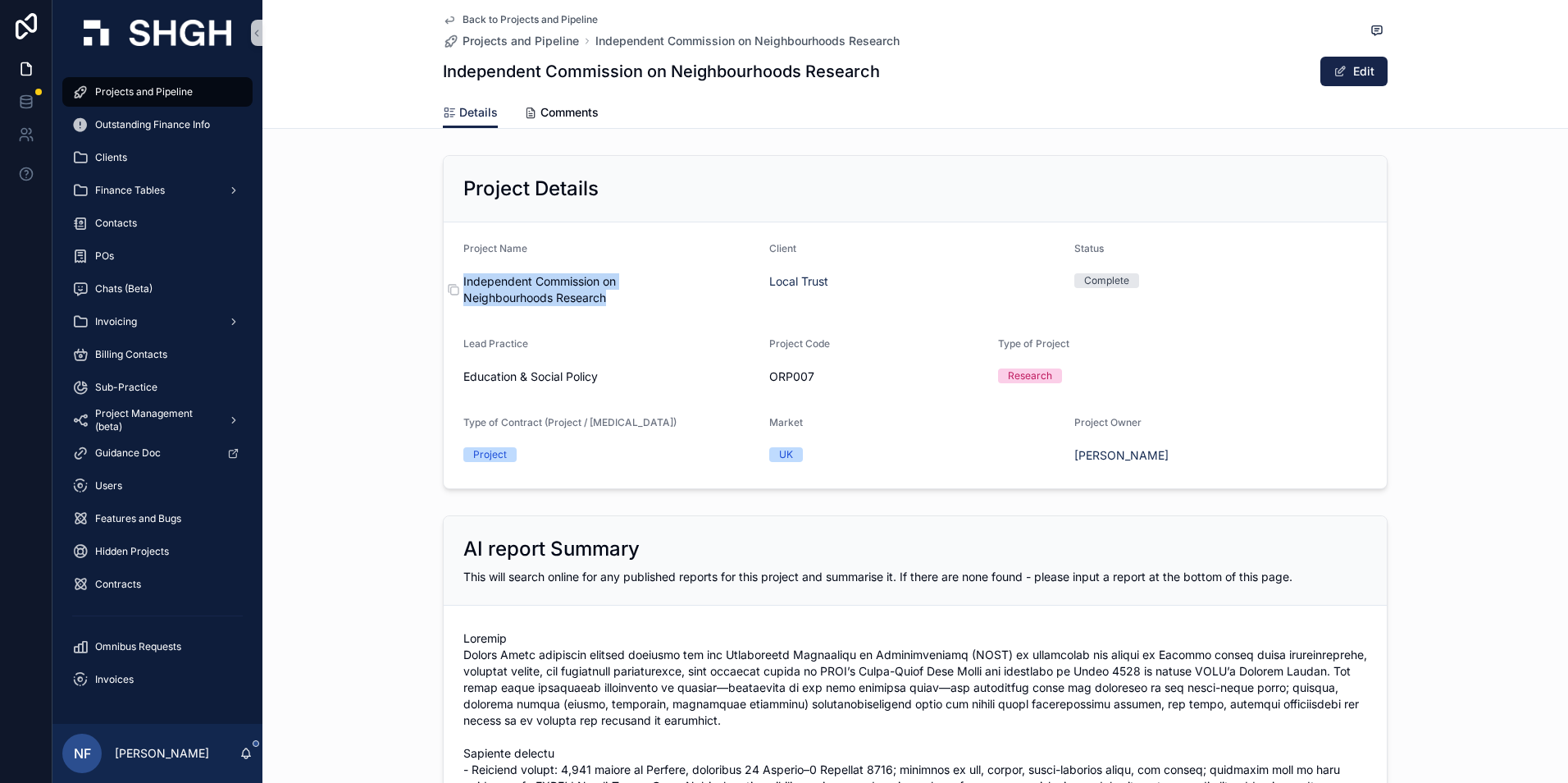
drag, startPoint x: 458, startPoint y: 275, endPoint x: 606, endPoint y: 291, distance: 148.9
click at [606, 291] on span "Independent Commission on Neighbourhoods Research" at bounding box center [610, 290] width 293 height 33
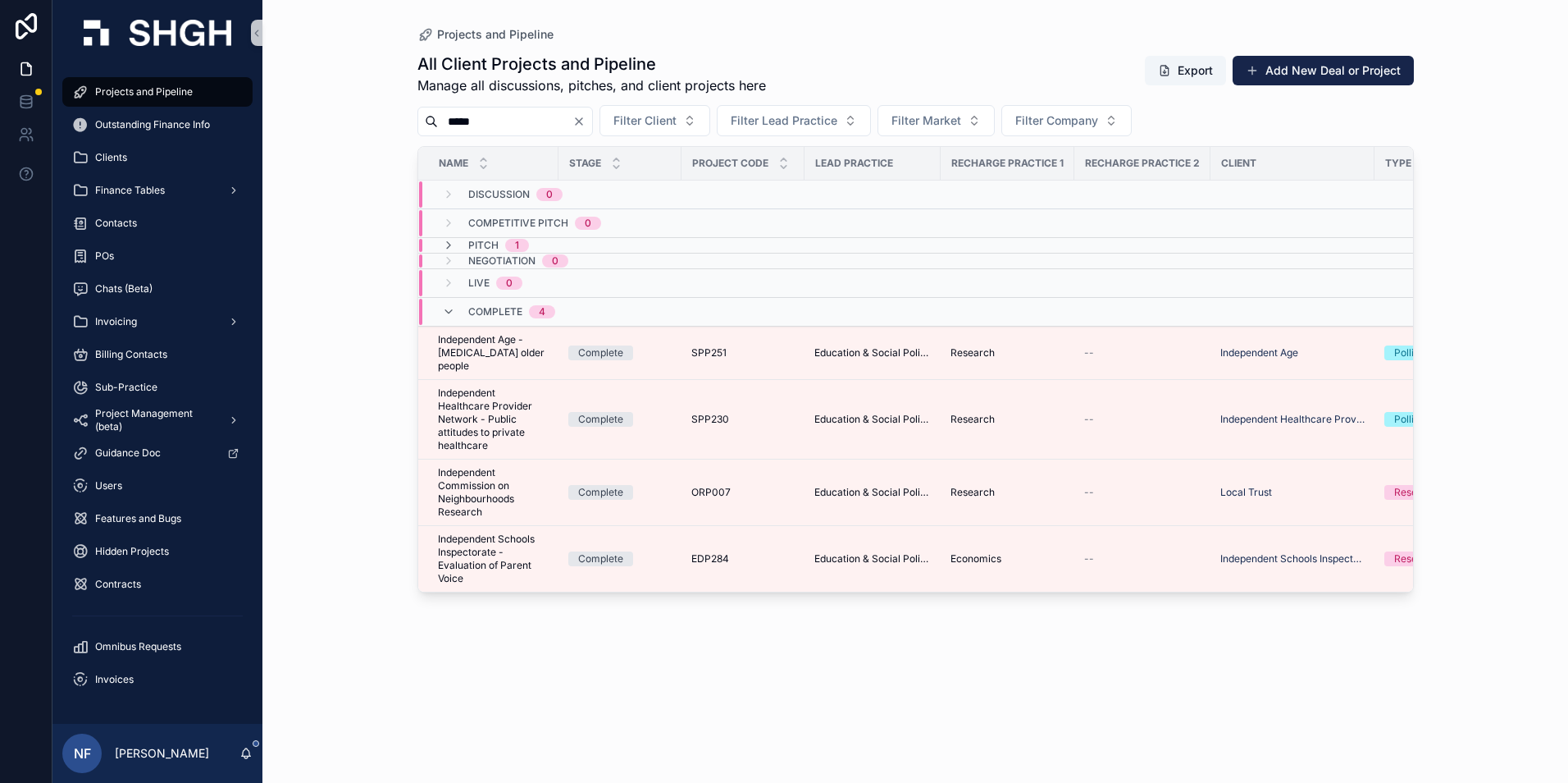
click at [515, 120] on input "*****" at bounding box center [505, 121] width 134 height 23
type input "*"
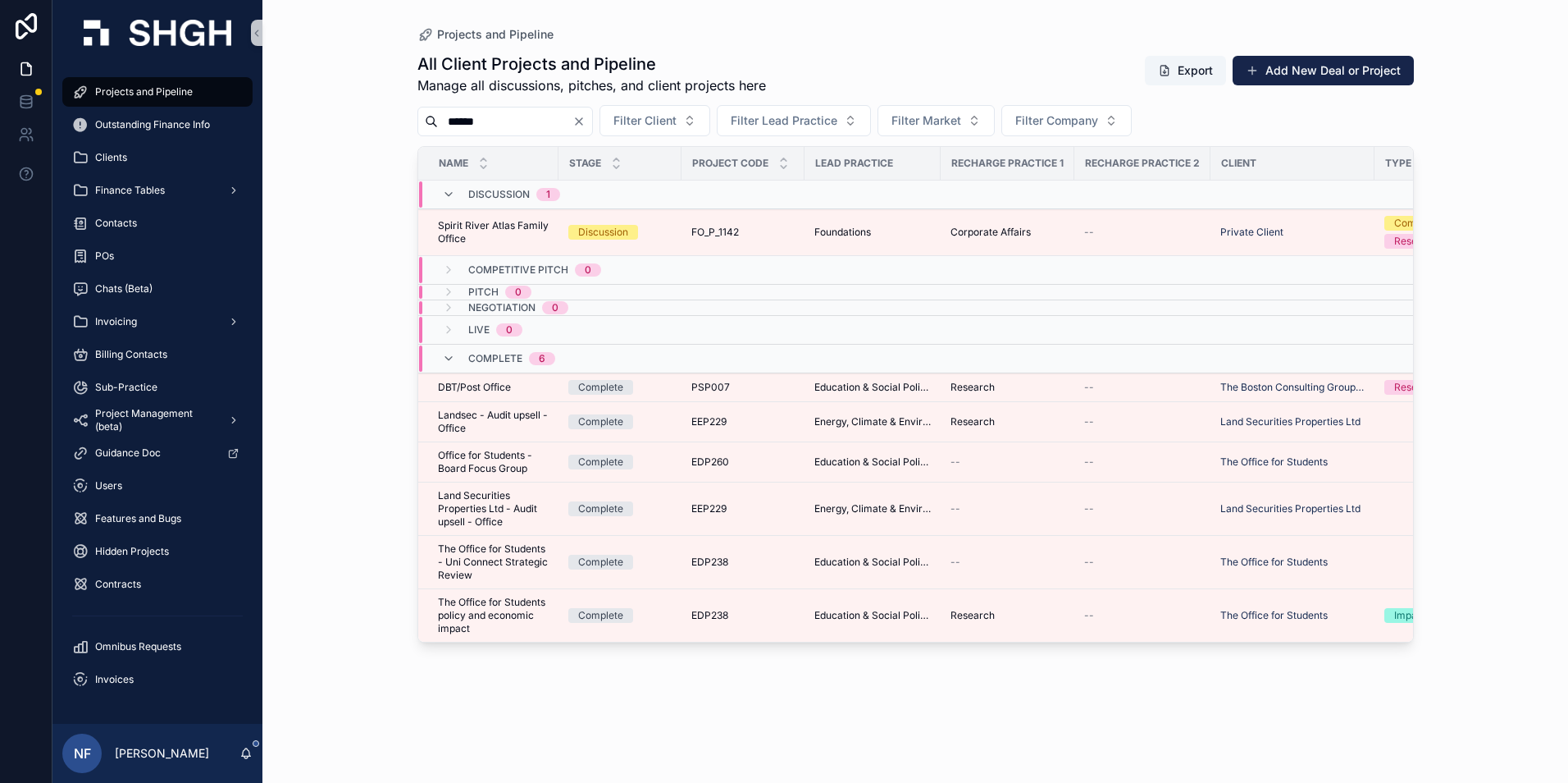
type input "******"
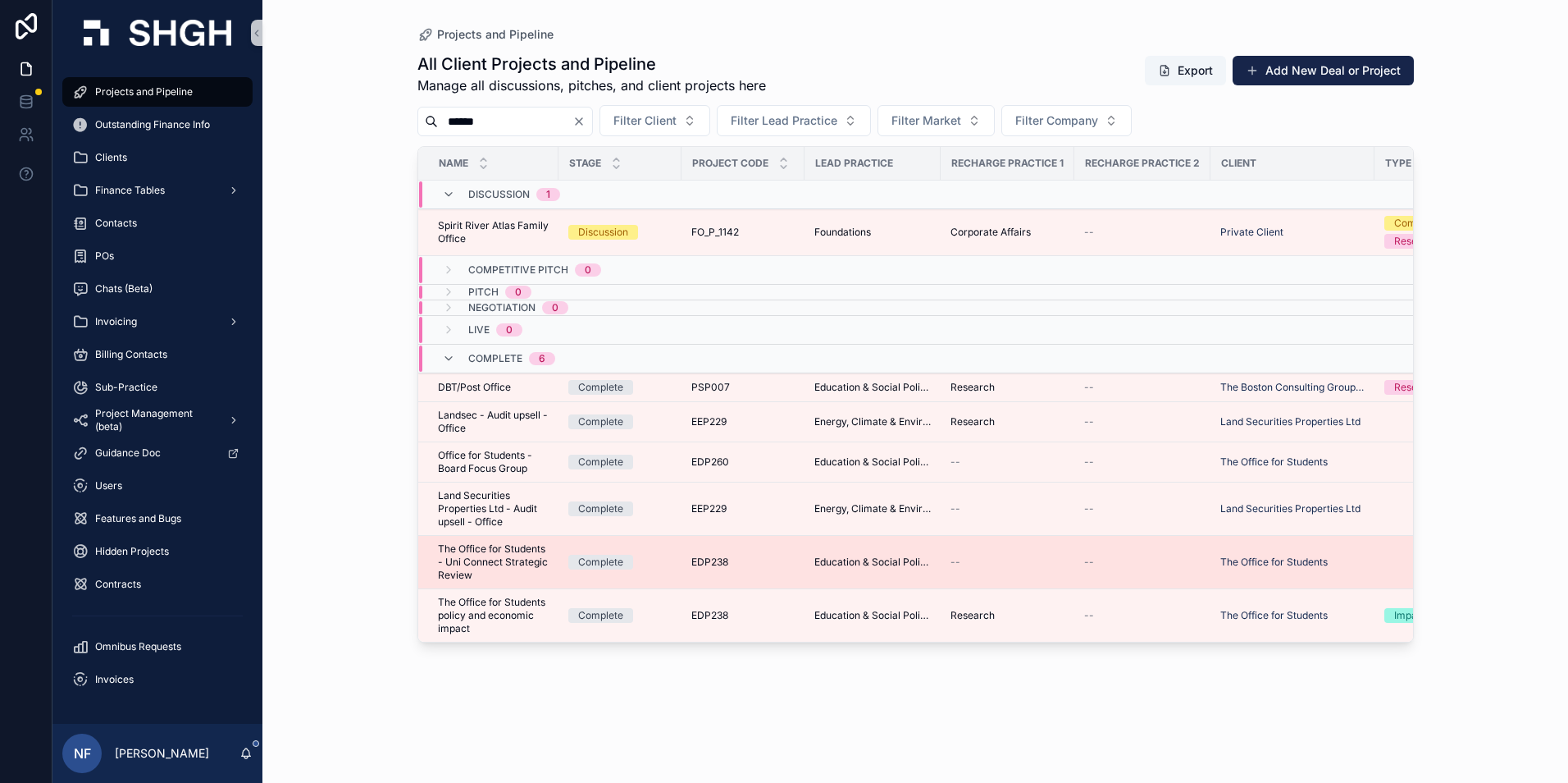
click at [486, 572] on span "The Office for Students - Uni Connect Strategic Review" at bounding box center [493, 562] width 111 height 39
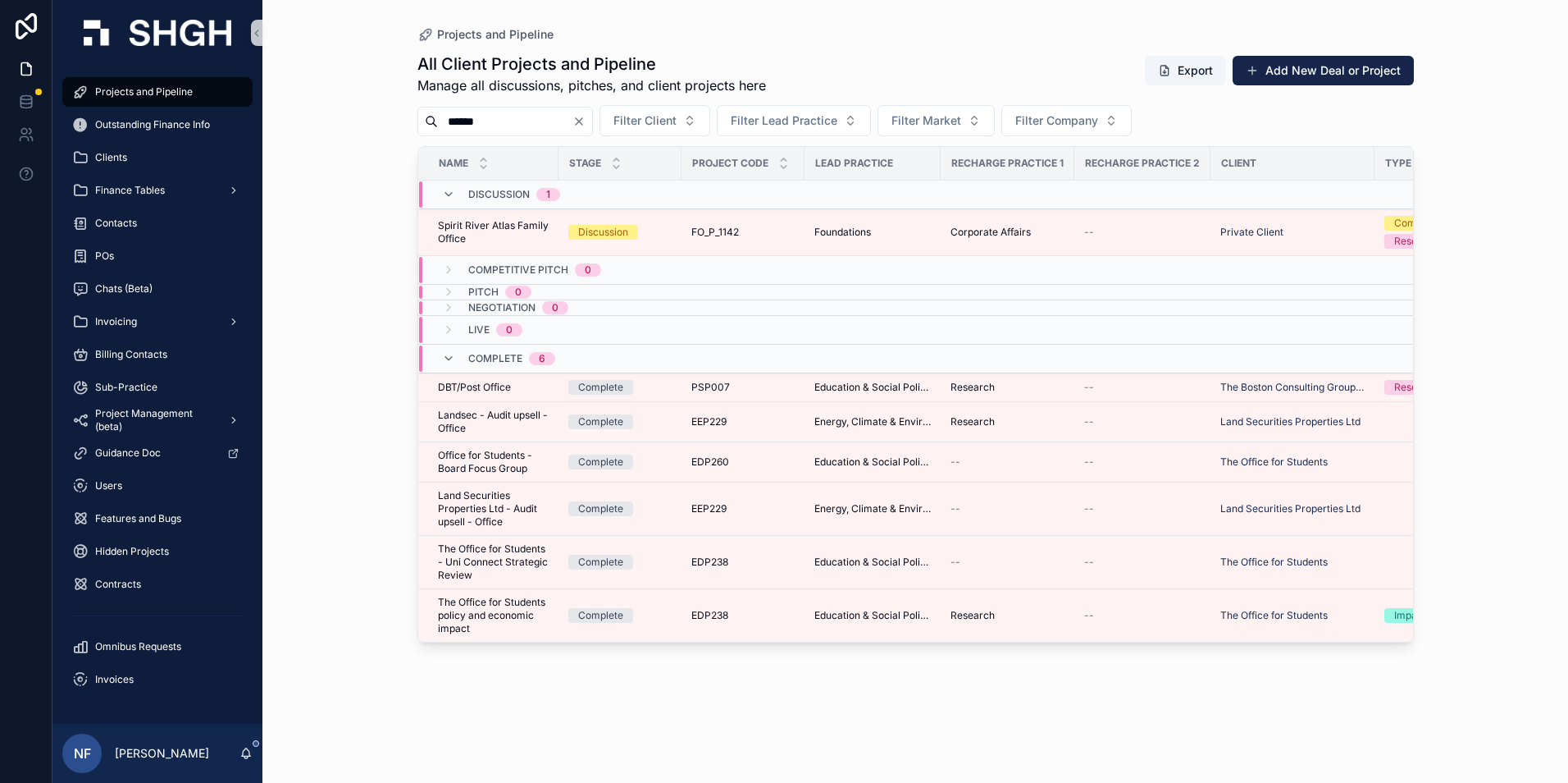
click at [501, 116] on input "******" at bounding box center [505, 121] width 134 height 23
type input "*"
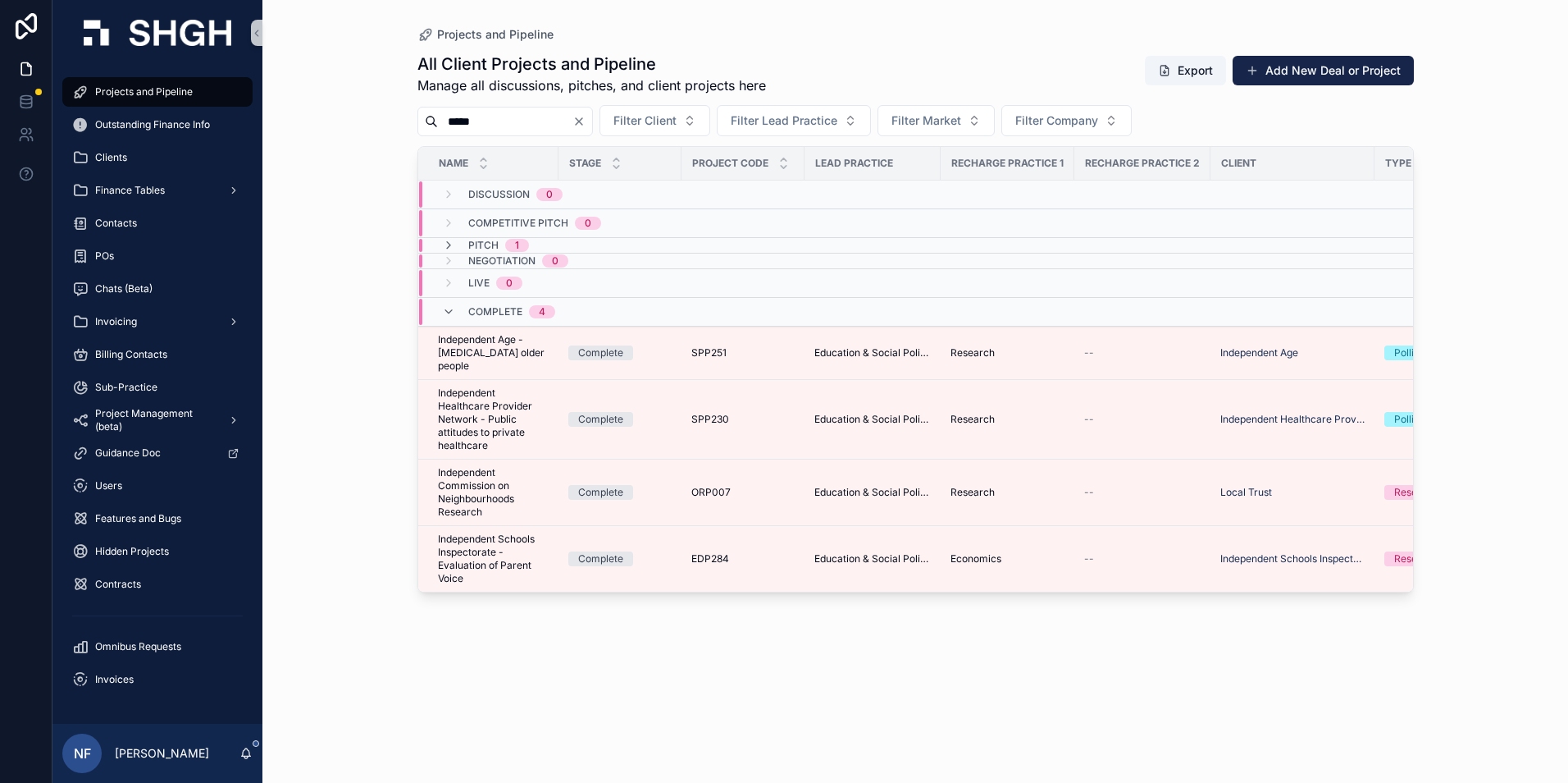
type input "*****"
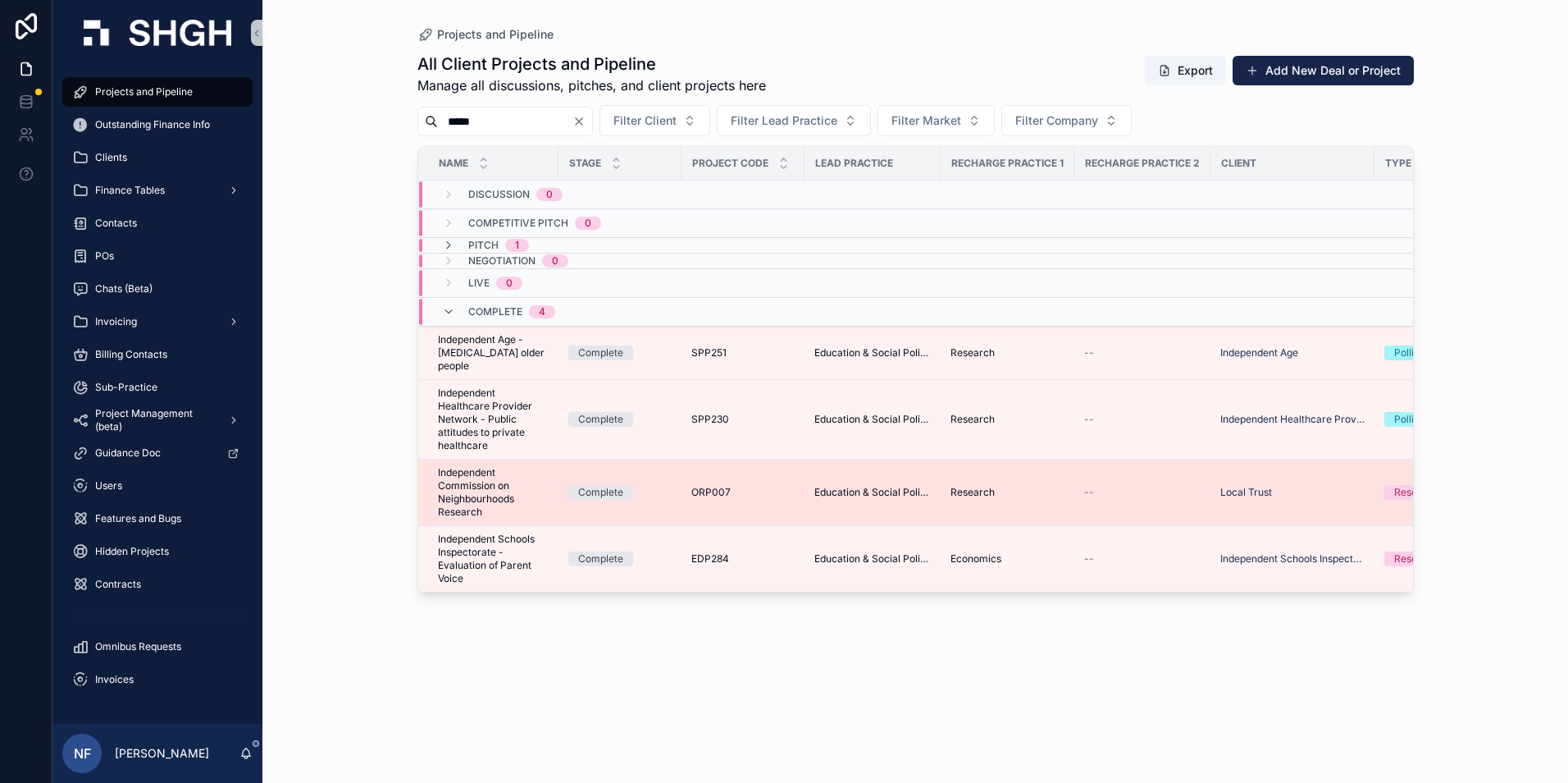
click at [474, 473] on span "Independent Commission on Neighbourhoods Research" at bounding box center [493, 493] width 111 height 53
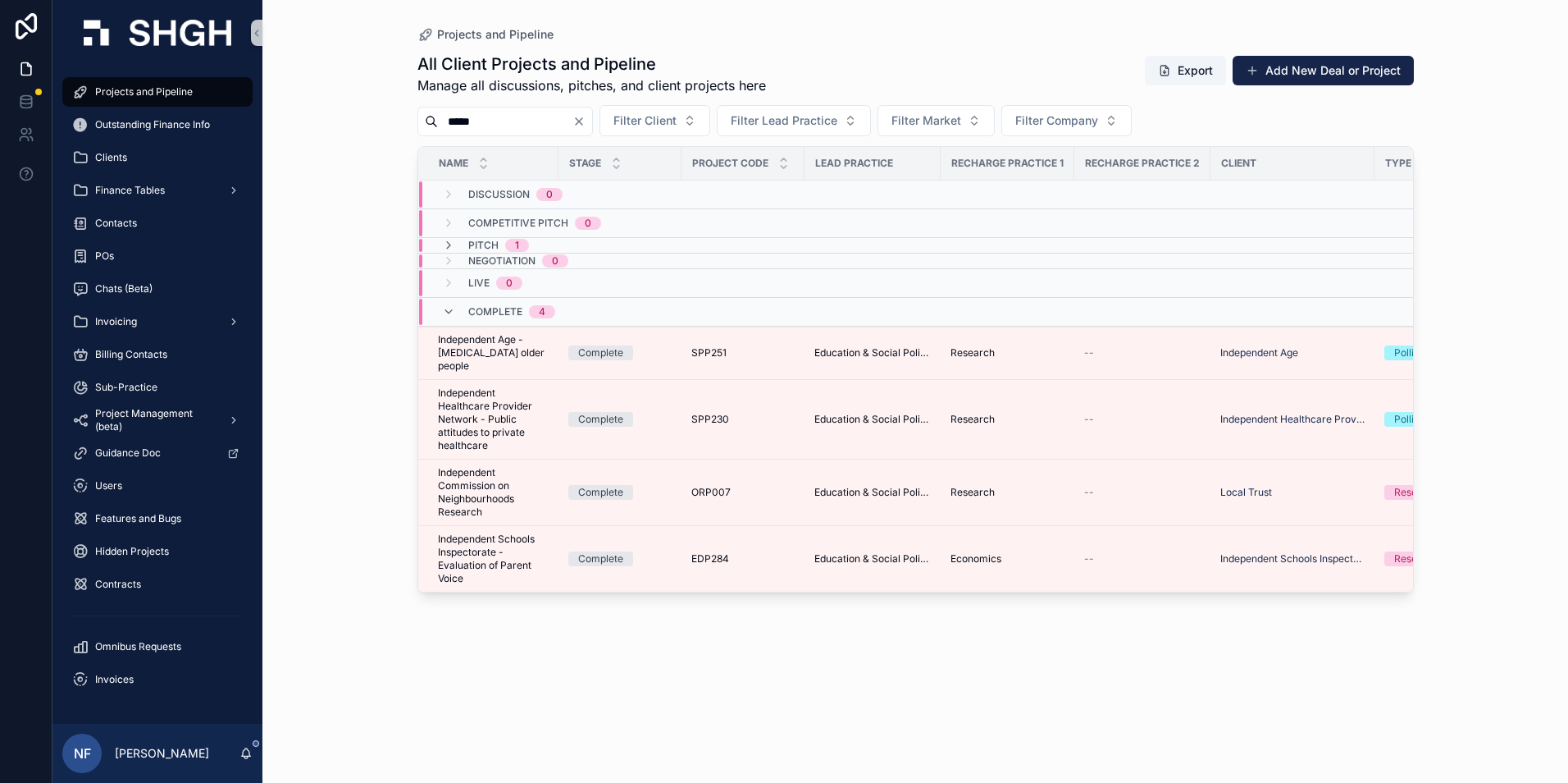
click at [506, 122] on input "*****" at bounding box center [505, 121] width 134 height 23
type input "*"
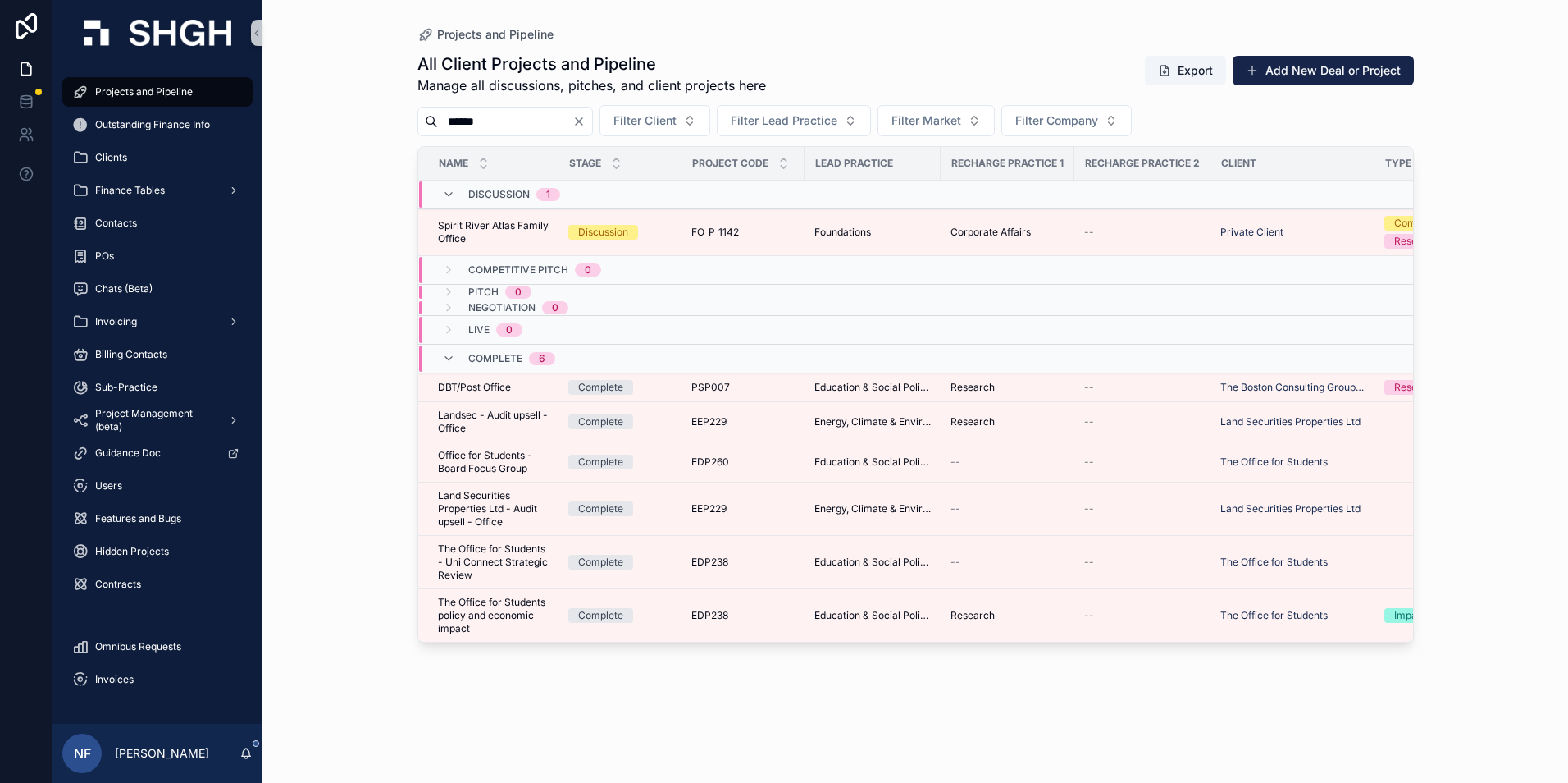
type input "******"
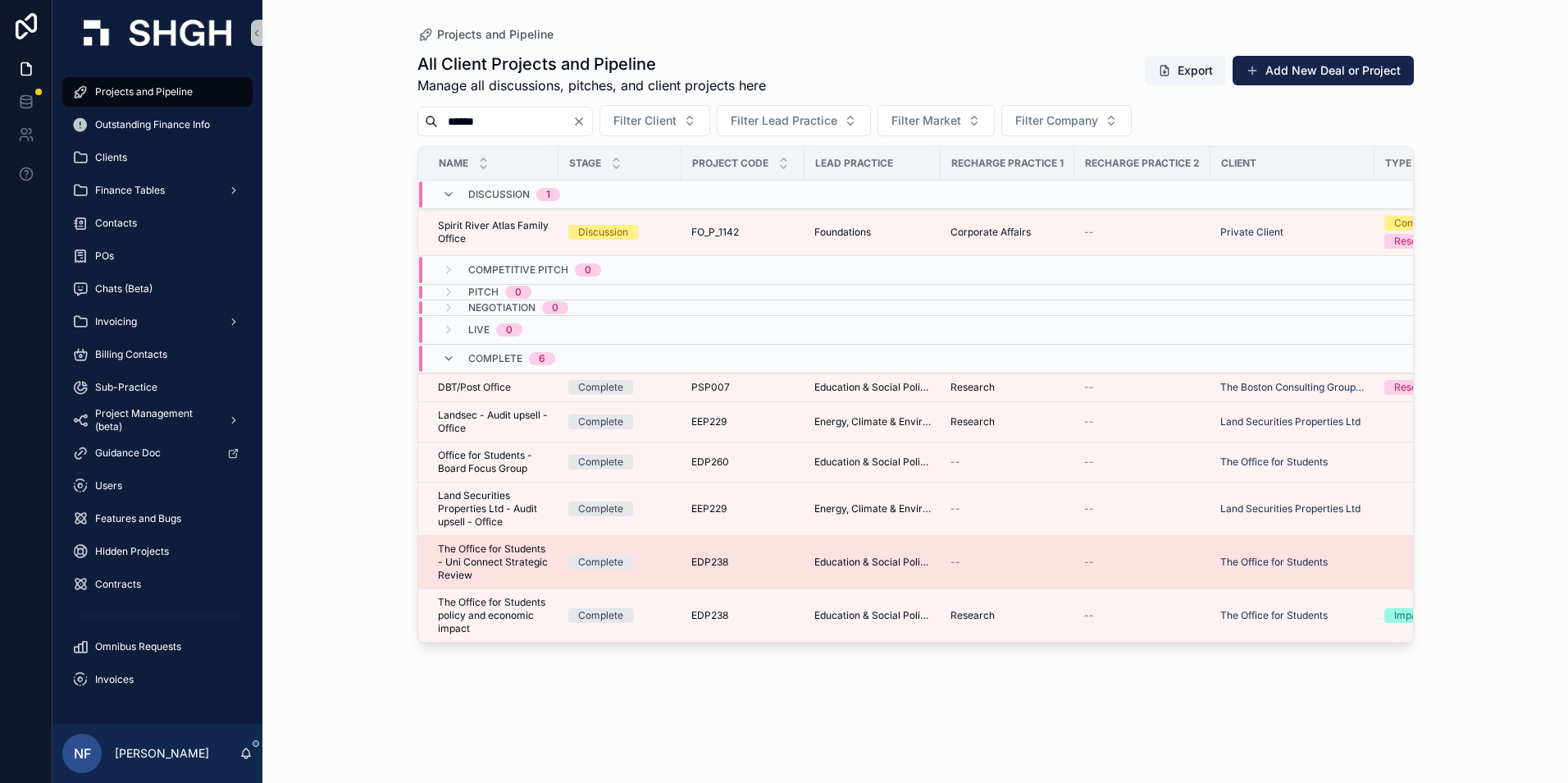
click at [486, 562] on span "The Office for Students - Uni Connect Strategic Review" at bounding box center [493, 562] width 111 height 39
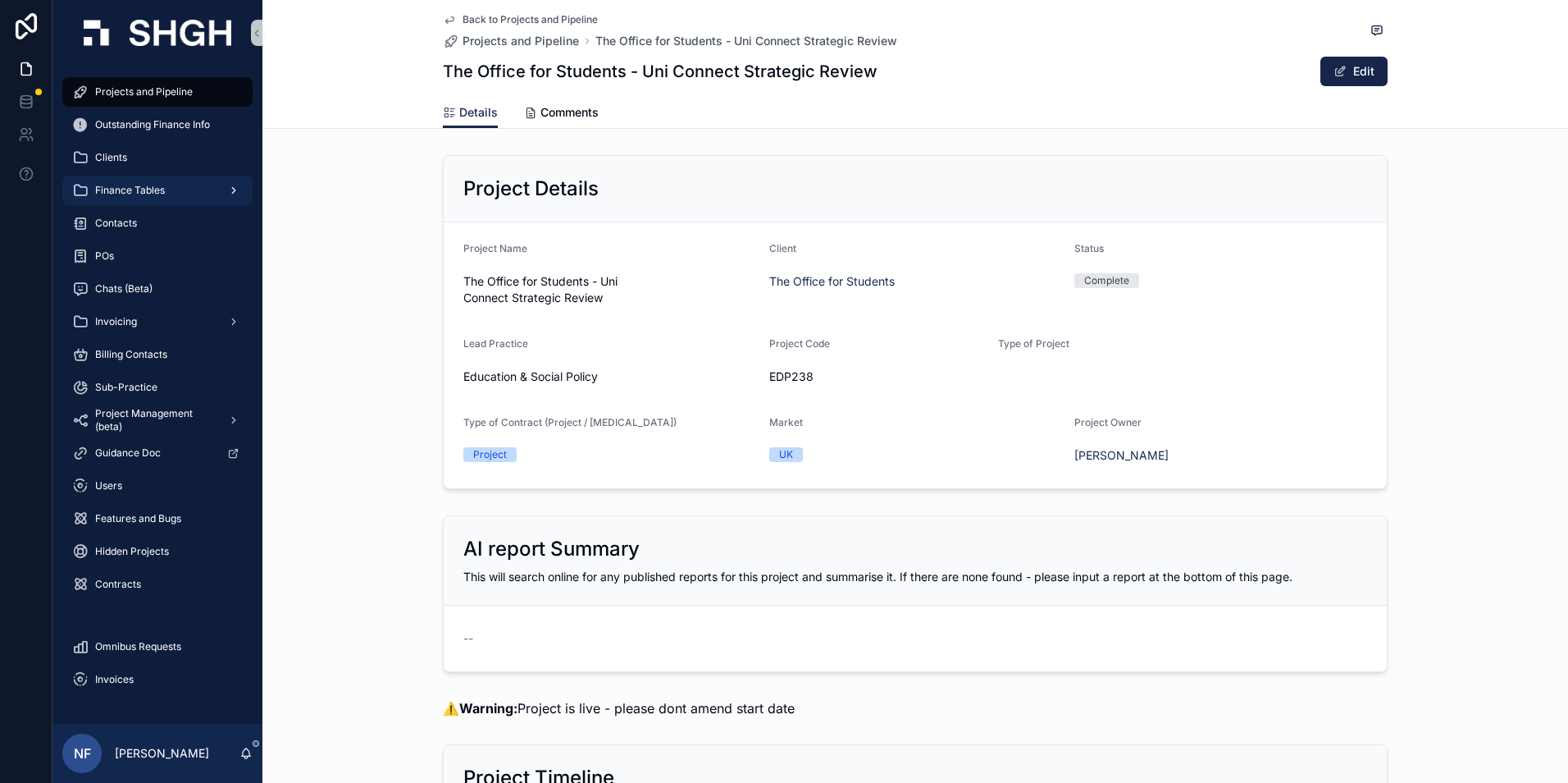
click at [137, 193] on span "Finance Tables" at bounding box center [130, 191] width 70 height 13
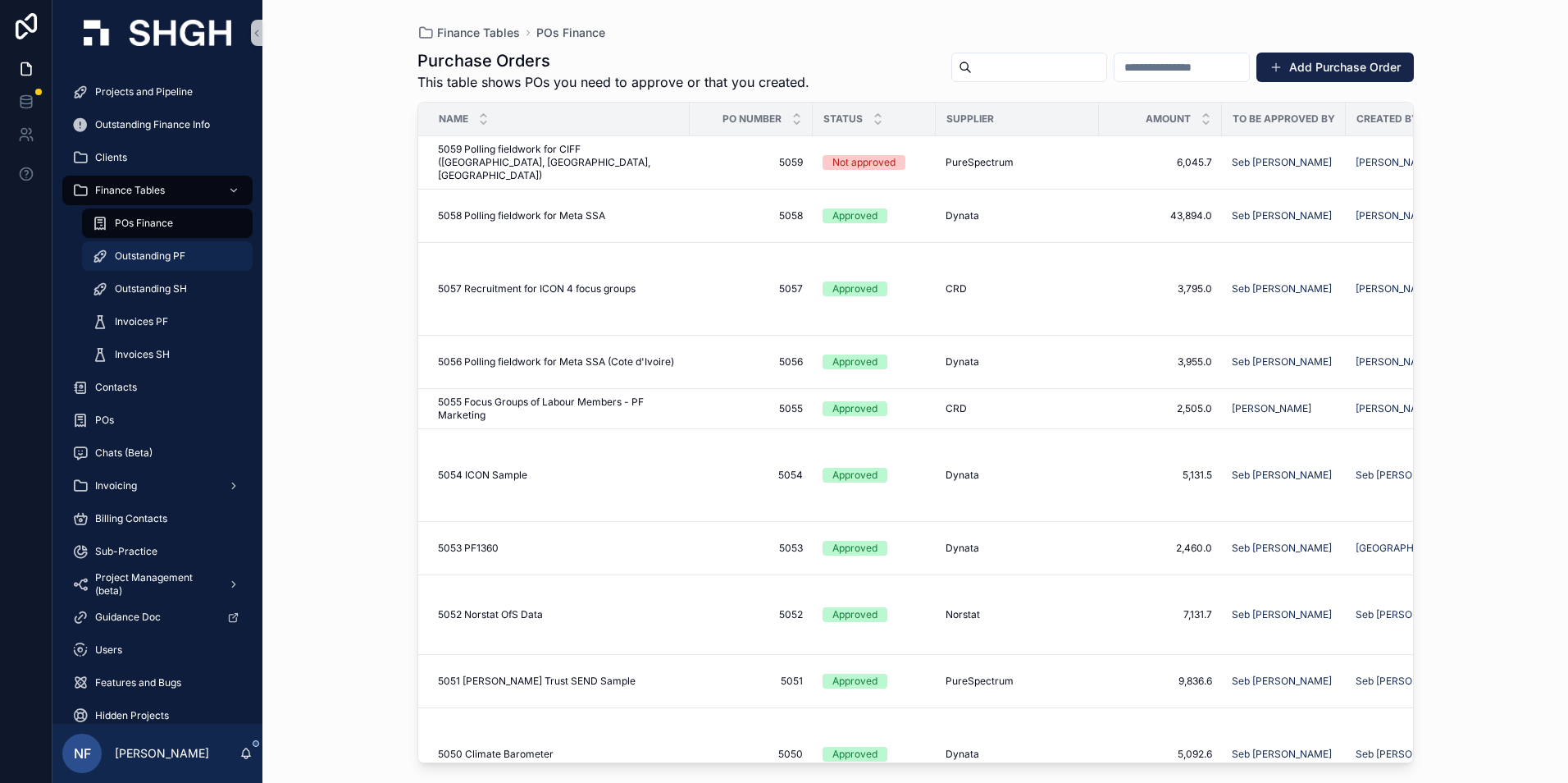
click at [150, 258] on span "Outstanding PF" at bounding box center [149, 256] width 70 height 13
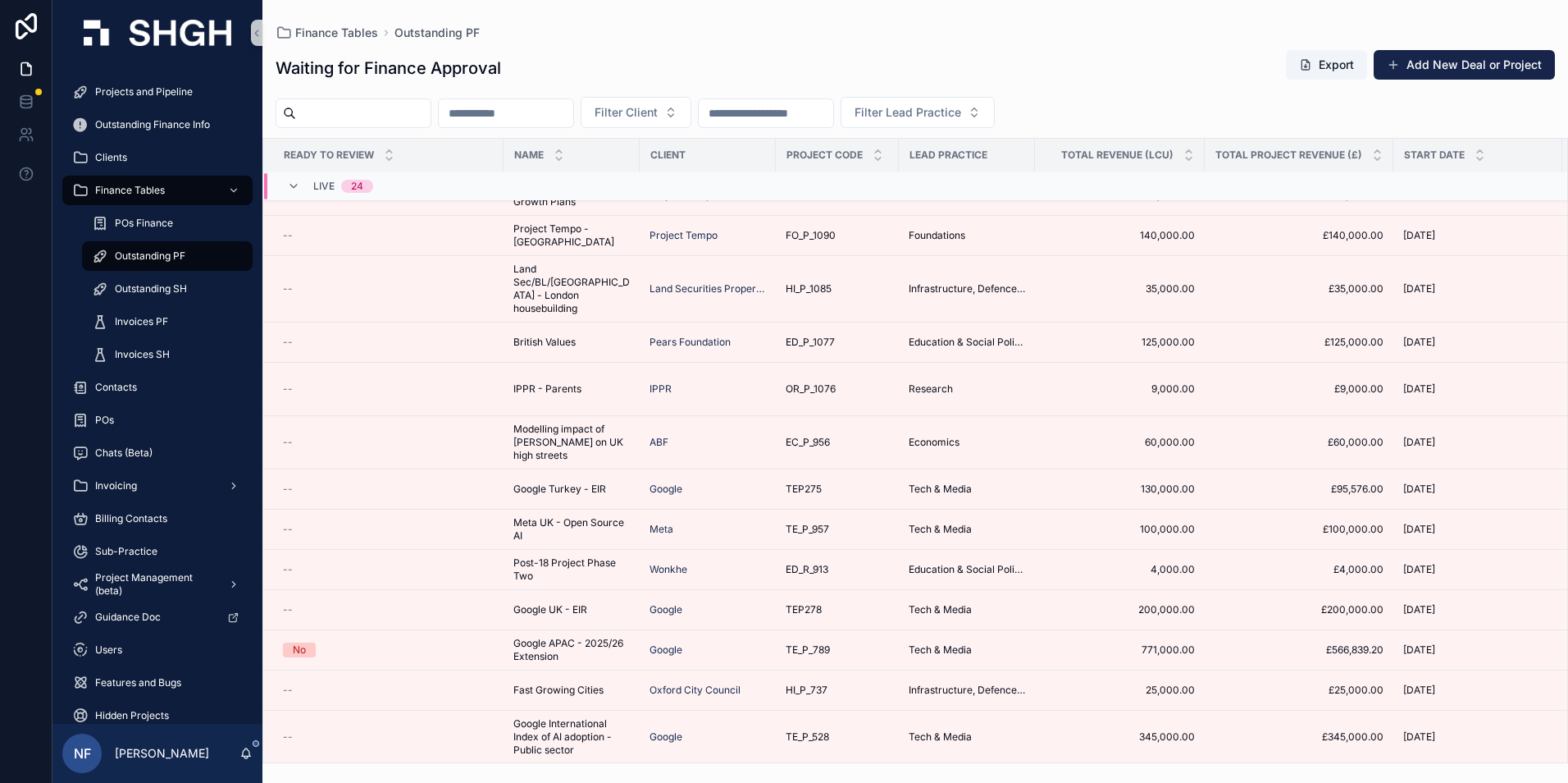
scroll to position [429, 0]
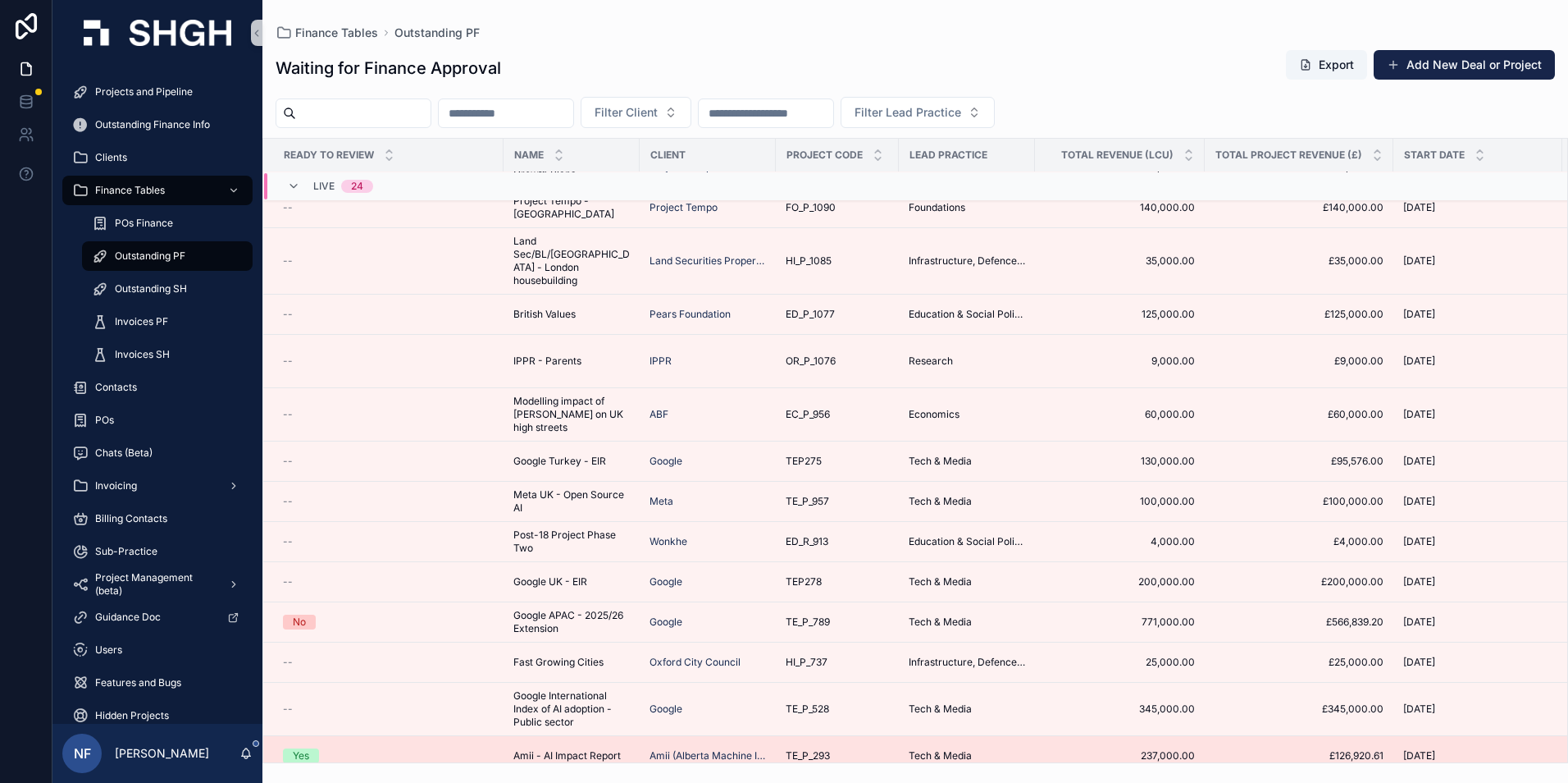
click at [302, 748] on div "Yes" at bounding box center [301, 756] width 16 height 15
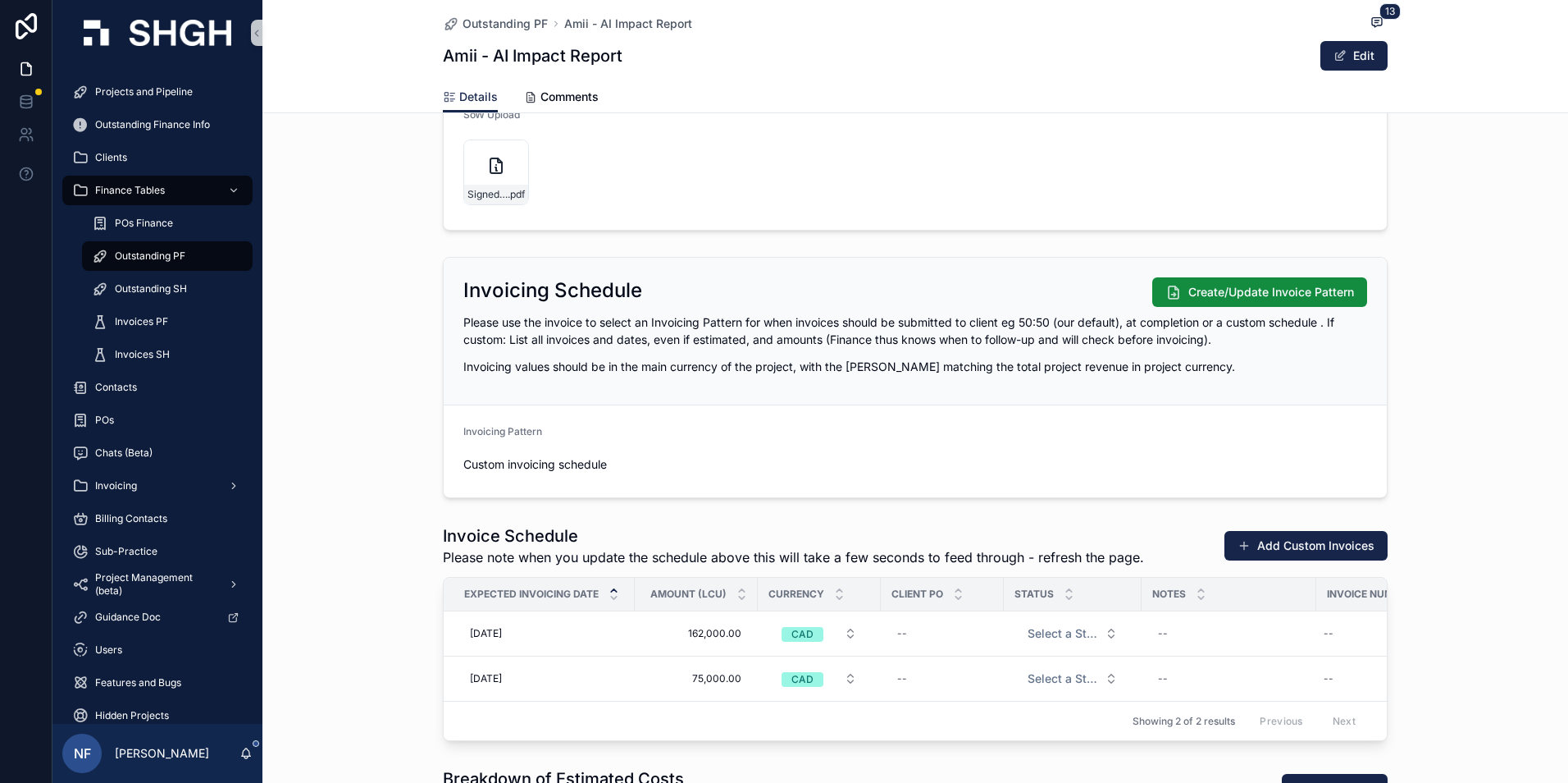
scroll to position [1641, 0]
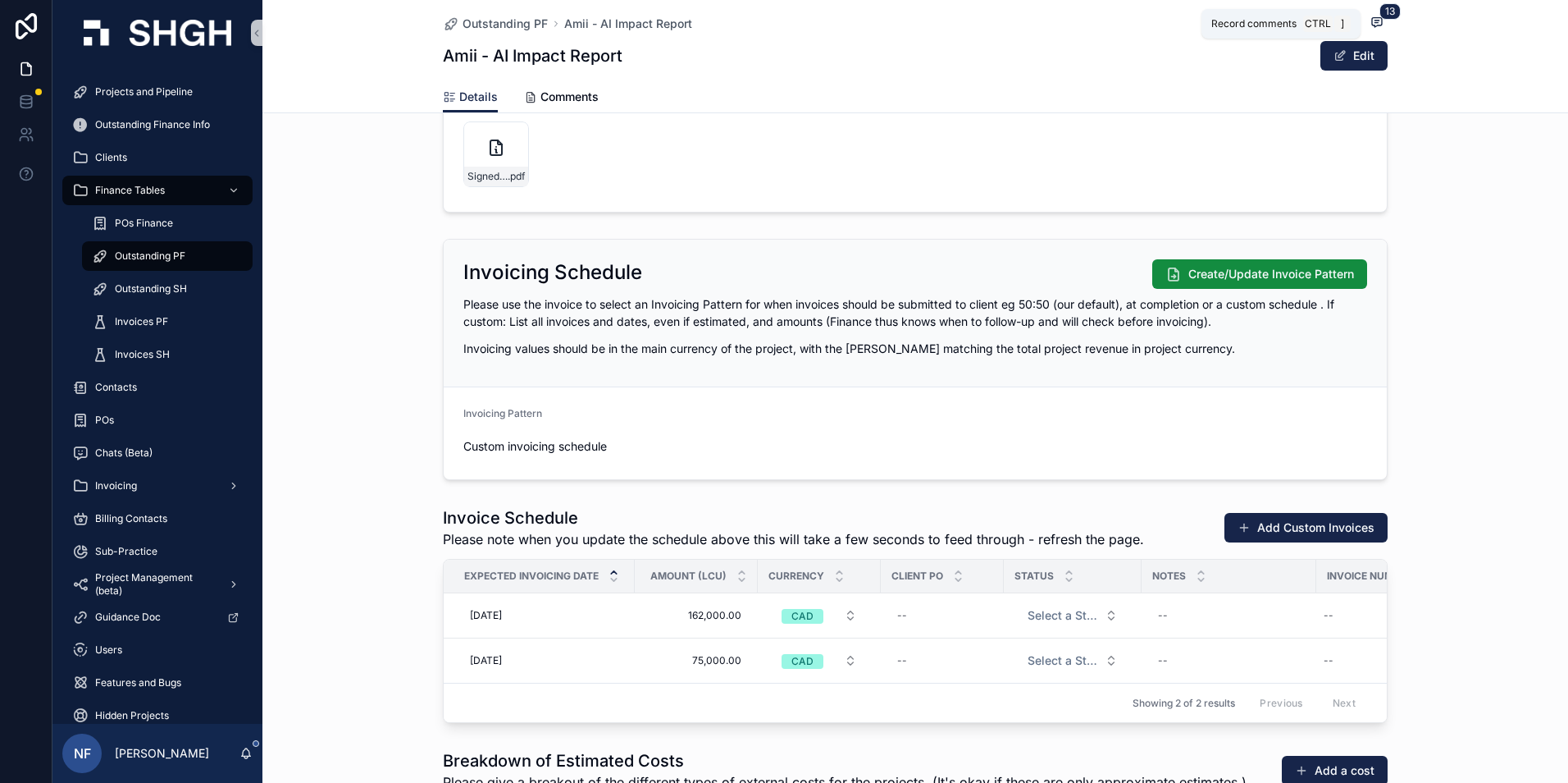
click at [1349, 33] on div "Record comments Ctrl ]" at bounding box center [1281, 23] width 159 height 29
click at [1339, 53] on span "scrollable content" at bounding box center [1340, 55] width 13 height 13
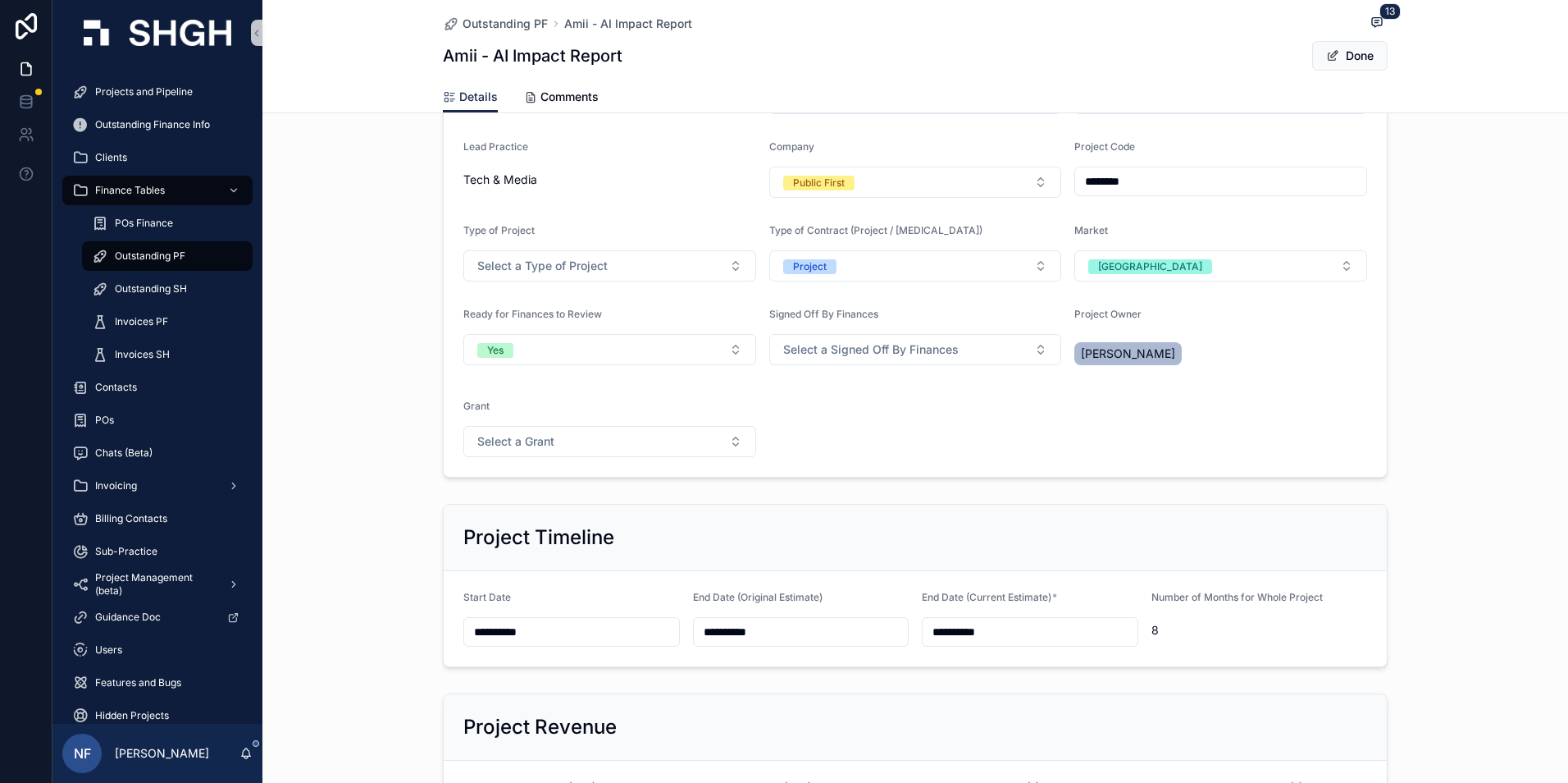
scroll to position [119, 0]
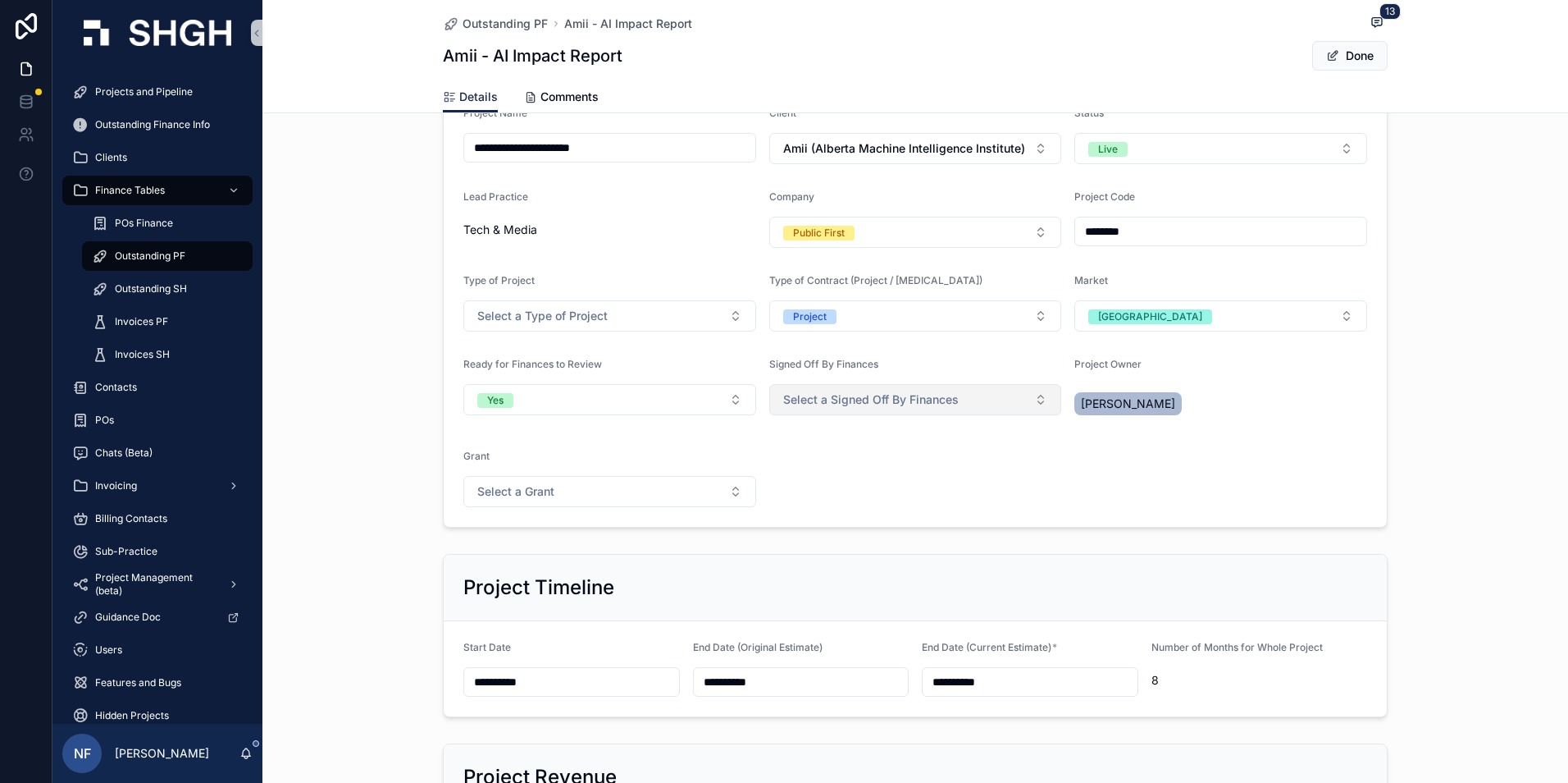
click at [802, 406] on span "Select a Signed Off By Finances" at bounding box center [871, 399] width 176 height 16
click at [803, 468] on span "Yes" at bounding box center [791, 465] width 36 height 15
click at [1366, 67] on button "Done" at bounding box center [1350, 55] width 75 height 29
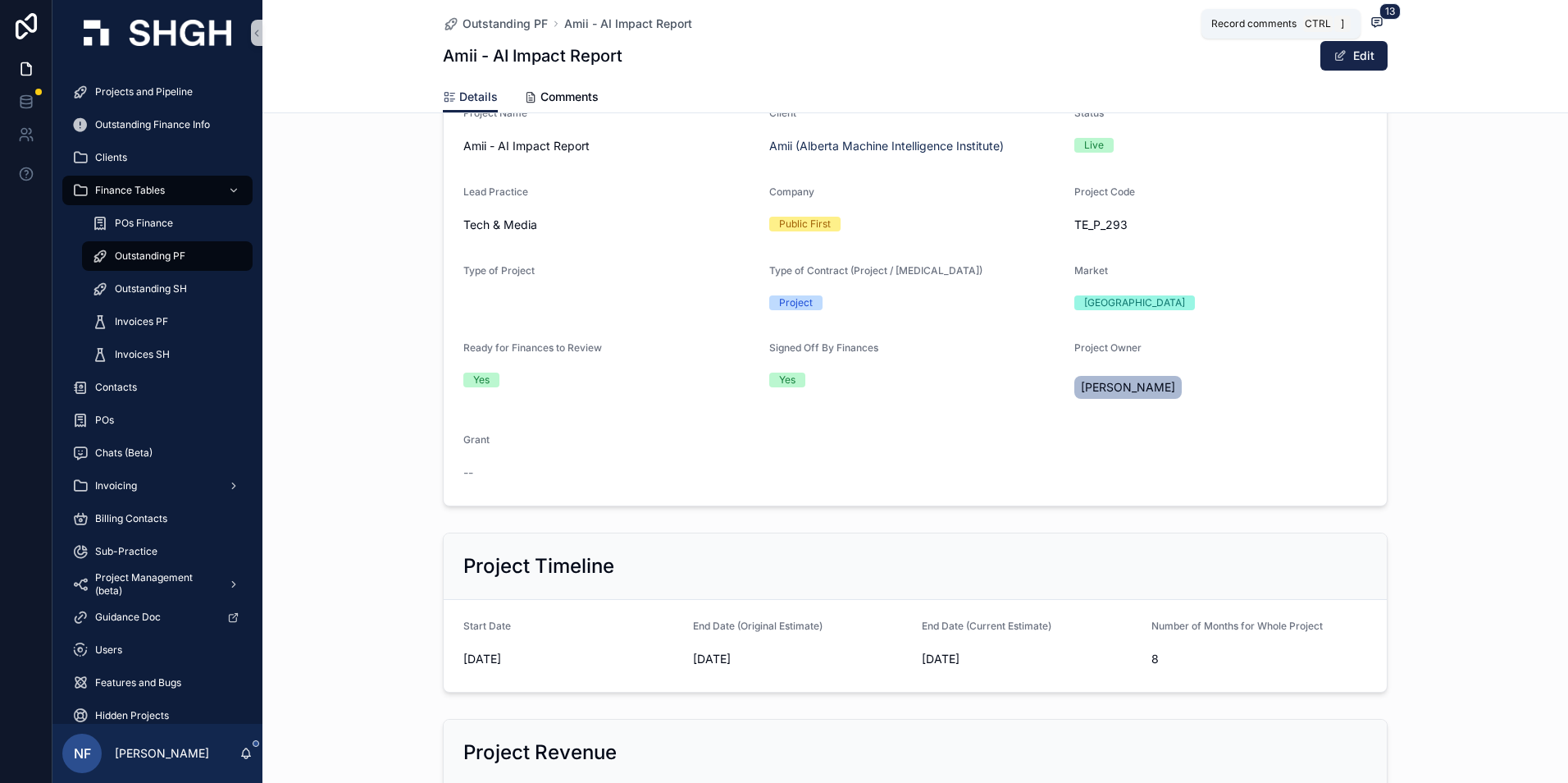
click at [1379, 18] on span "13" at bounding box center [1389, 10] width 22 height 16
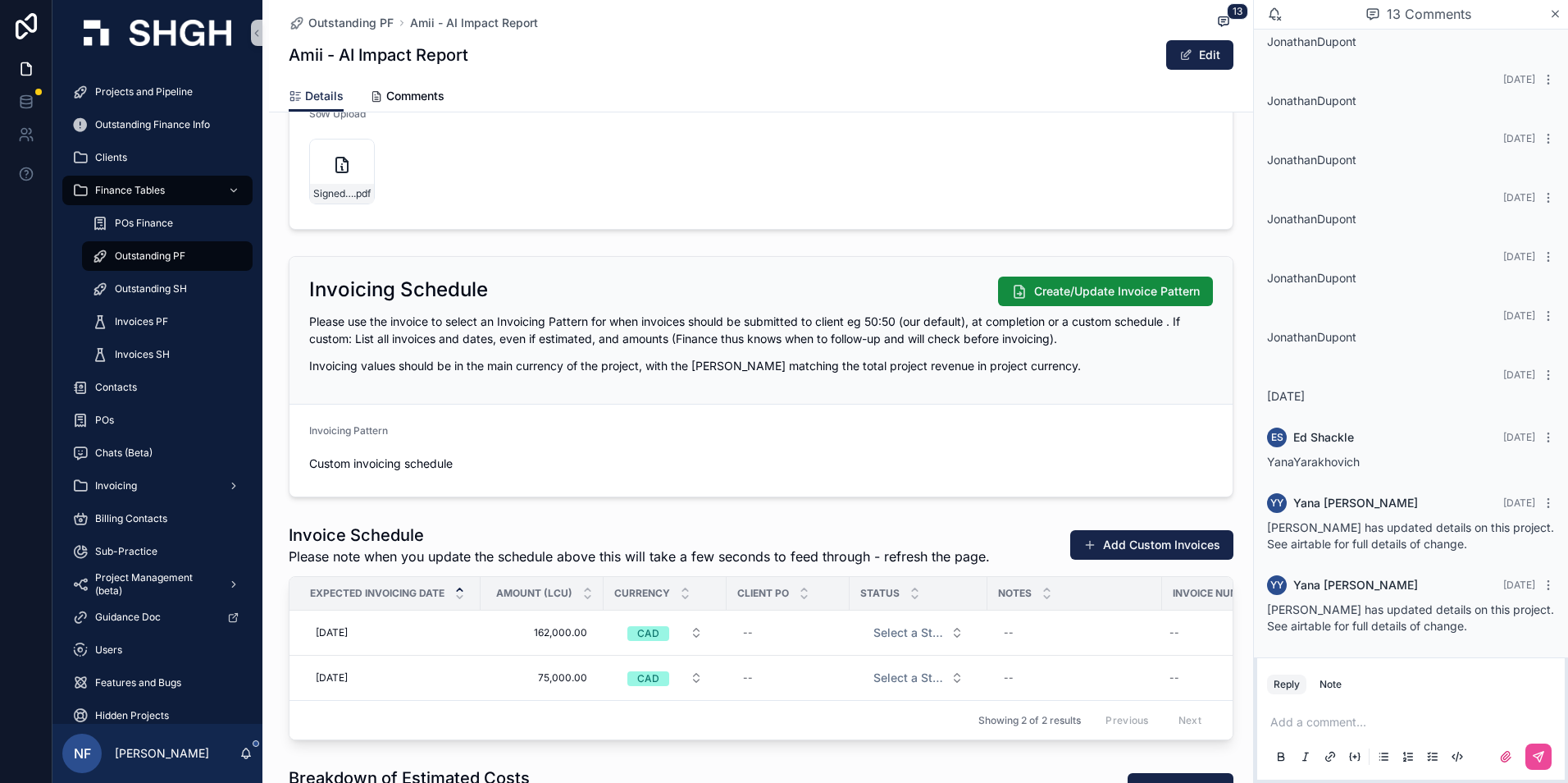
scroll to position [1679, 0]
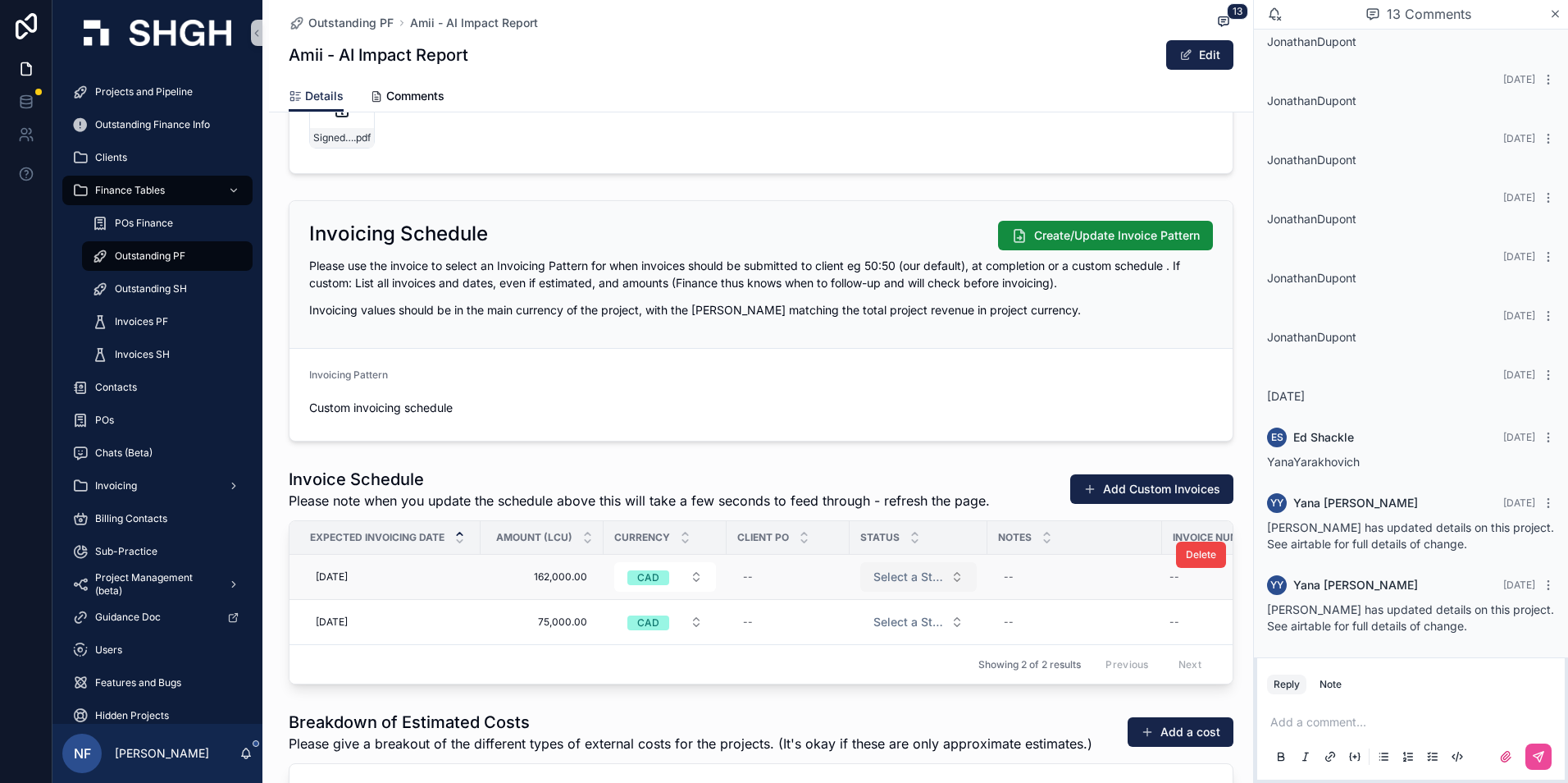
click at [905, 581] on span "Select a Status" at bounding box center [908, 576] width 70 height 16
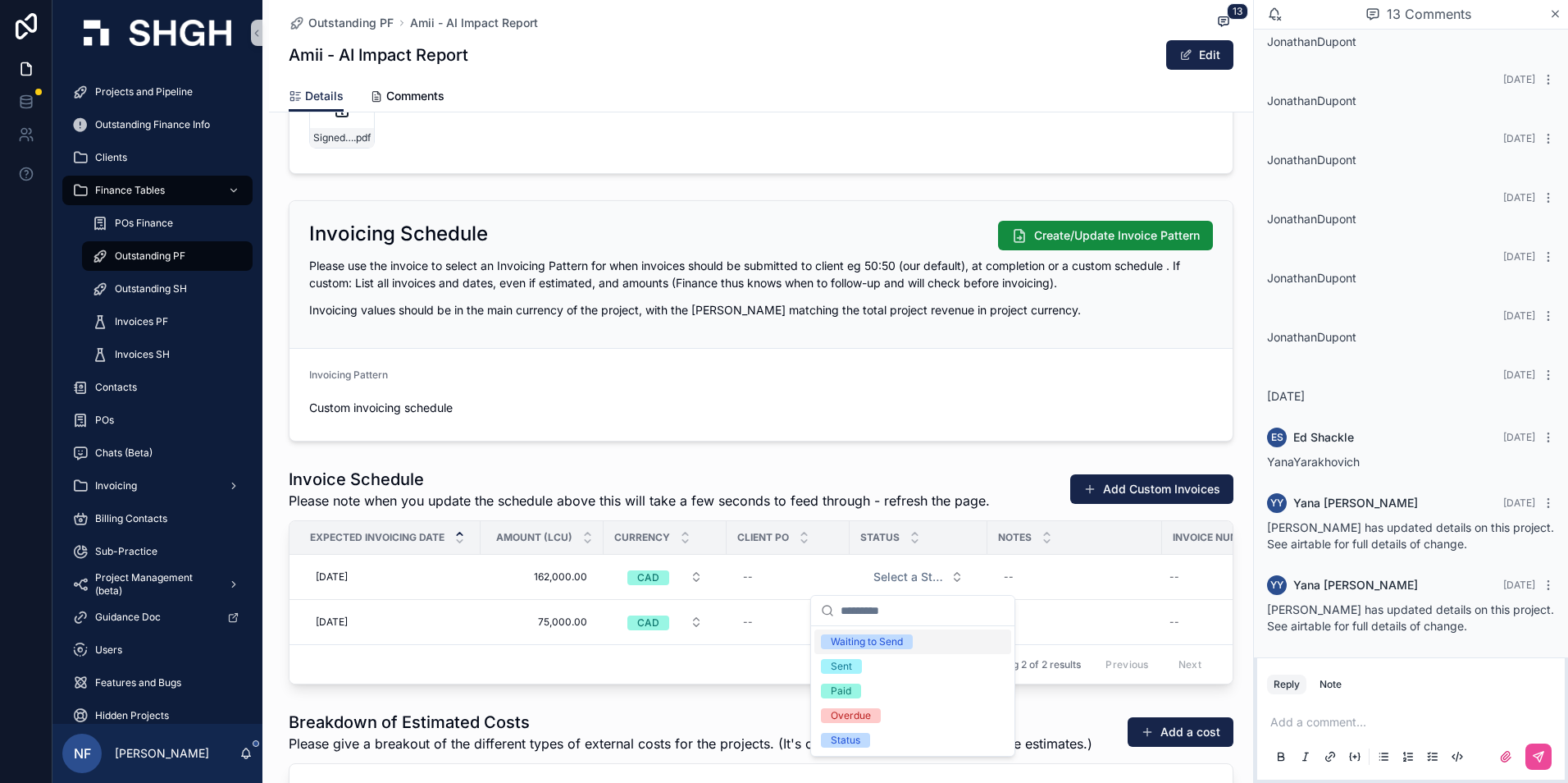
click at [887, 642] on div "Waiting to Send" at bounding box center [866, 642] width 72 height 15
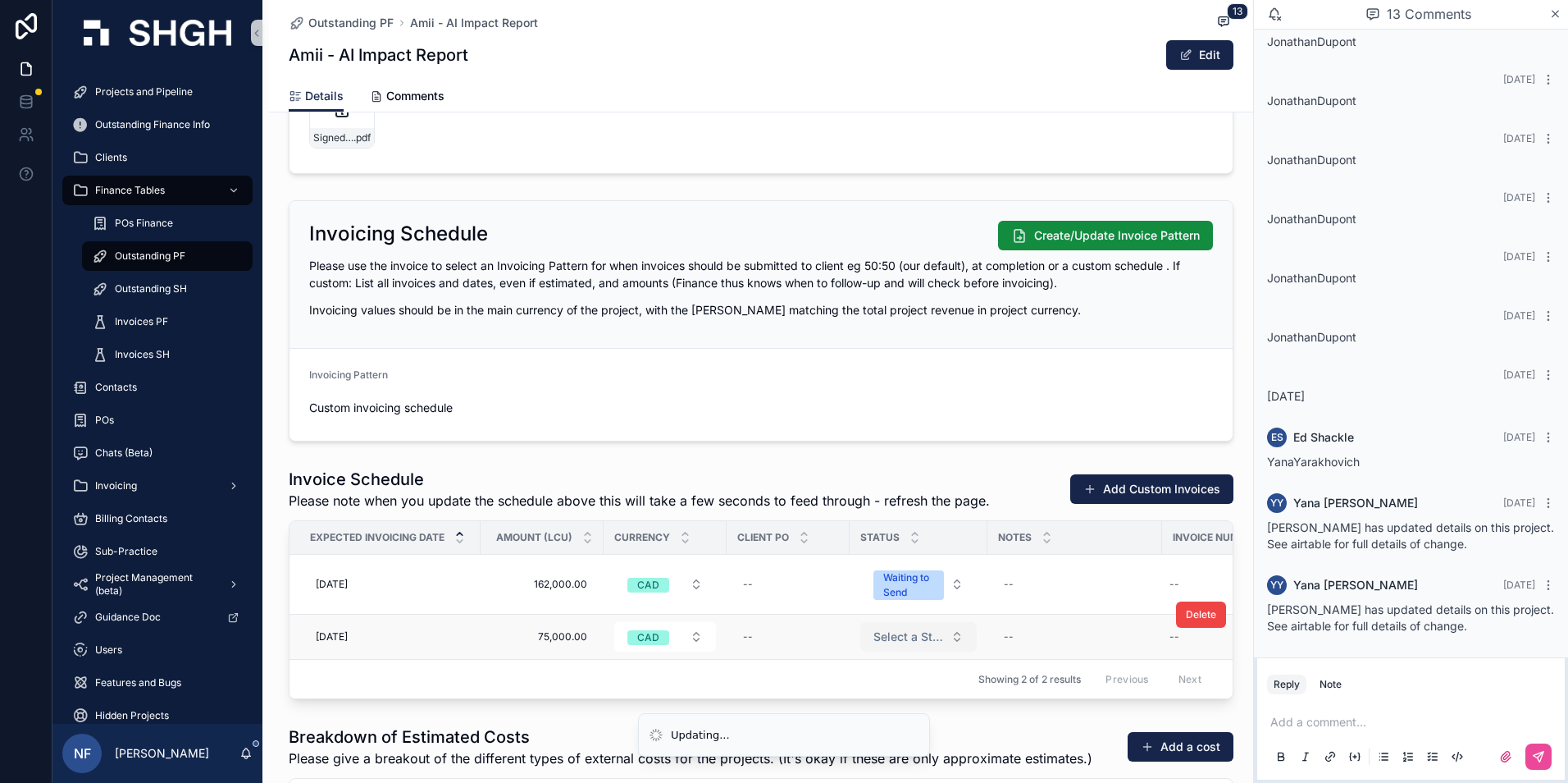
click at [903, 634] on span "Select a Status" at bounding box center [908, 636] width 70 height 16
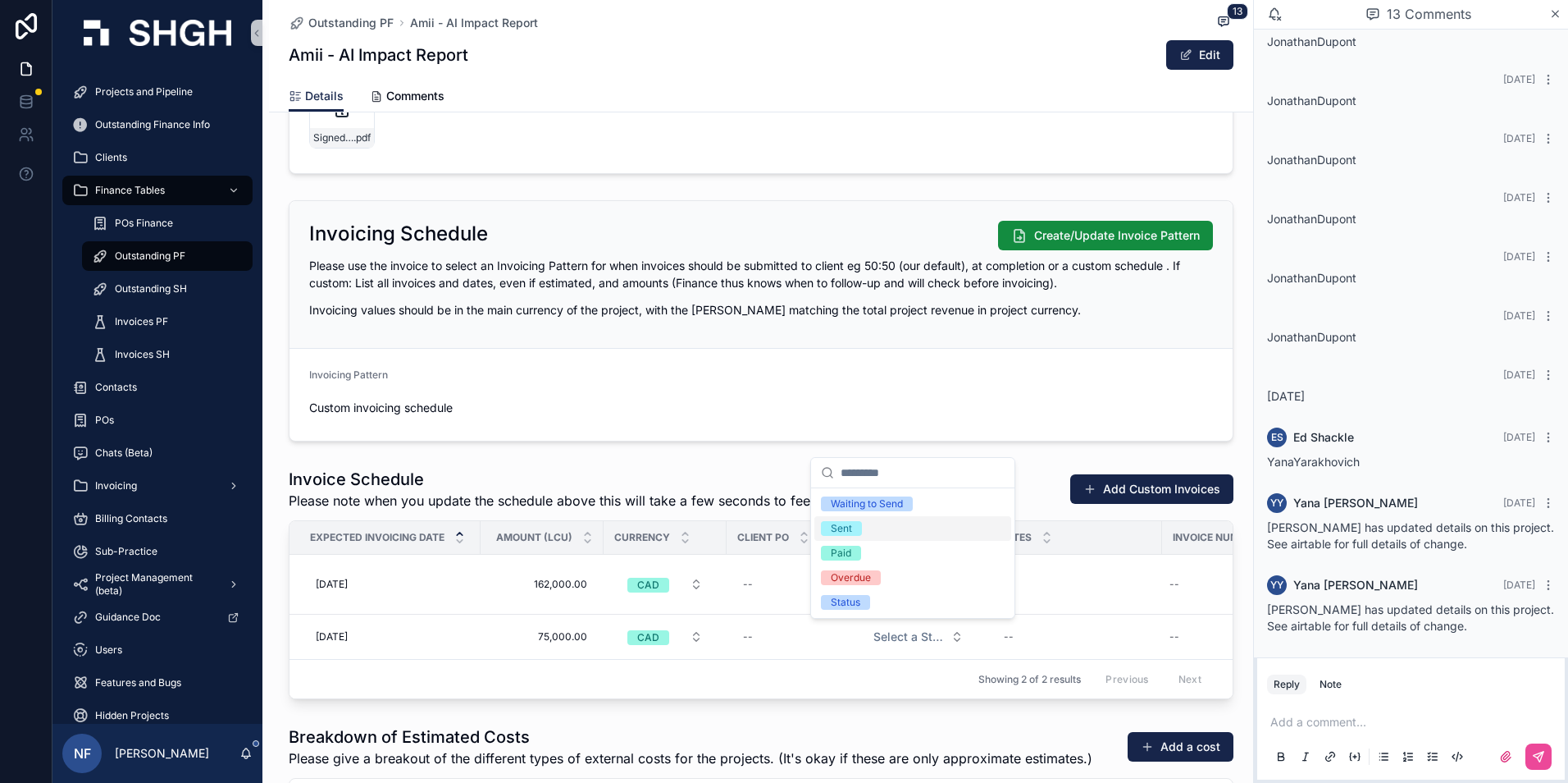
click at [887, 503] on span "Please note when you update the schedule above this will take a few seconds to …" at bounding box center [639, 500] width 701 height 20
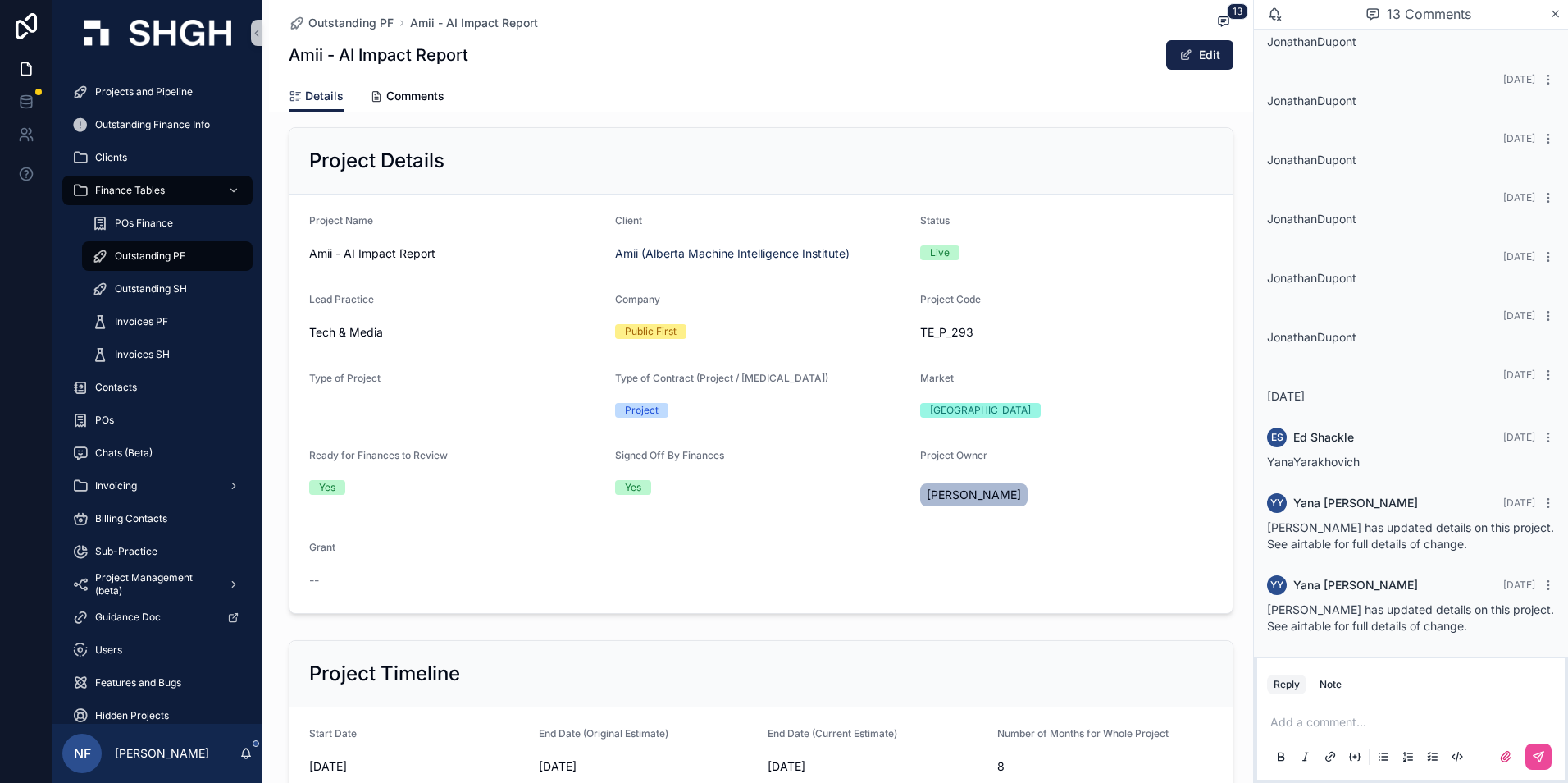
scroll to position [0, 0]
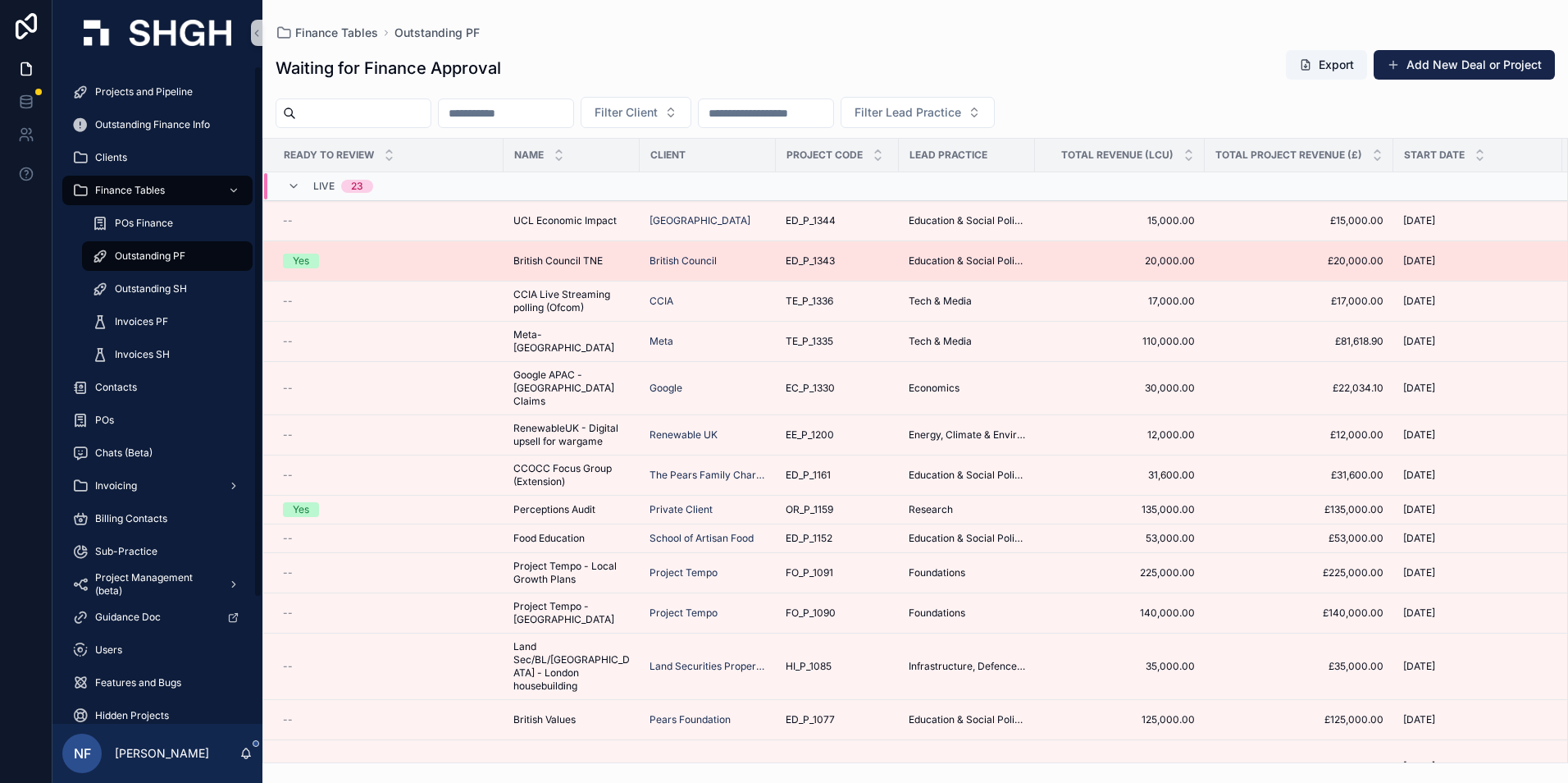
click at [287, 255] on span "Yes" at bounding box center [301, 261] width 36 height 15
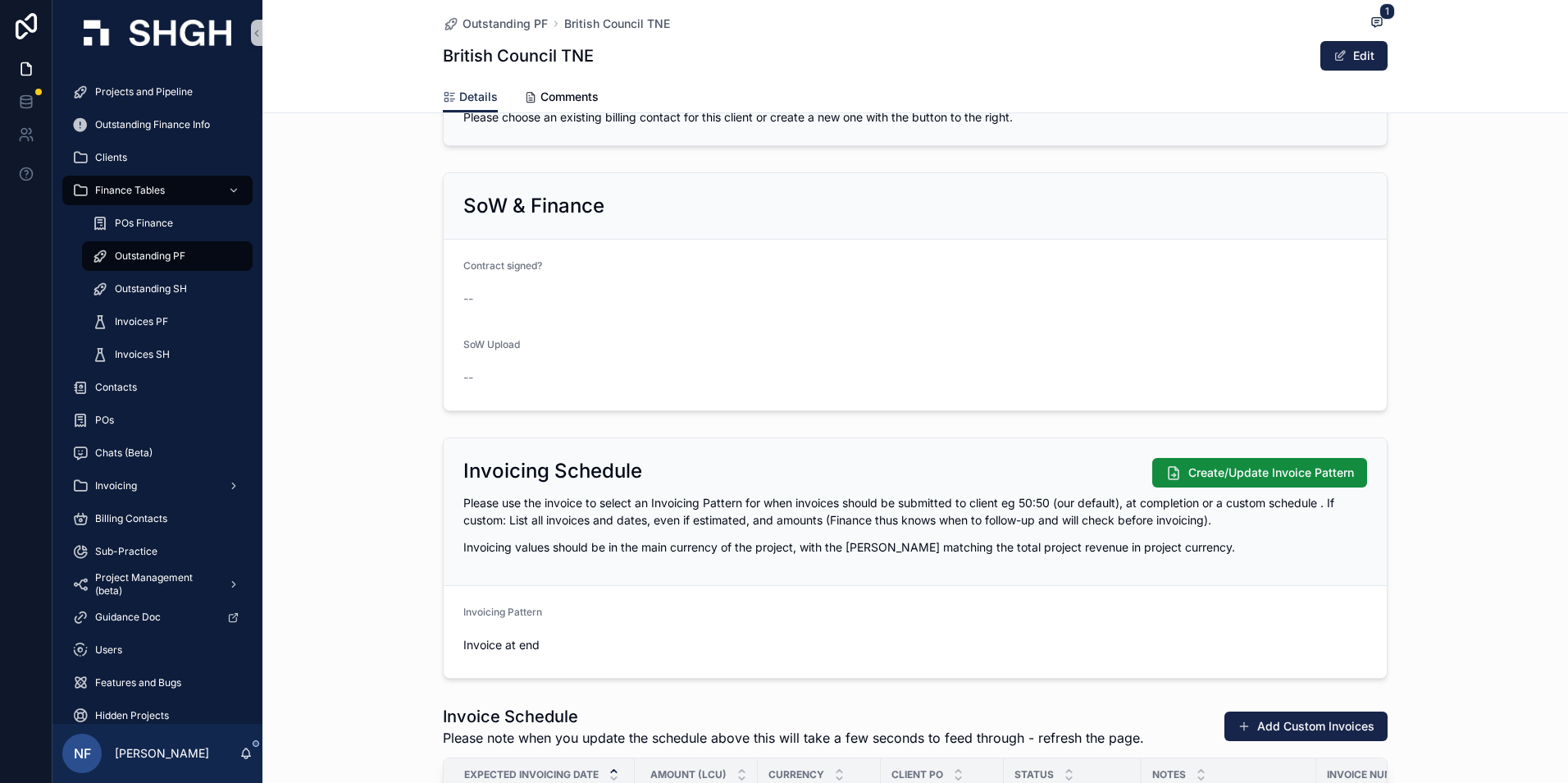
scroll to position [1067, 0]
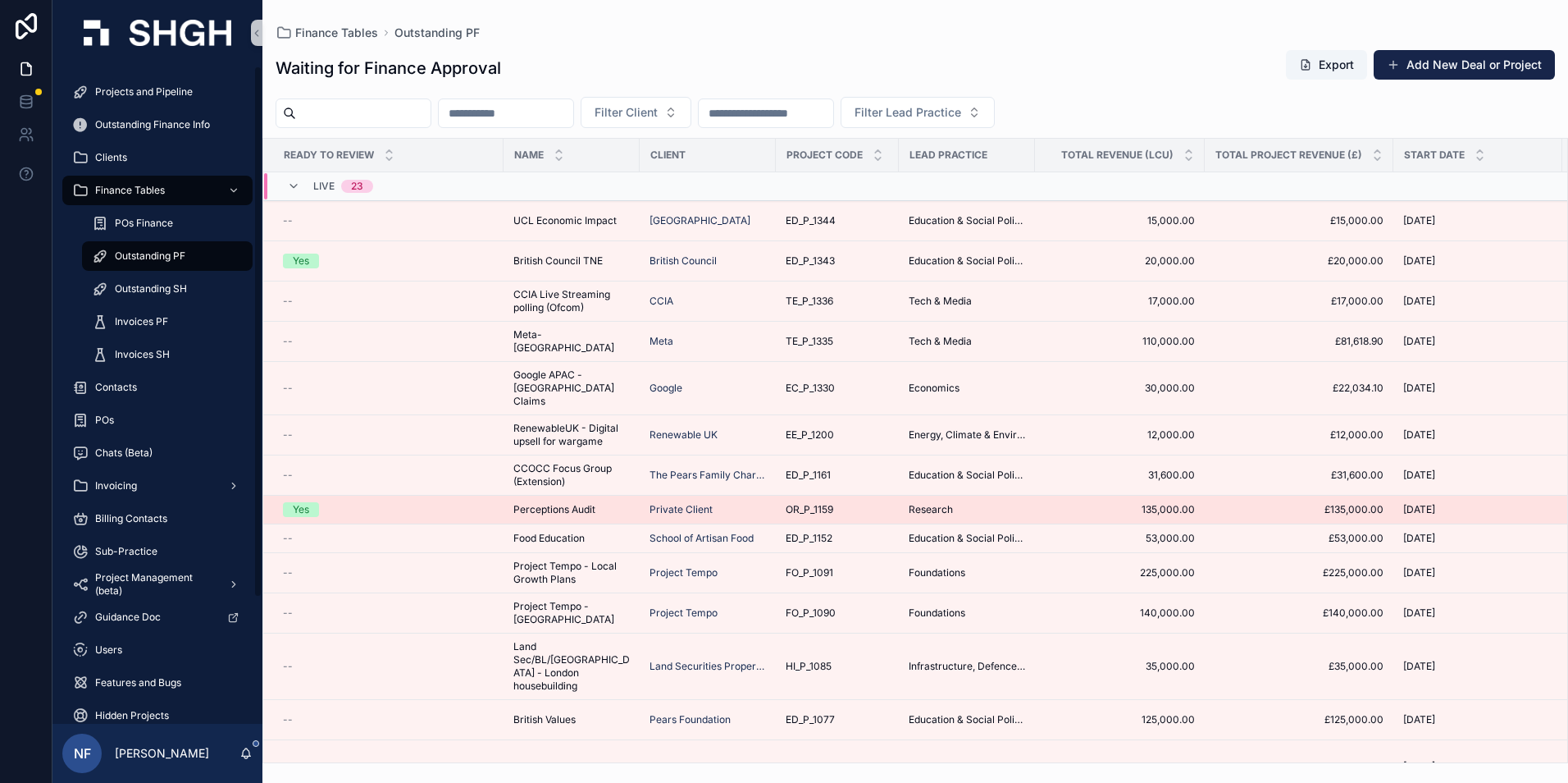
click at [351, 506] on td "Yes" at bounding box center [383, 509] width 241 height 29
click at [351, 502] on div "Yes" at bounding box center [388, 509] width 210 height 15
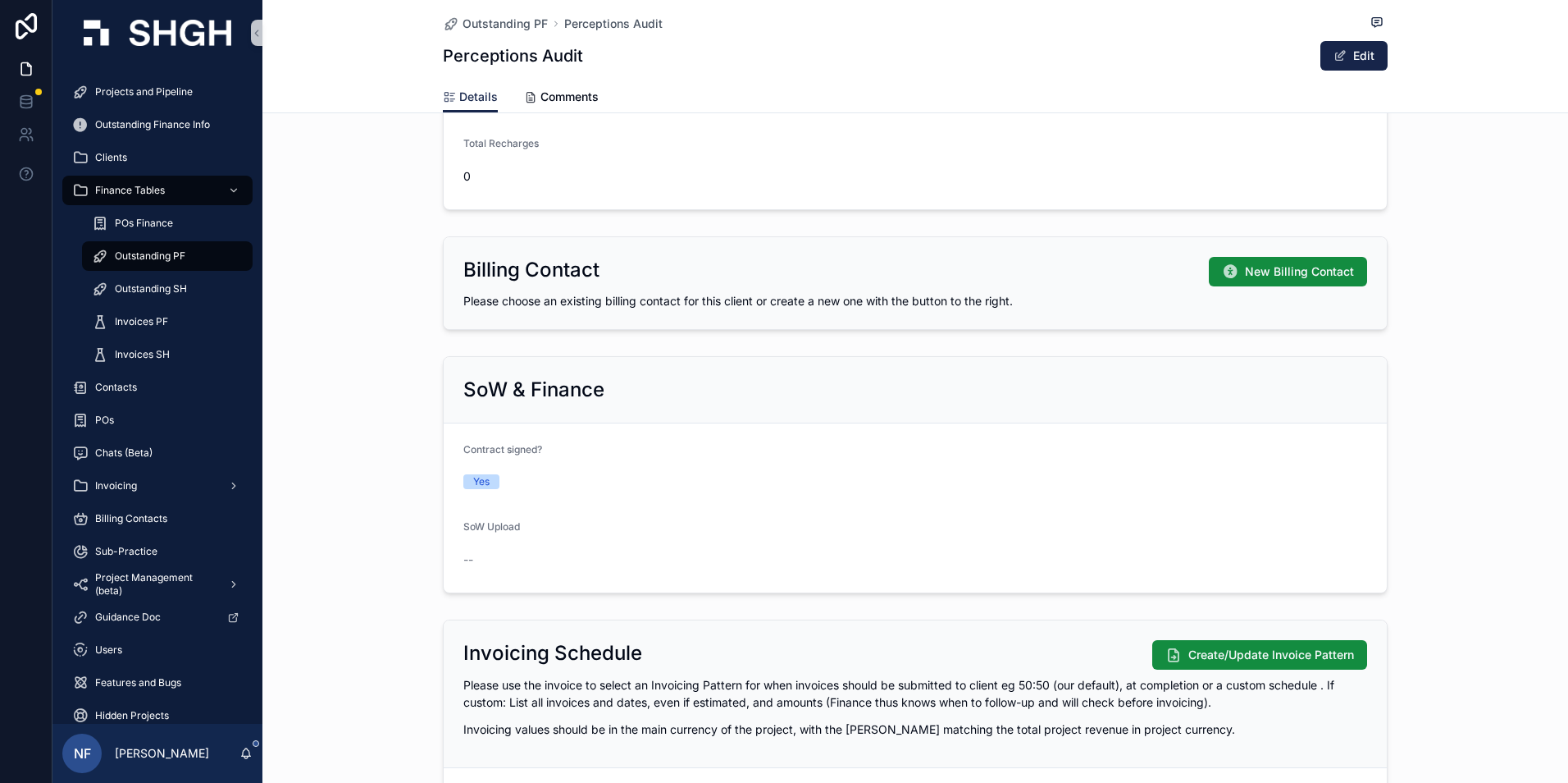
scroll to position [1230, 0]
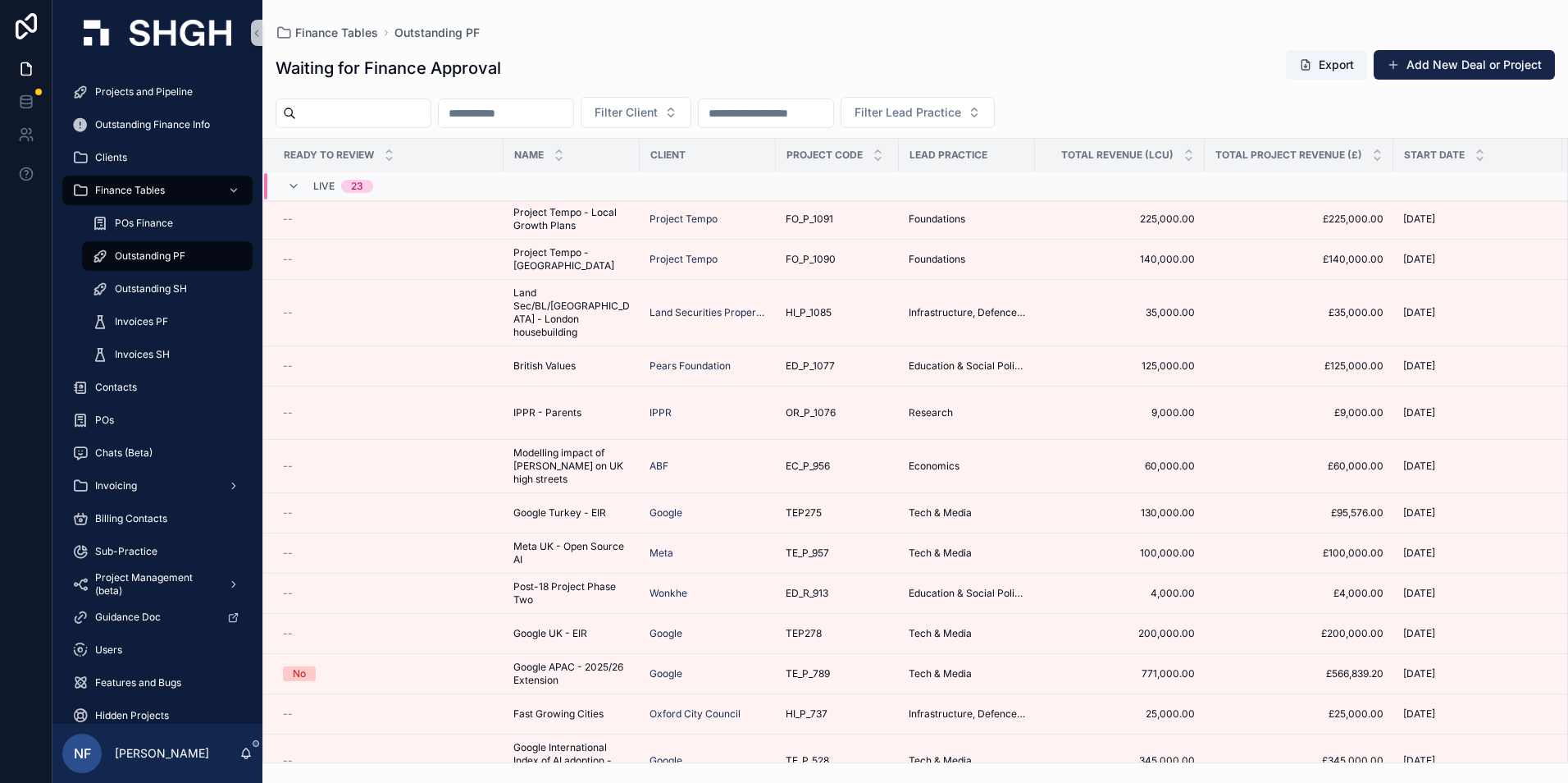
scroll to position [365, 0]
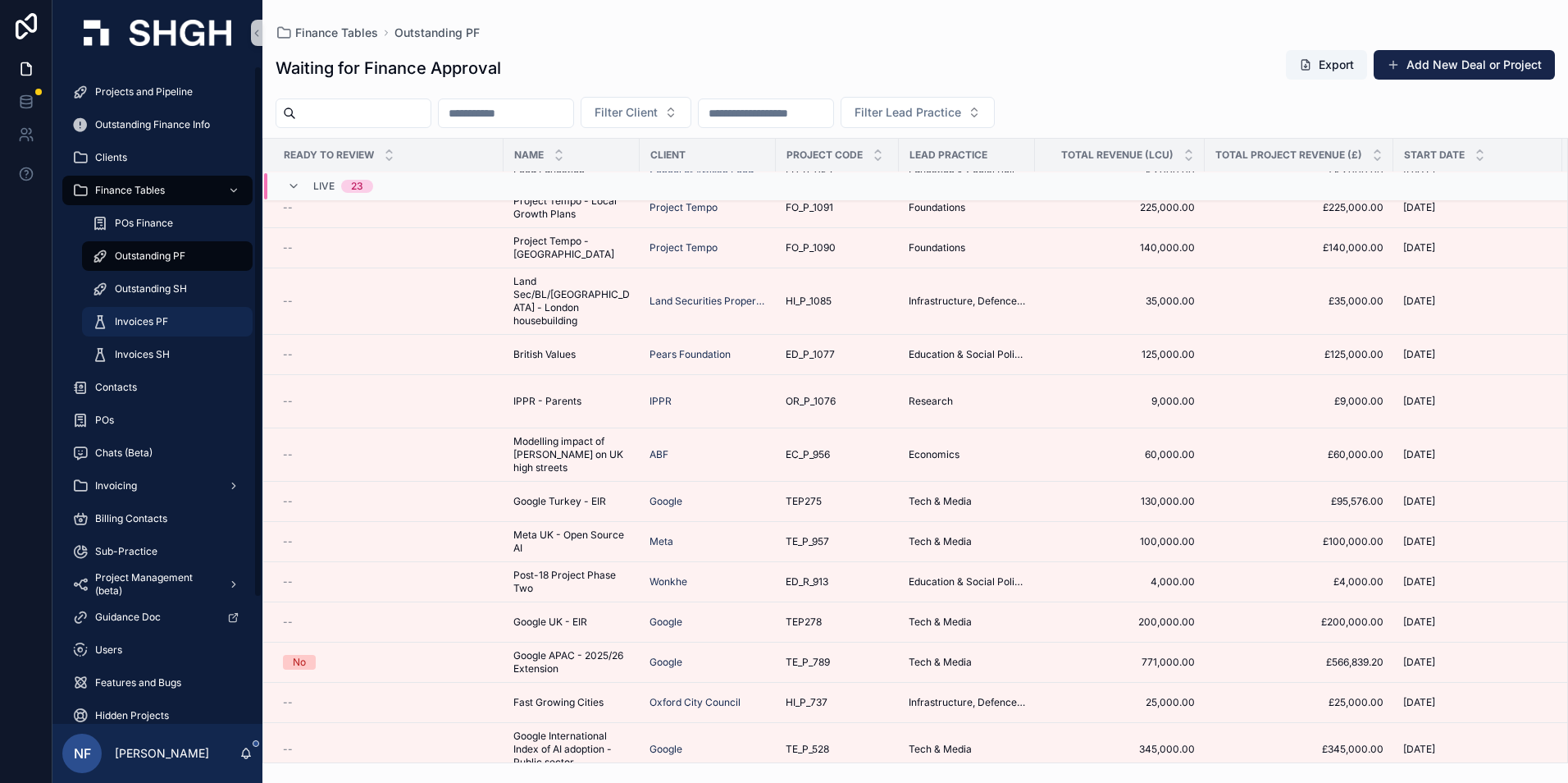
click at [149, 331] on div "Invoices PF" at bounding box center [167, 321] width 151 height 26
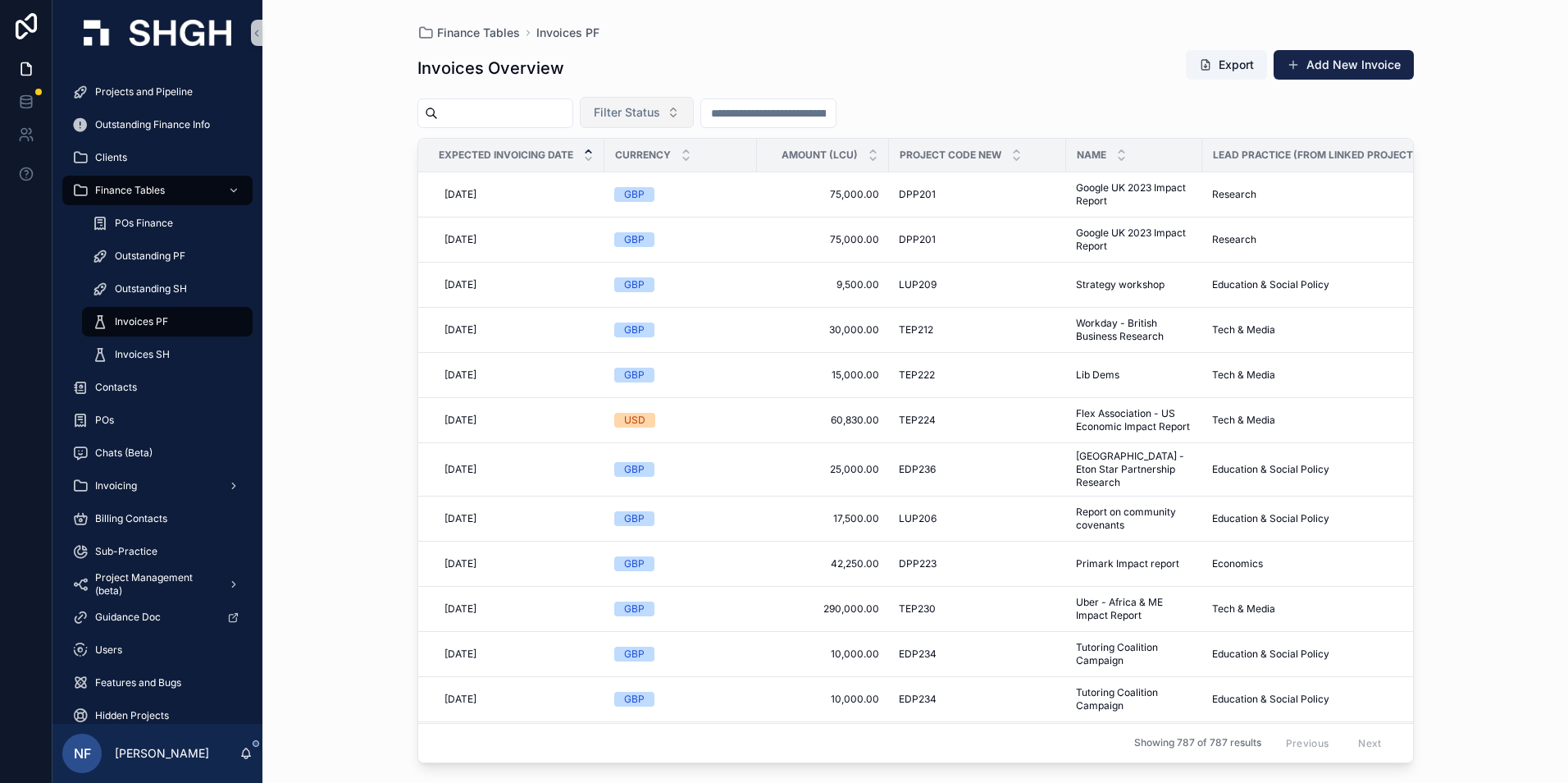
click at [651, 122] on button "Filter Status" at bounding box center [636, 112] width 114 height 31
click at [630, 177] on div "Waiting to Send" at bounding box center [677, 179] width 196 height 26
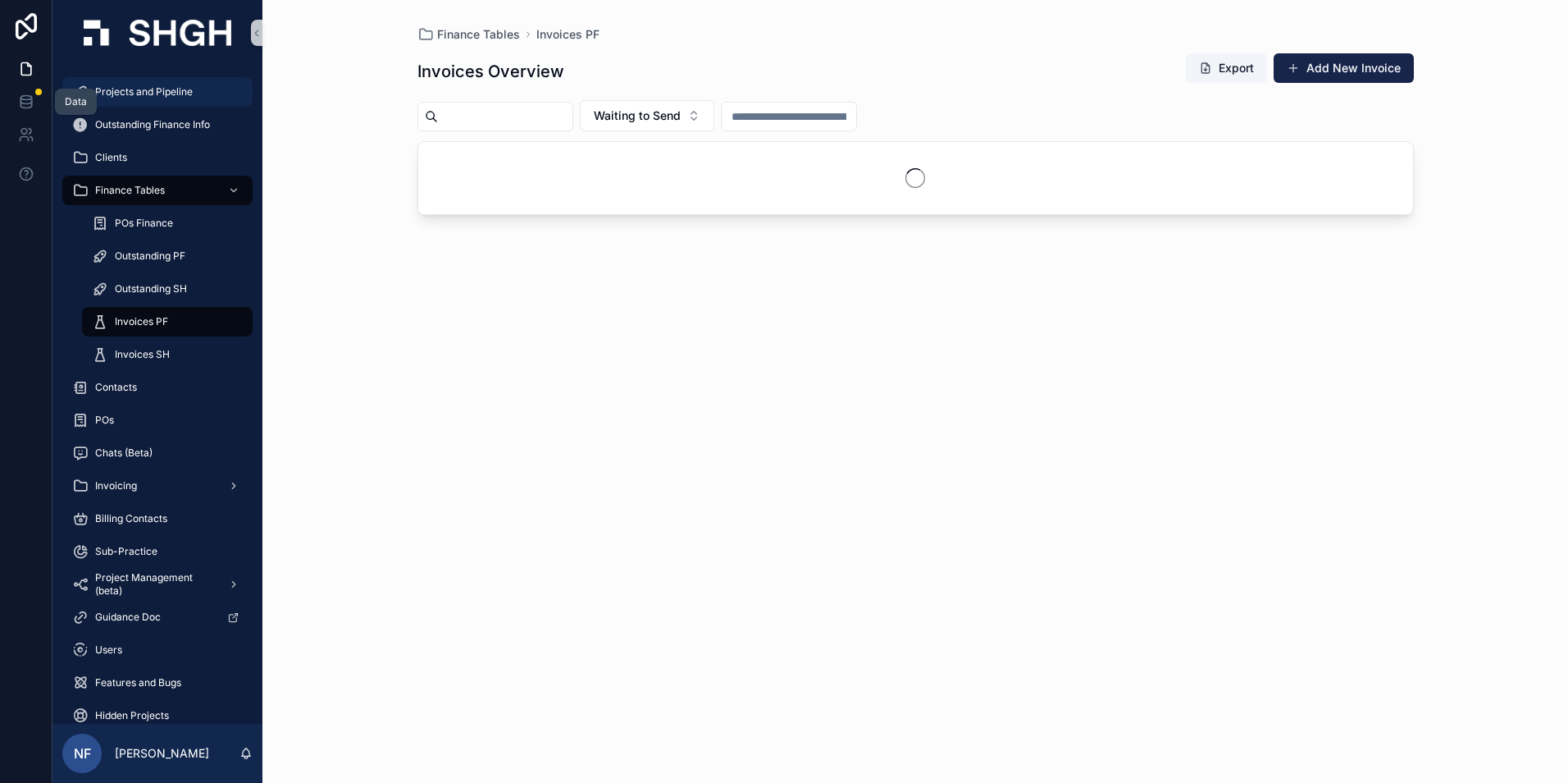
click at [132, 87] on span "Projects and Pipeline" at bounding box center [144, 92] width 98 height 13
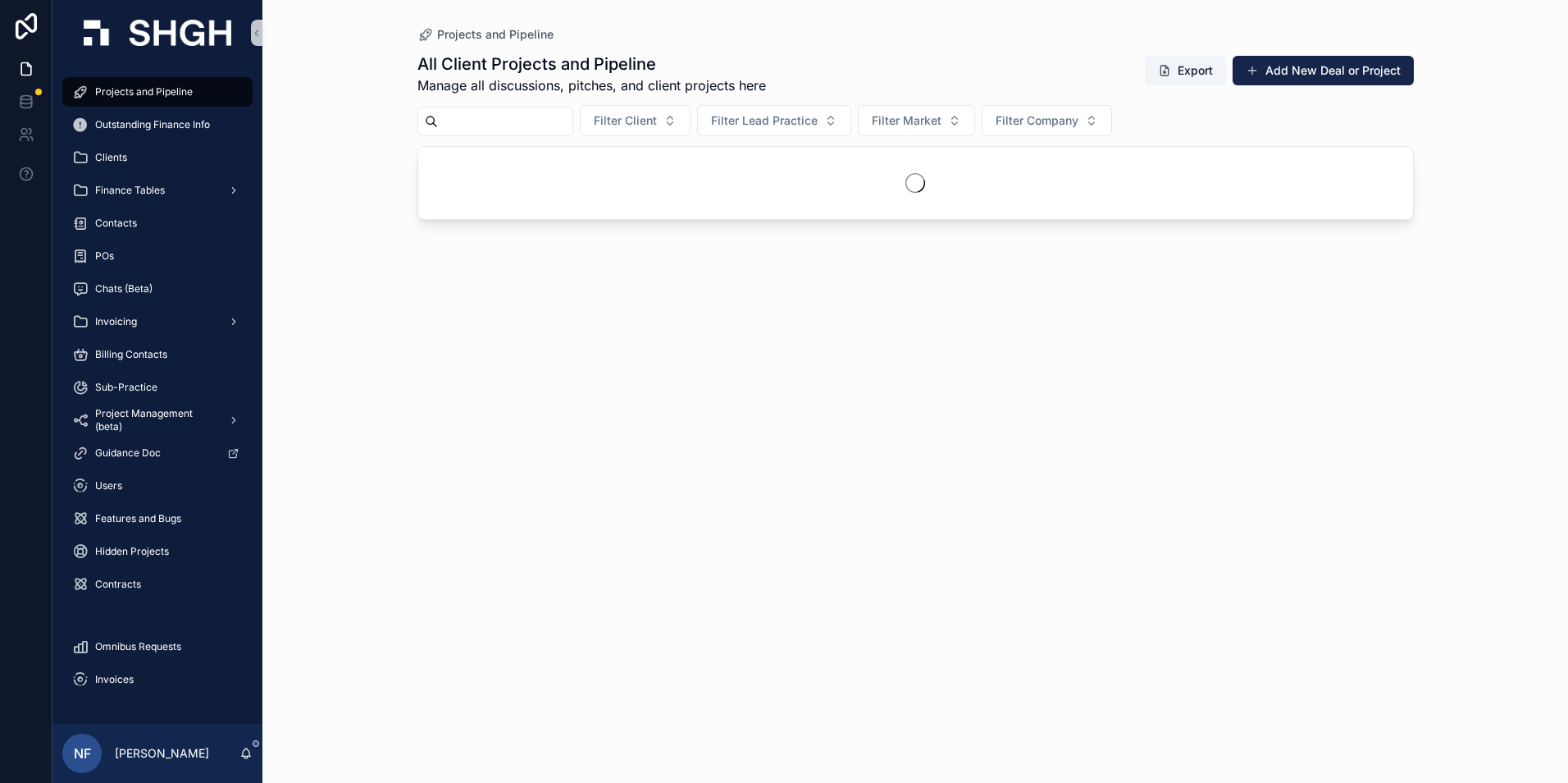
click at [463, 124] on input "scrollable content" at bounding box center [505, 121] width 134 height 23
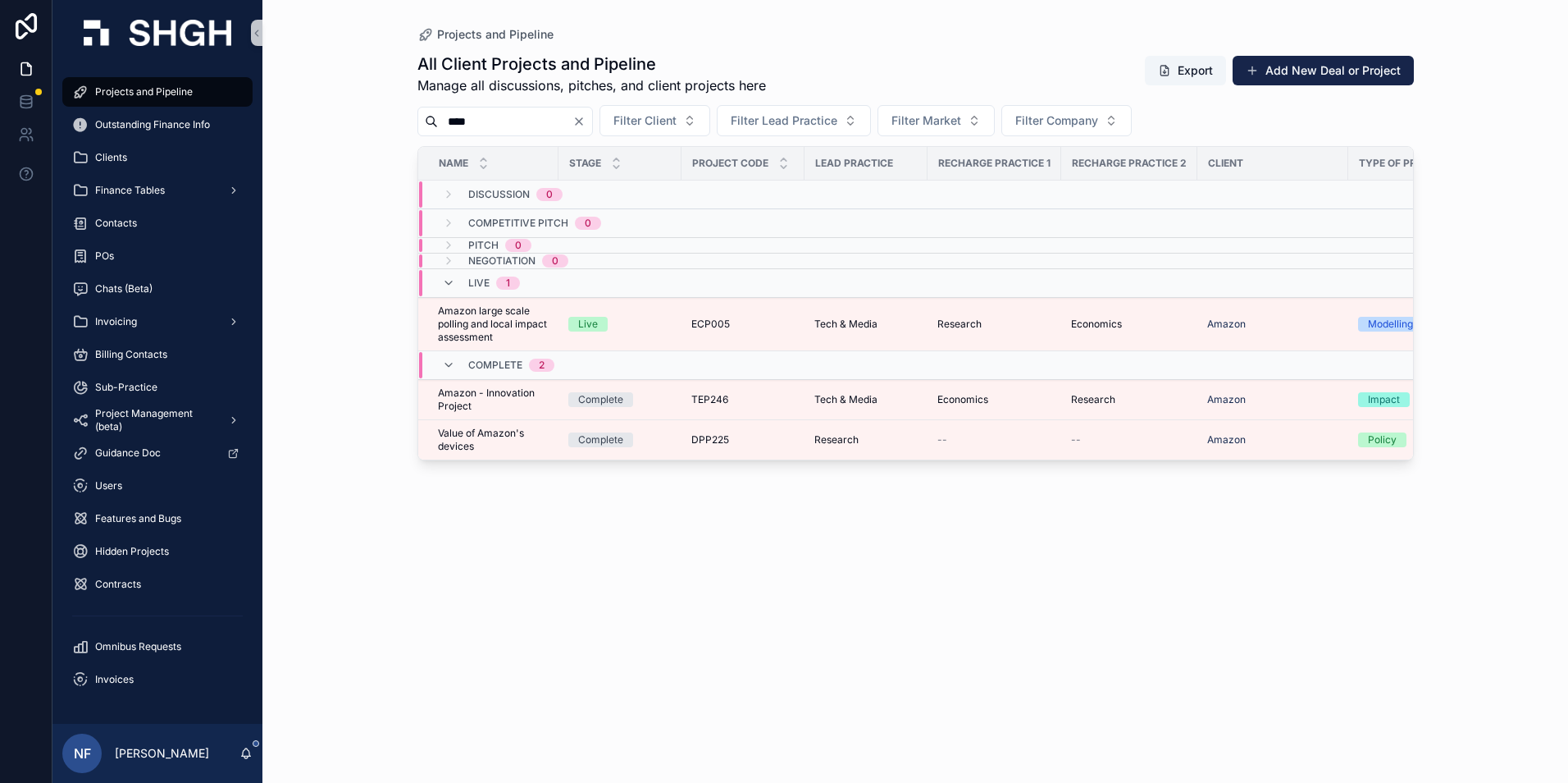
click at [513, 128] on input "****" at bounding box center [505, 121] width 134 height 23
type input "*"
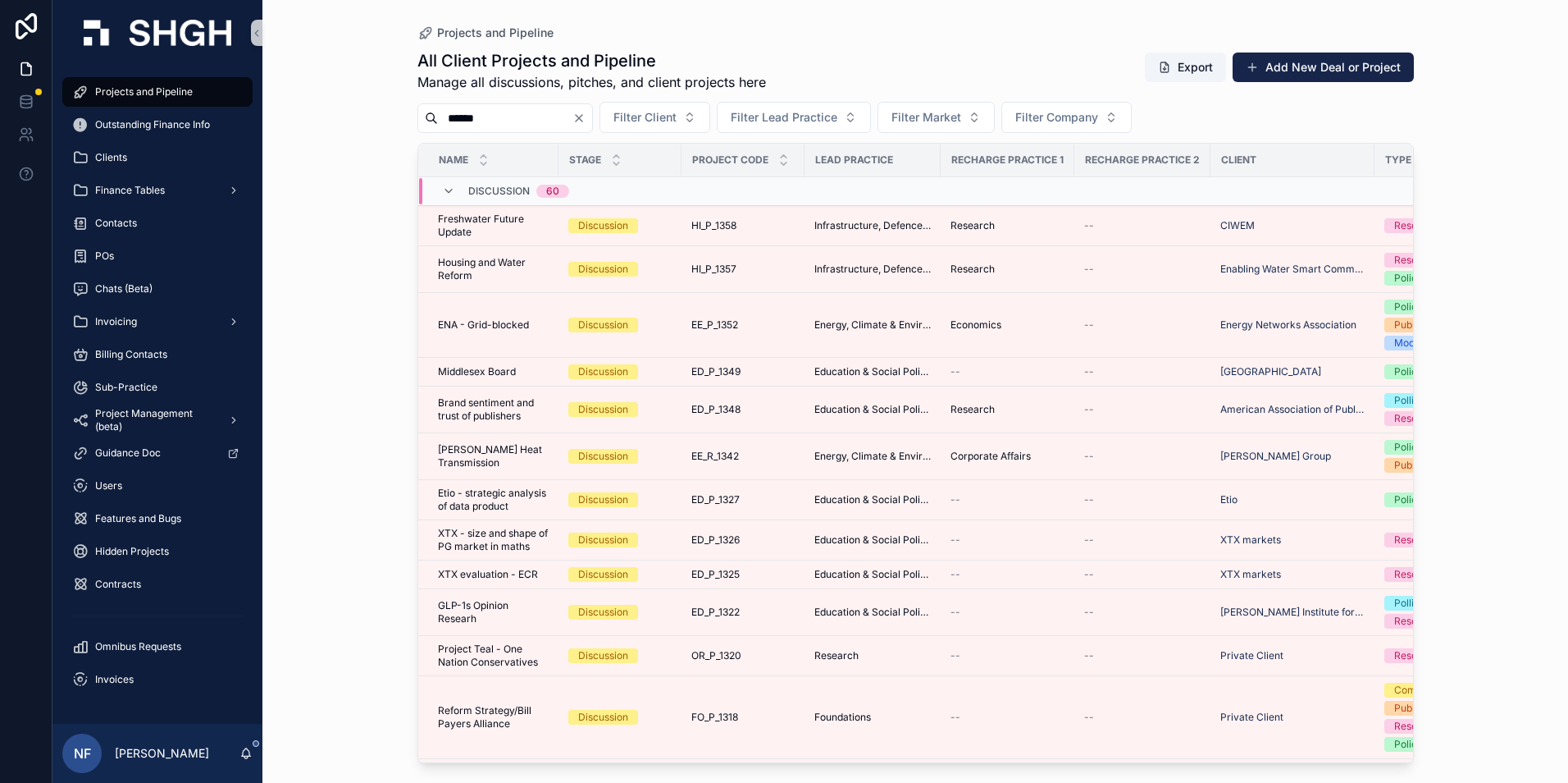
type input "******"
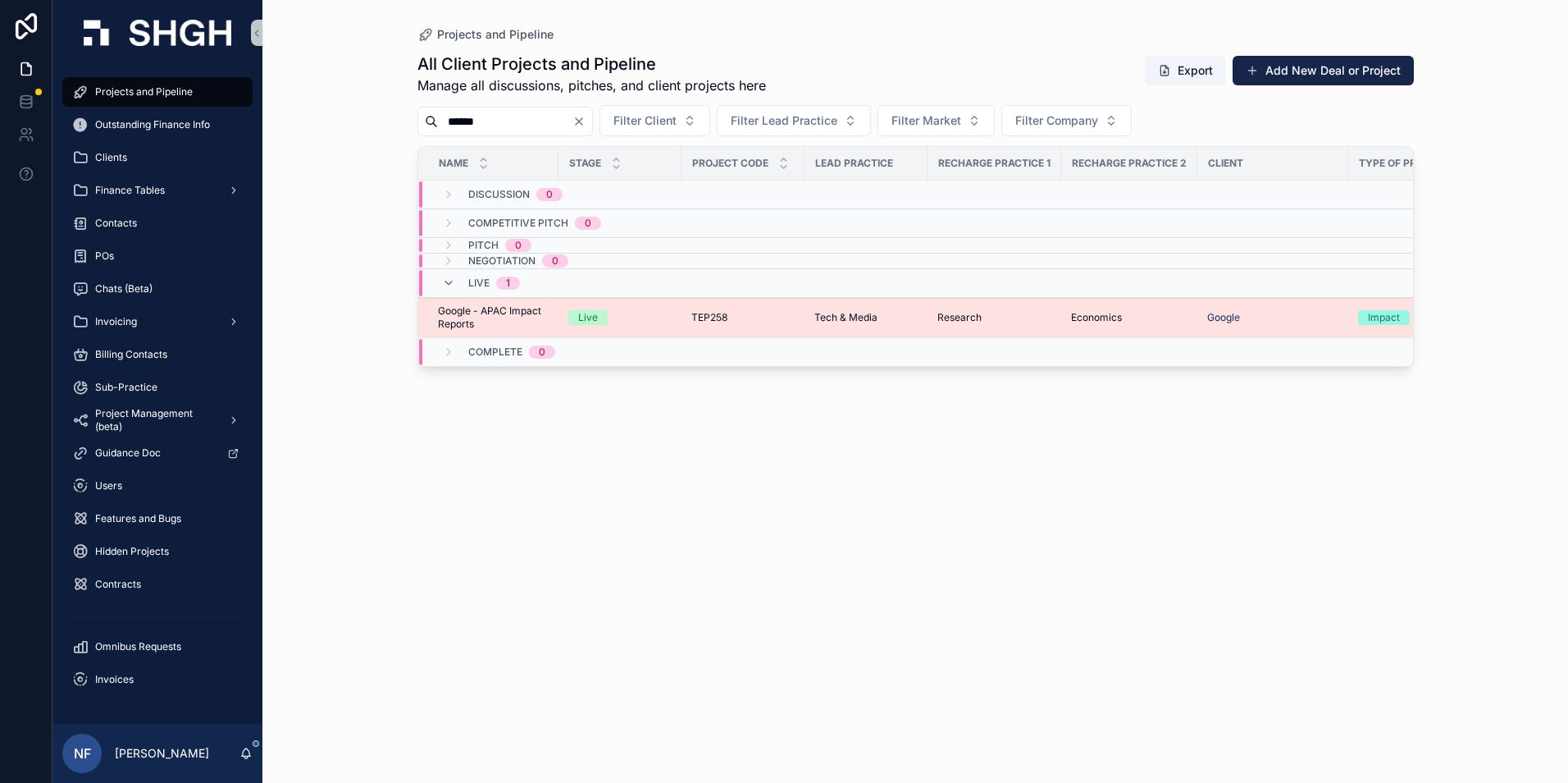
click at [483, 306] on span "Google - APAC Impact Reports" at bounding box center [493, 318] width 111 height 26
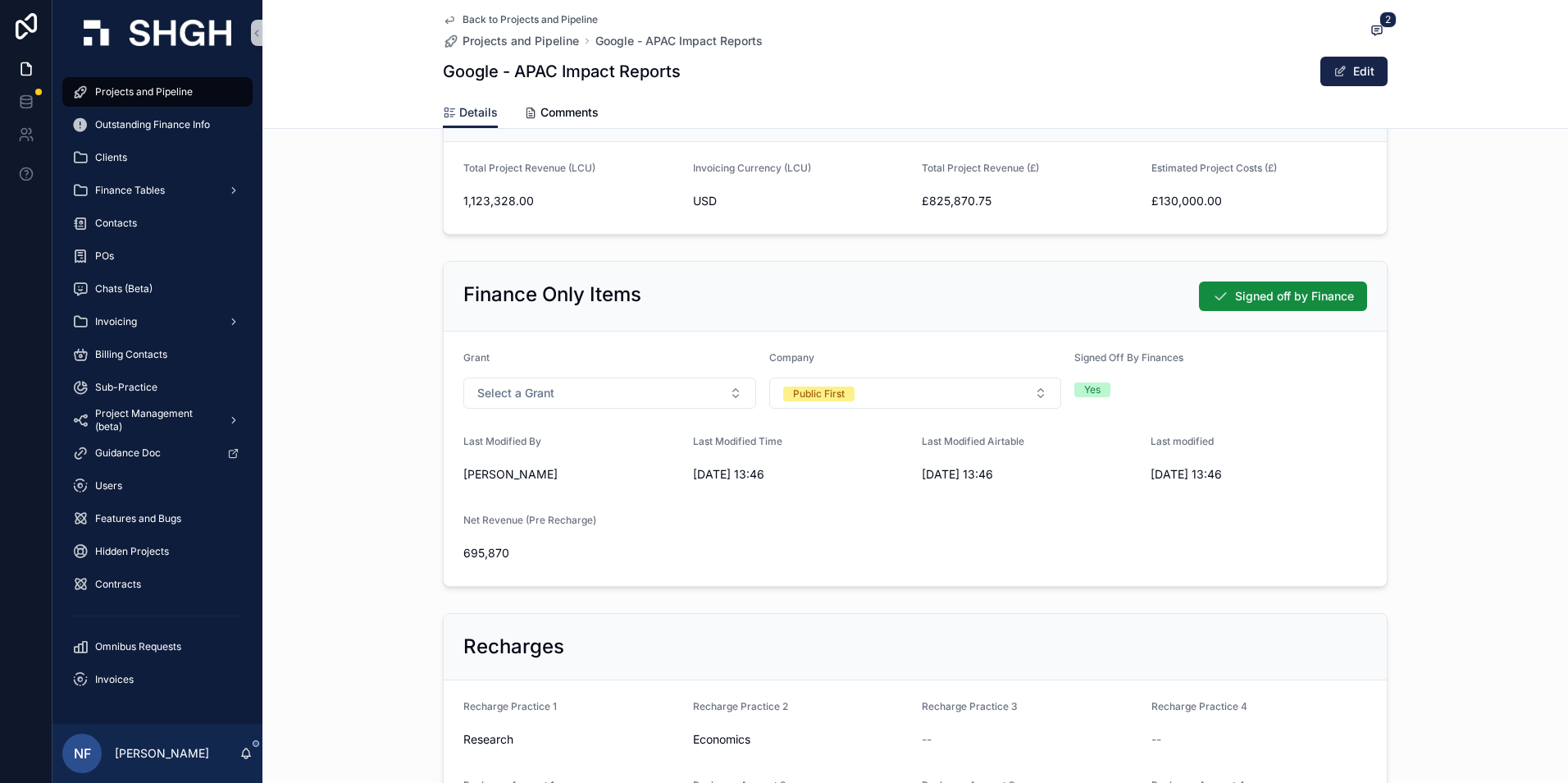
scroll to position [984, 0]
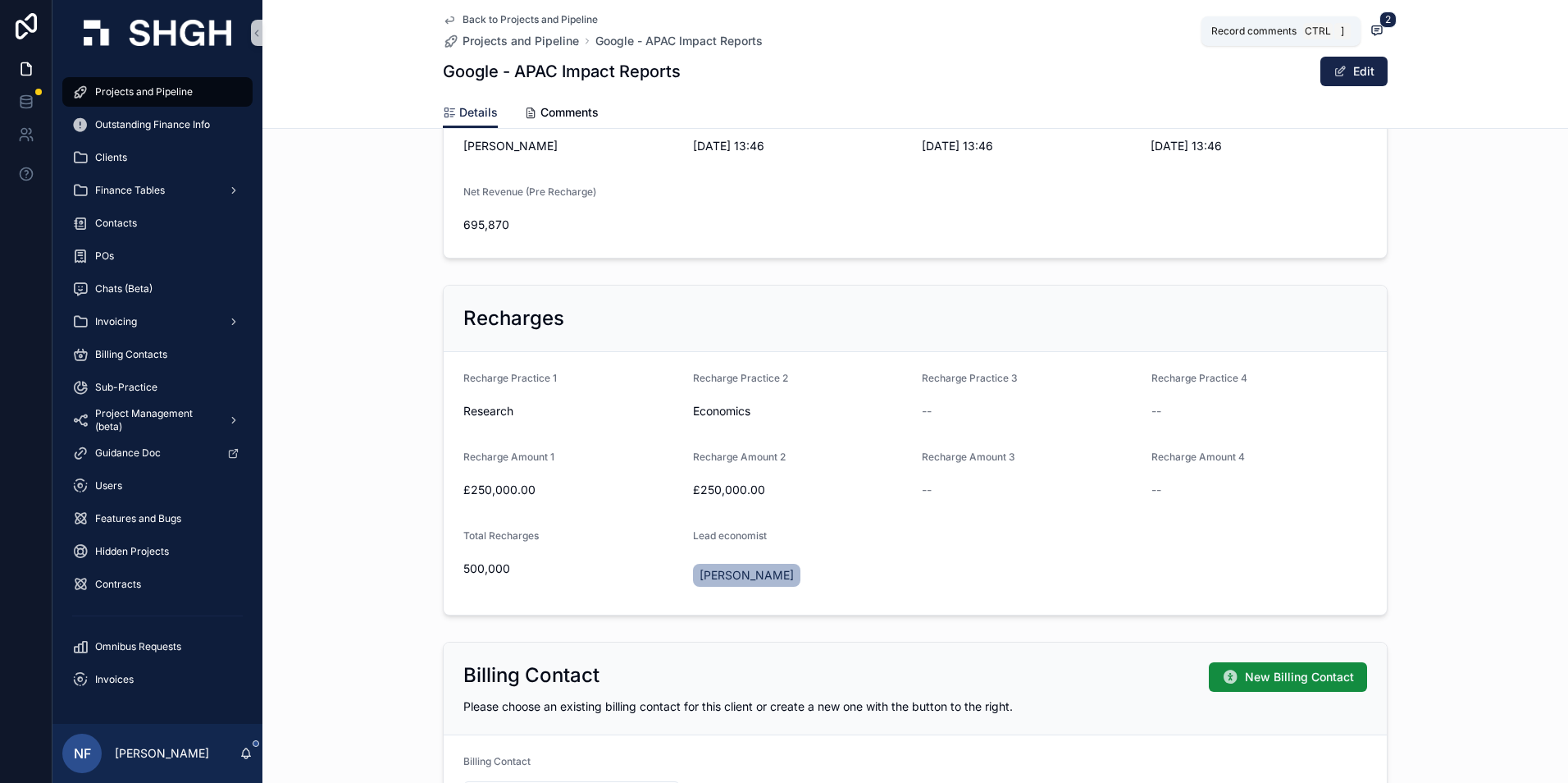
click at [1371, 24] on icon "scrollable content" at bounding box center [1377, 30] width 13 height 13
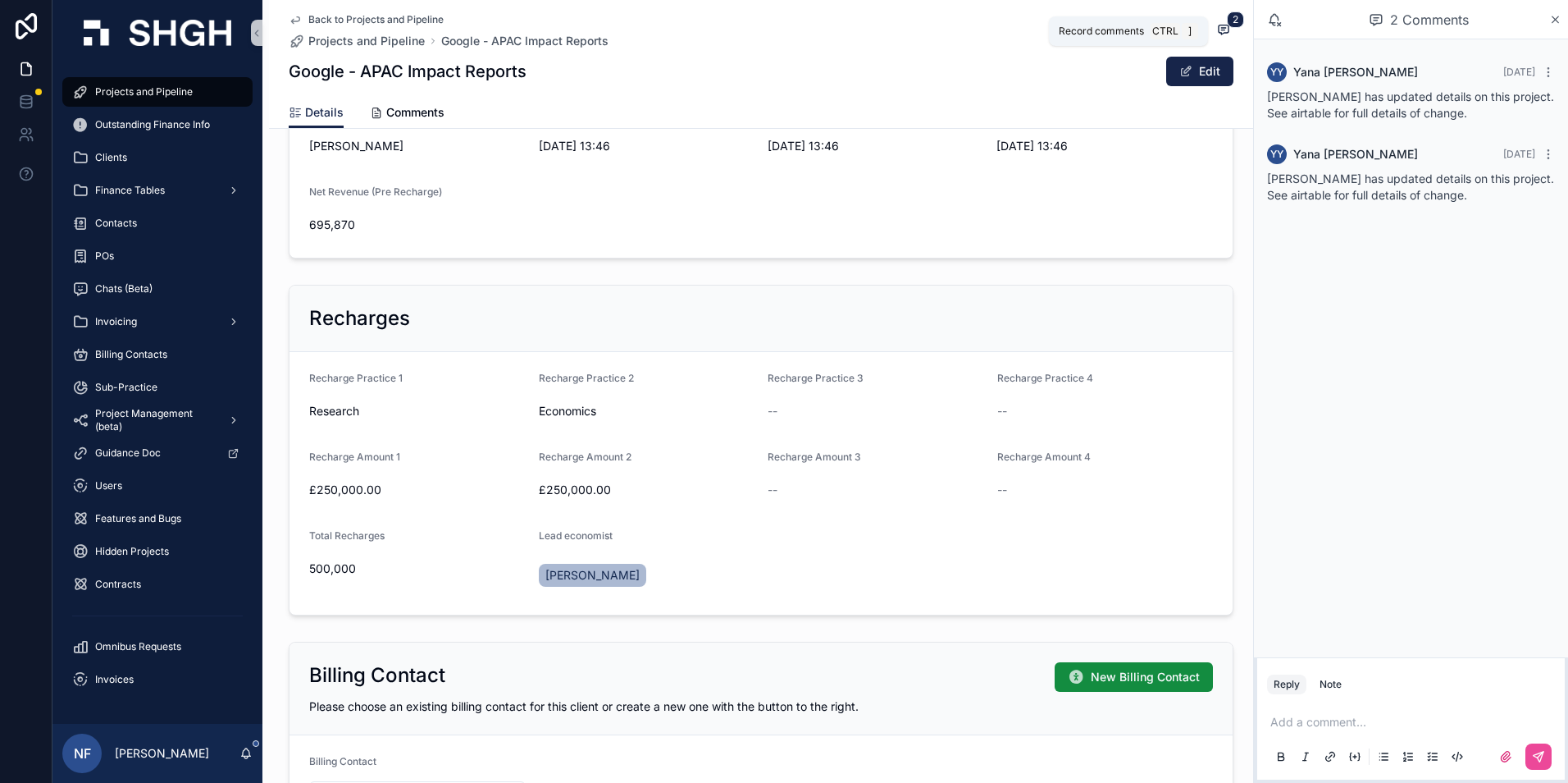
click at [1227, 23] on span "2" at bounding box center [1235, 19] width 17 height 16
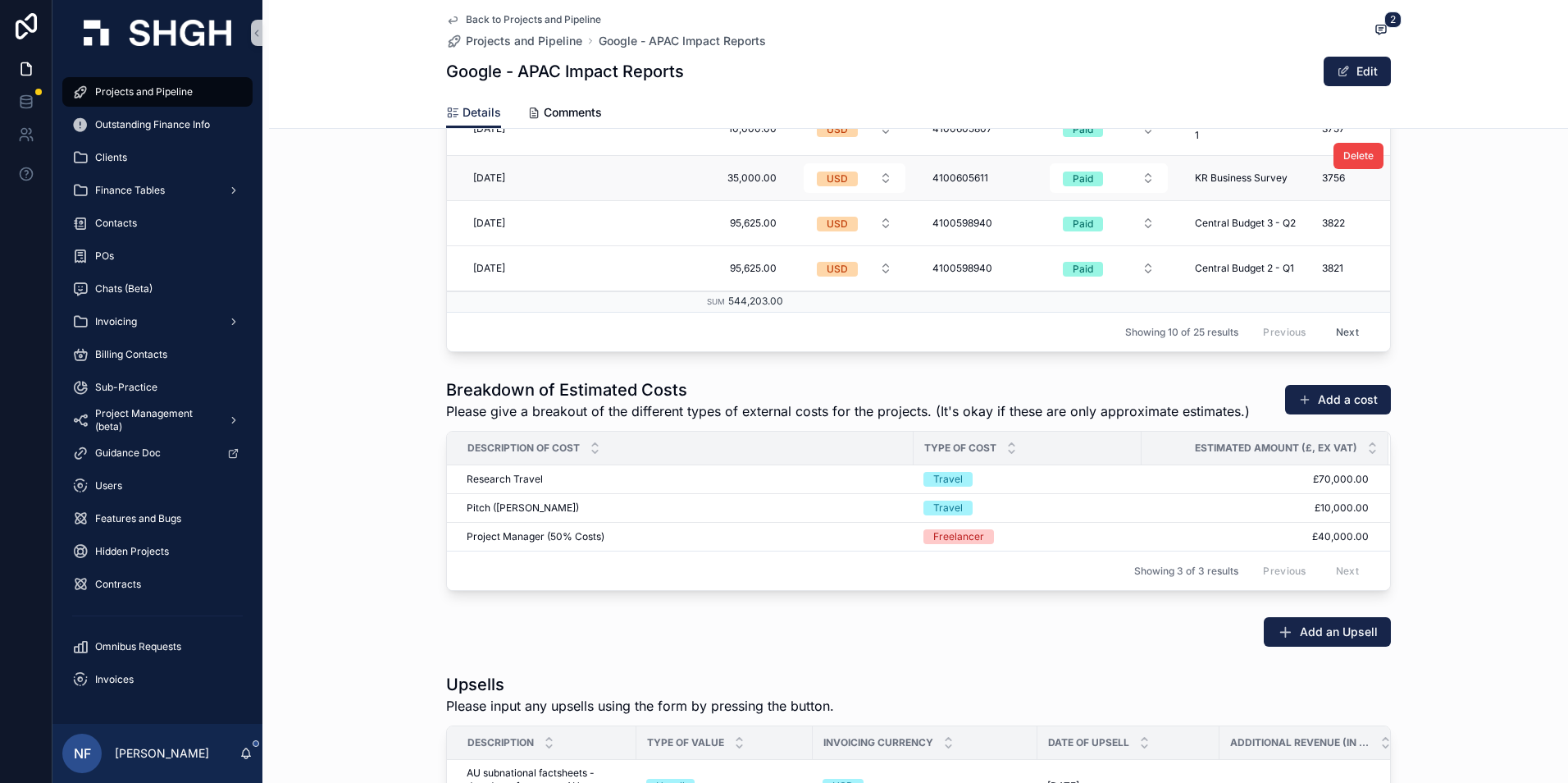
scroll to position [2625, 0]
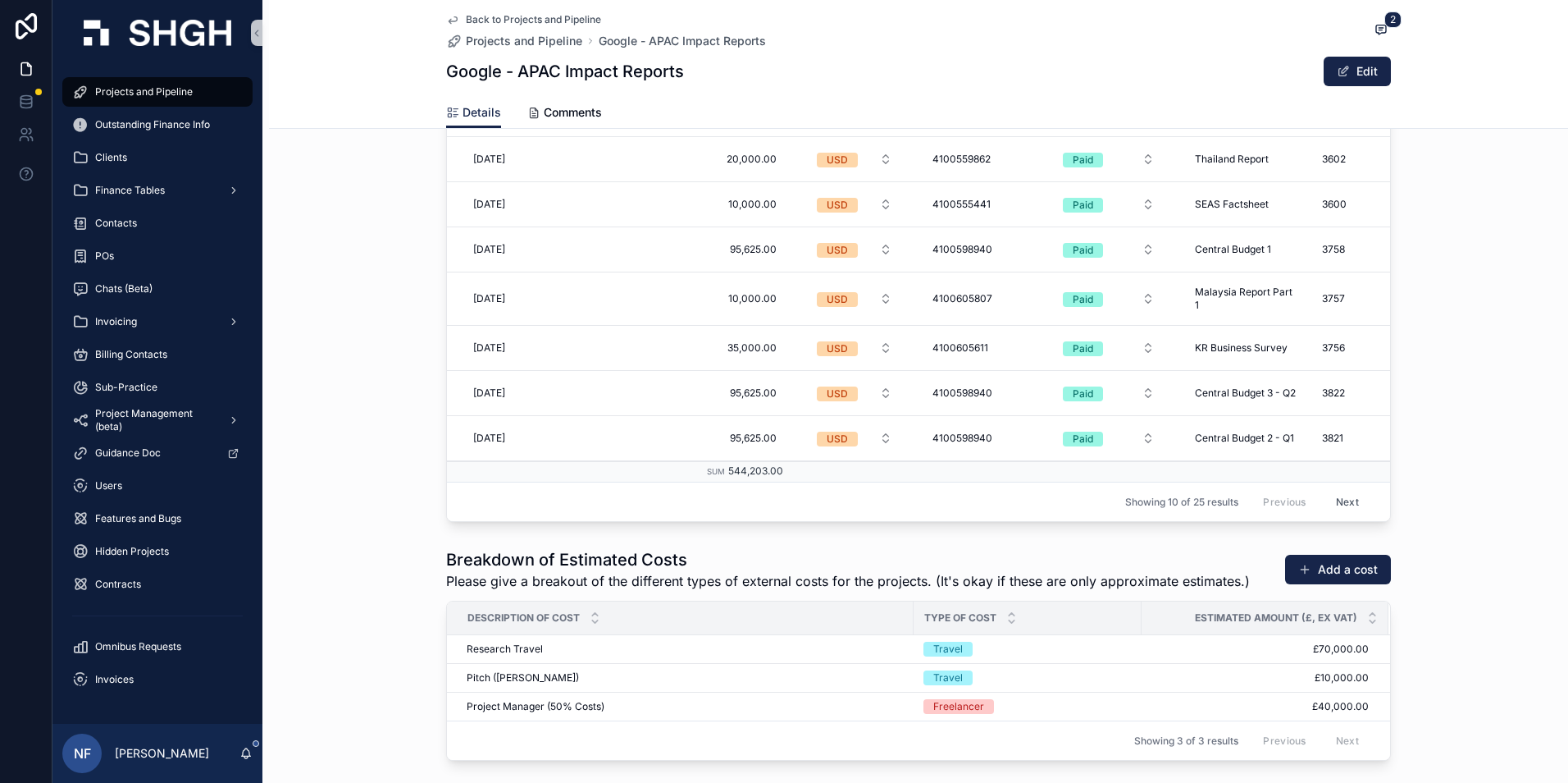
click at [1327, 489] on button "Next" at bounding box center [1347, 501] width 46 height 25
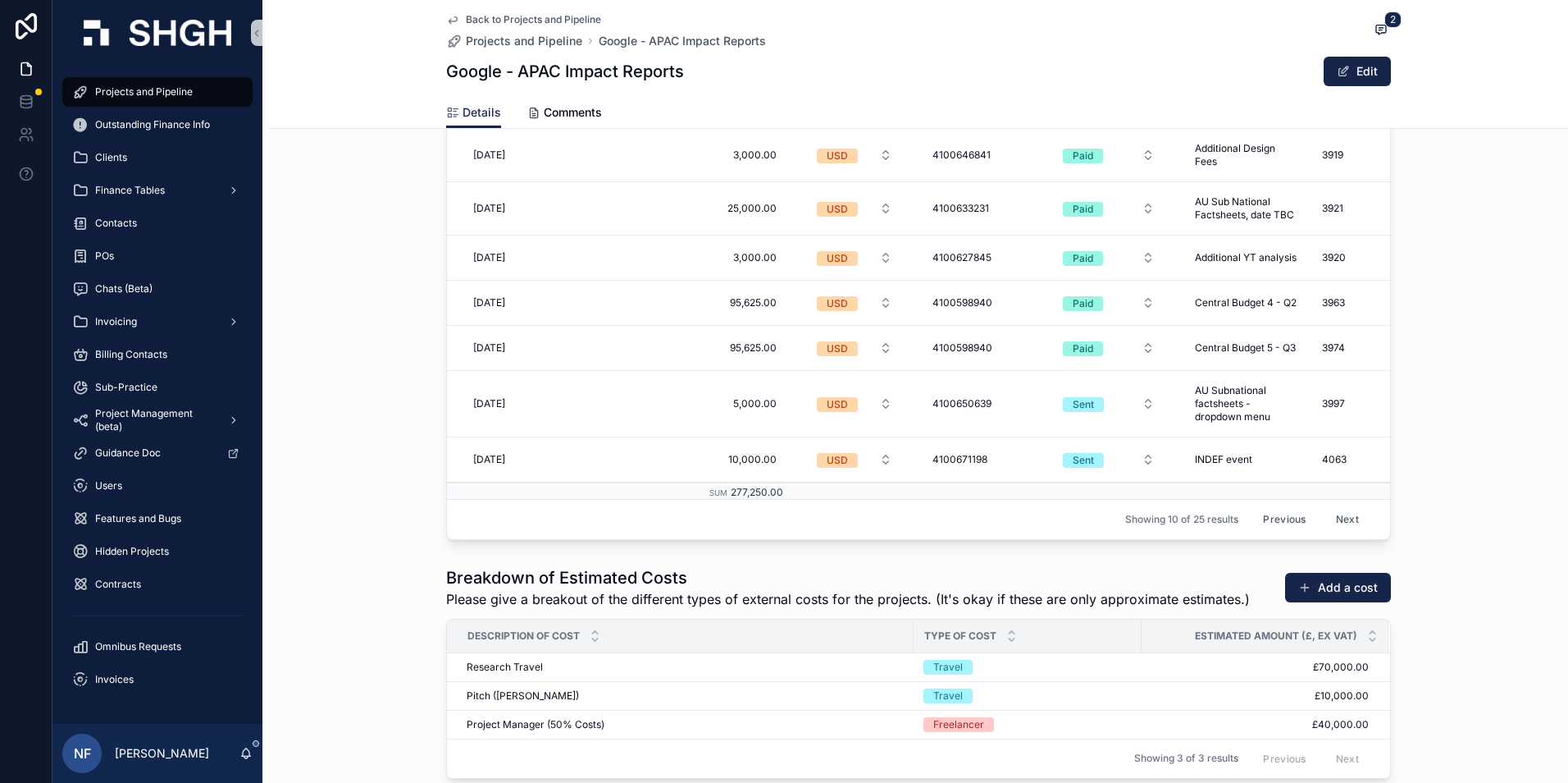
click at [1325, 513] on button "Next" at bounding box center [1347, 519] width 46 height 25
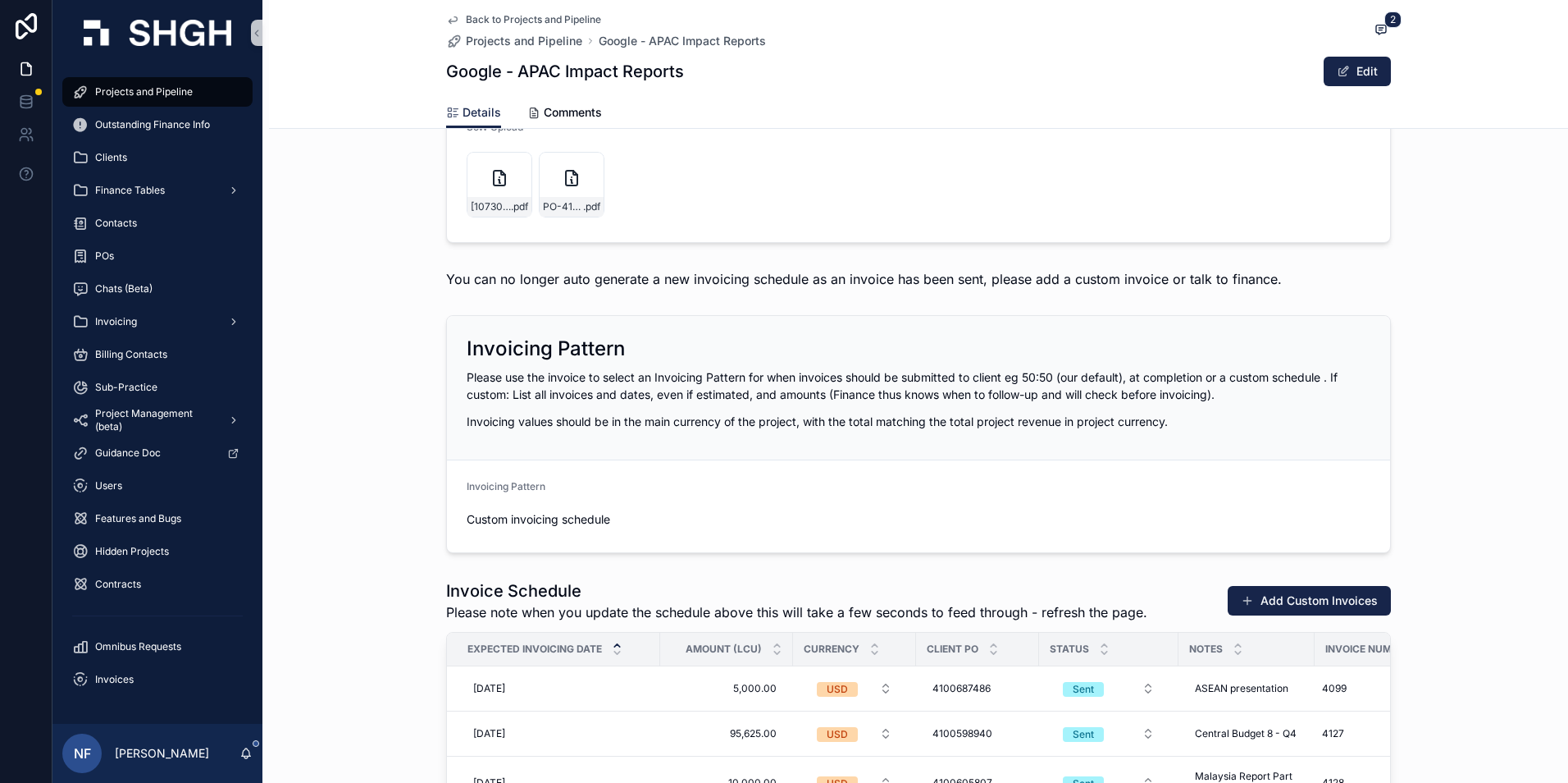
scroll to position [2134, 0]
